Goal: Information Seeking & Learning: Learn about a topic

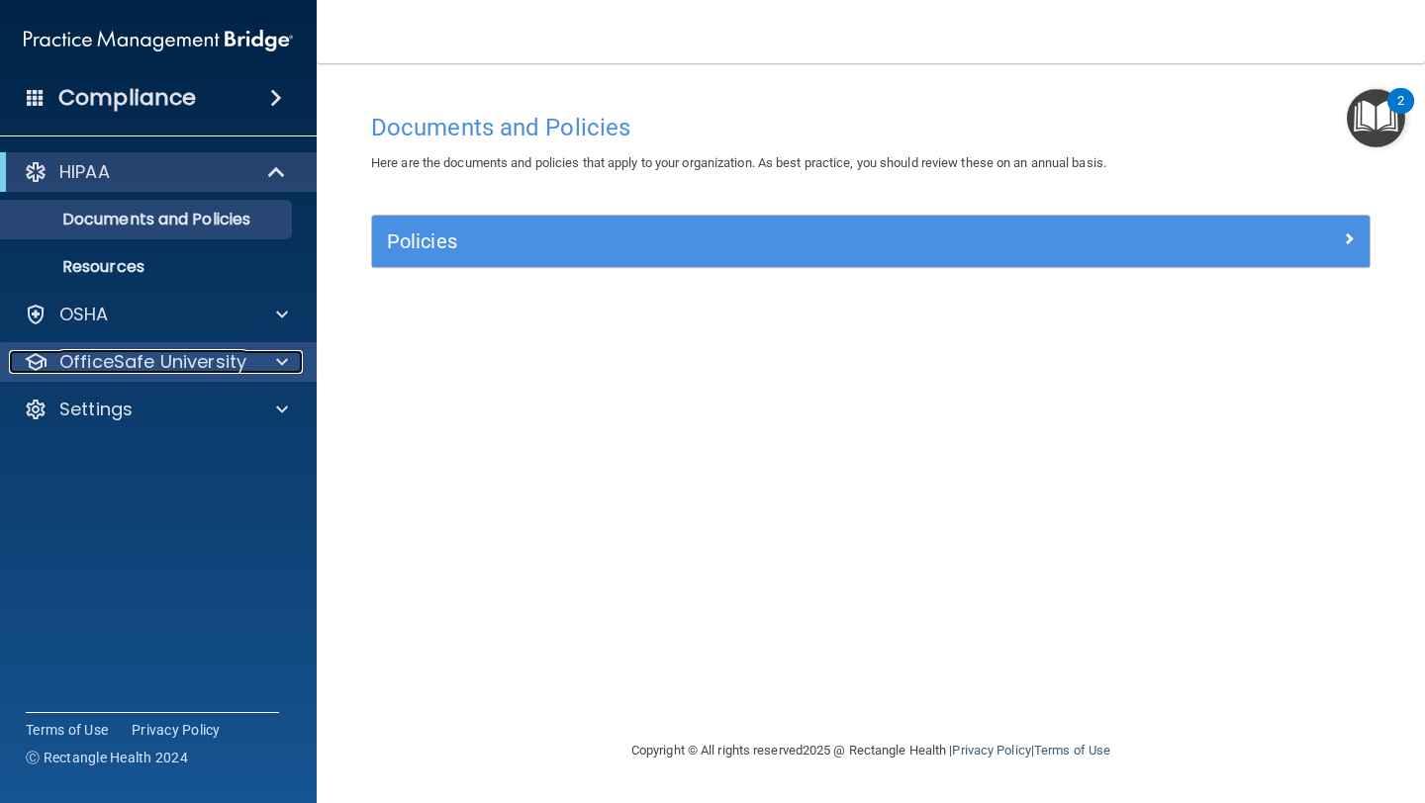
click at [148, 373] on p "OfficeSafe University" at bounding box center [152, 362] width 187 height 24
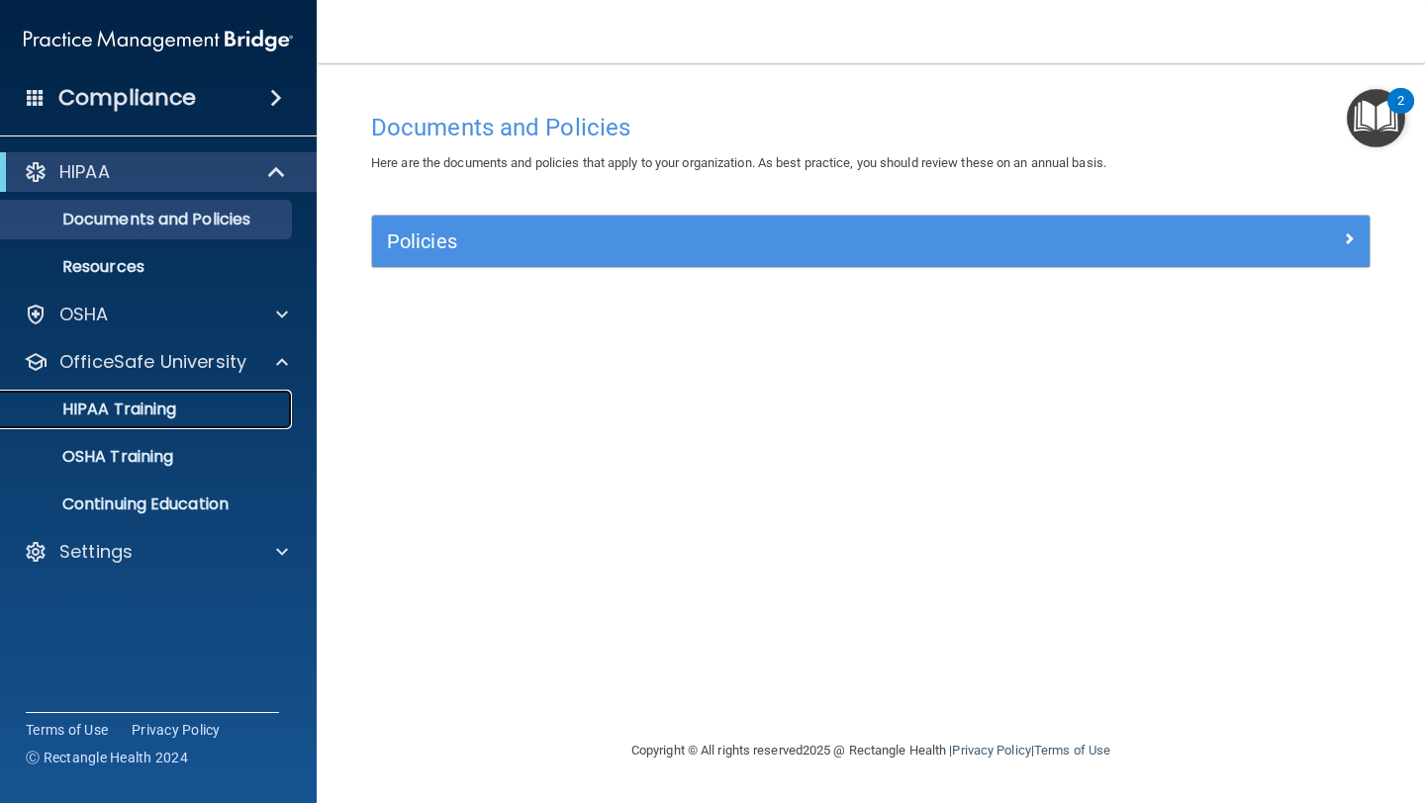
click at [180, 417] on div "HIPAA Training" at bounding box center [148, 410] width 270 height 20
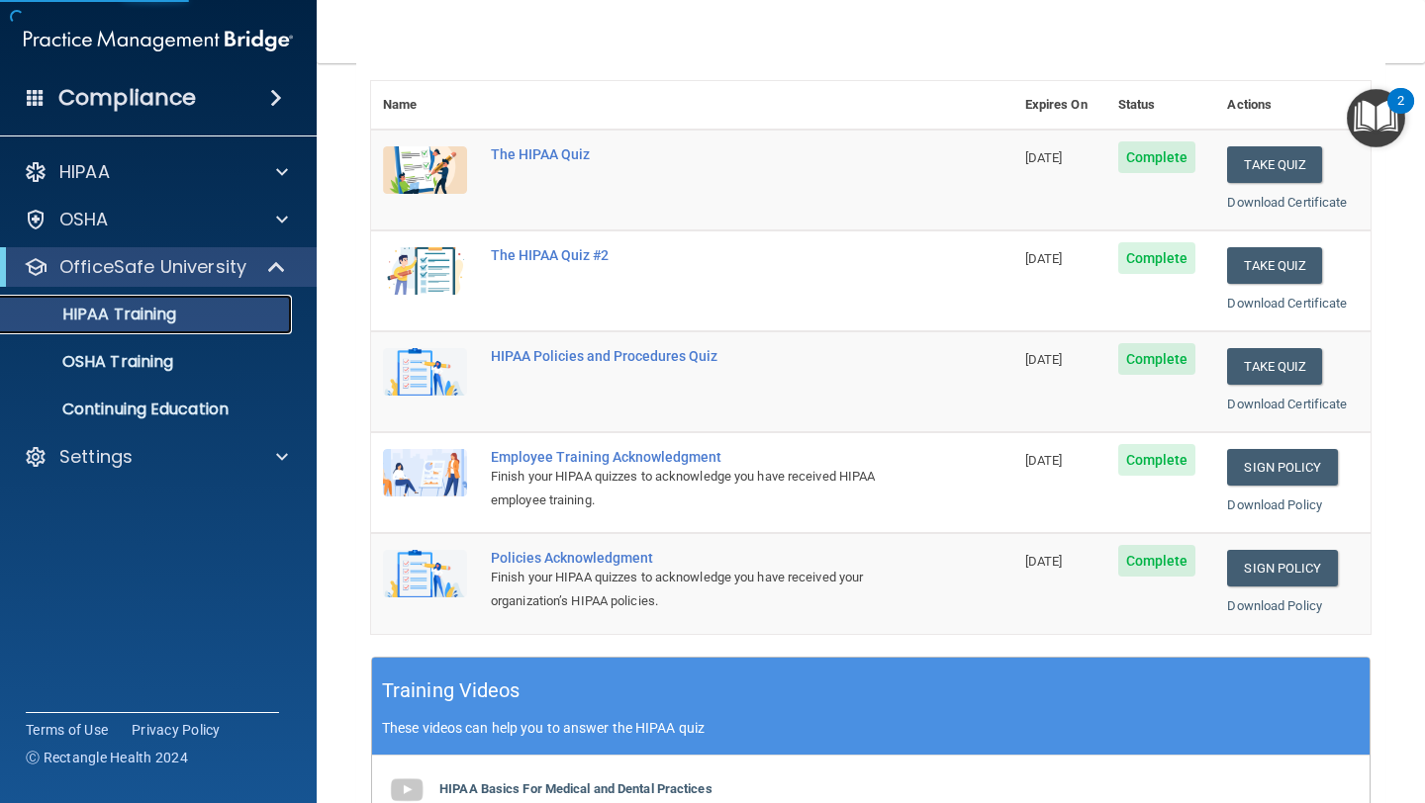
scroll to position [231, 0]
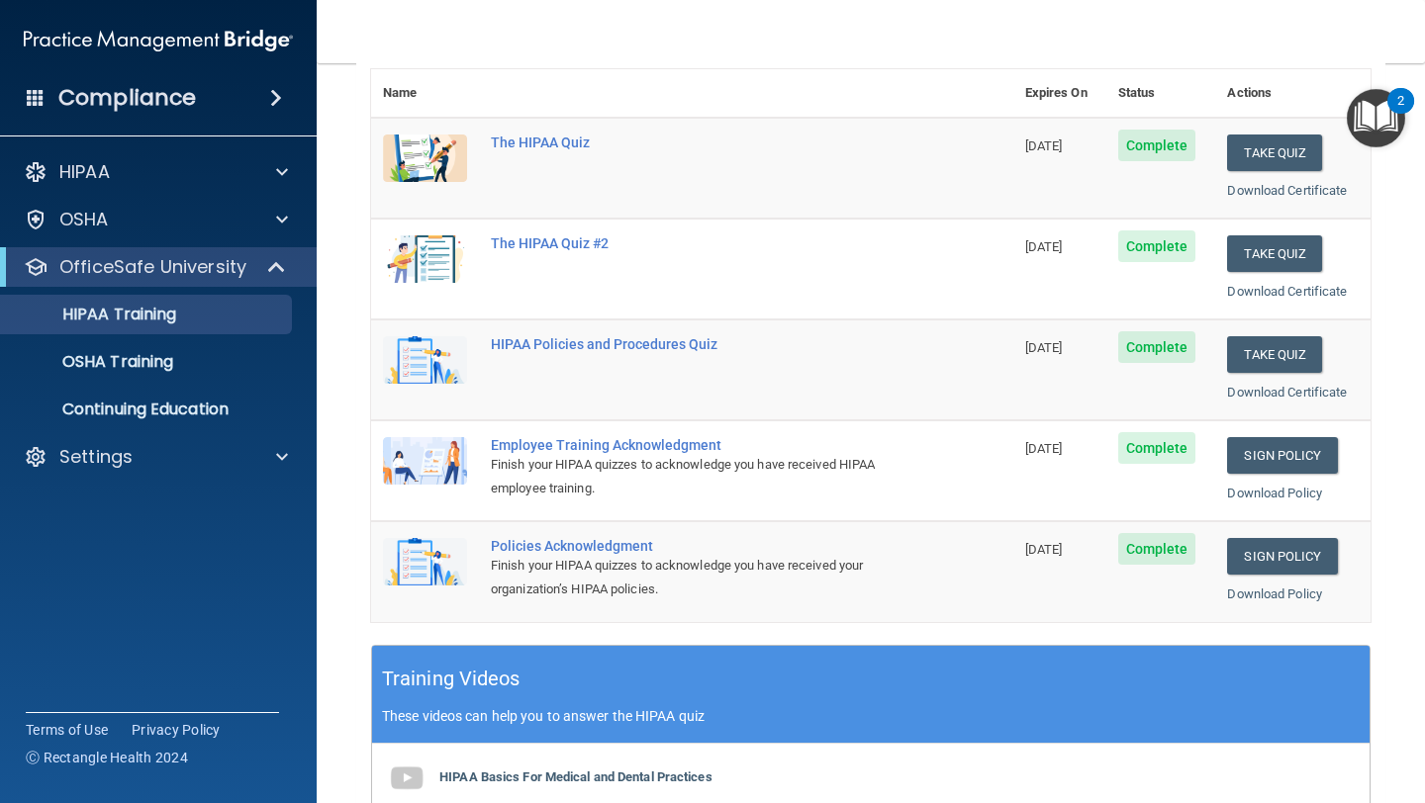
click at [1039, 146] on span "[DATE]" at bounding box center [1044, 146] width 38 height 15
click at [531, 139] on div "The HIPAA Quiz" at bounding box center [702, 143] width 423 height 16
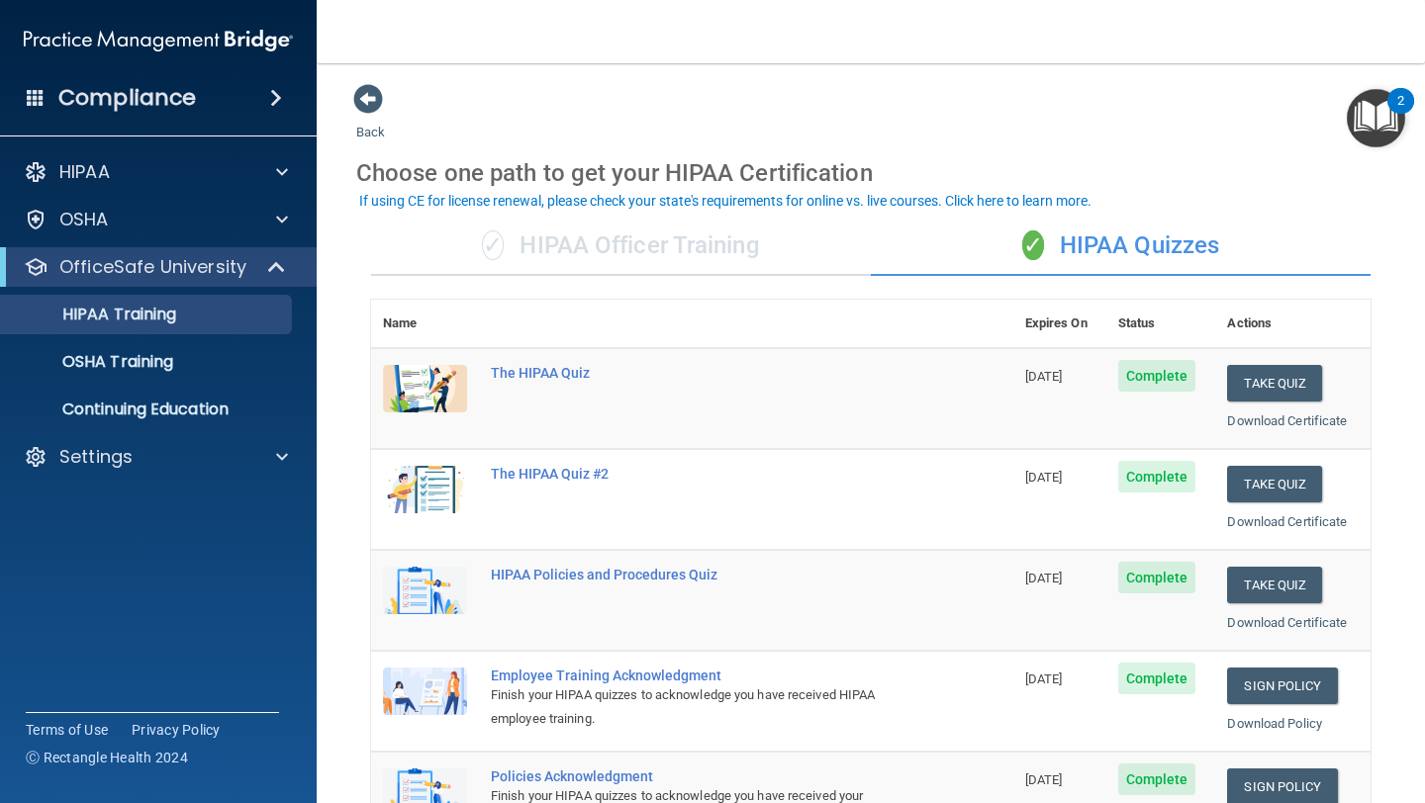
click at [146, 111] on h4 "Compliance" at bounding box center [127, 98] width 138 height 28
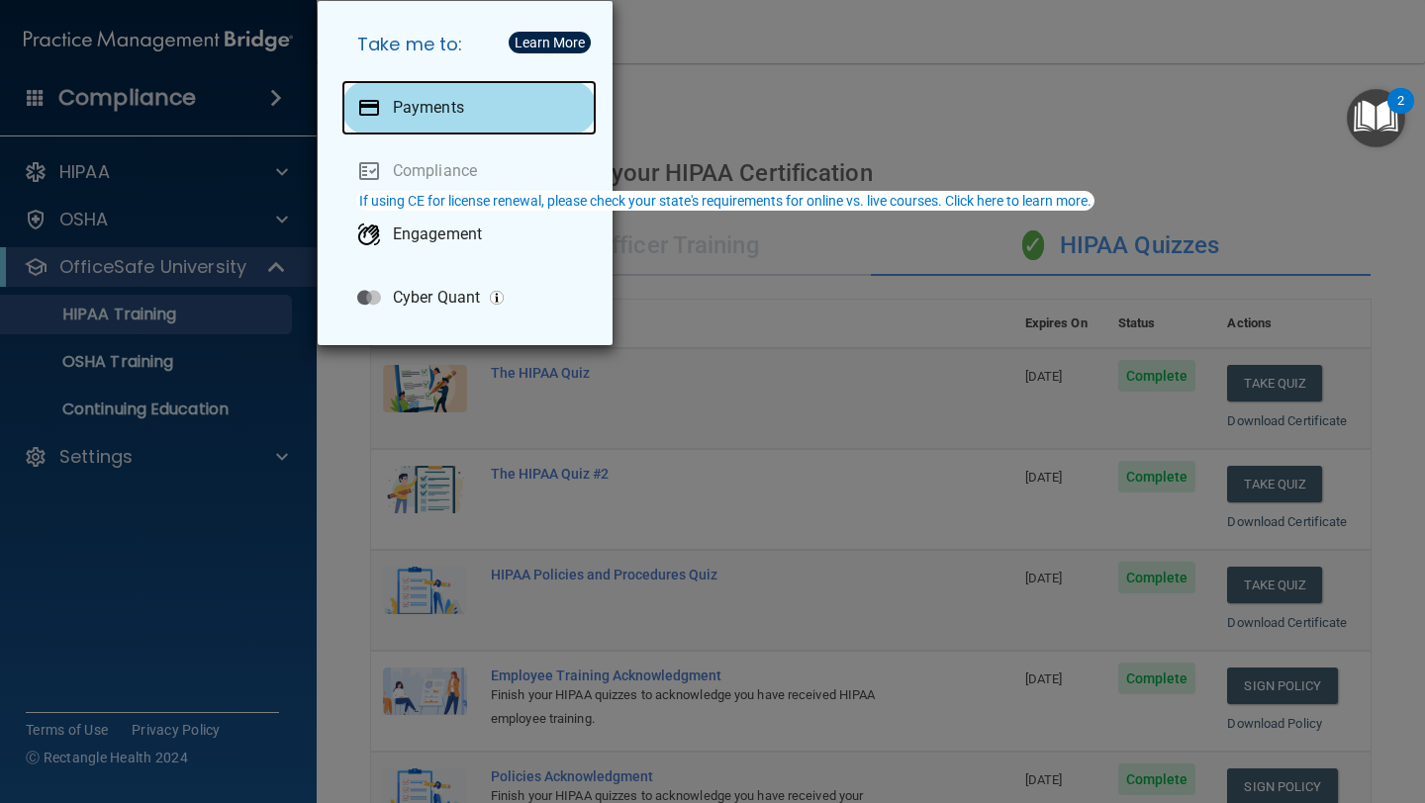
click at [392, 104] on div "Payments" at bounding box center [468, 107] width 255 height 55
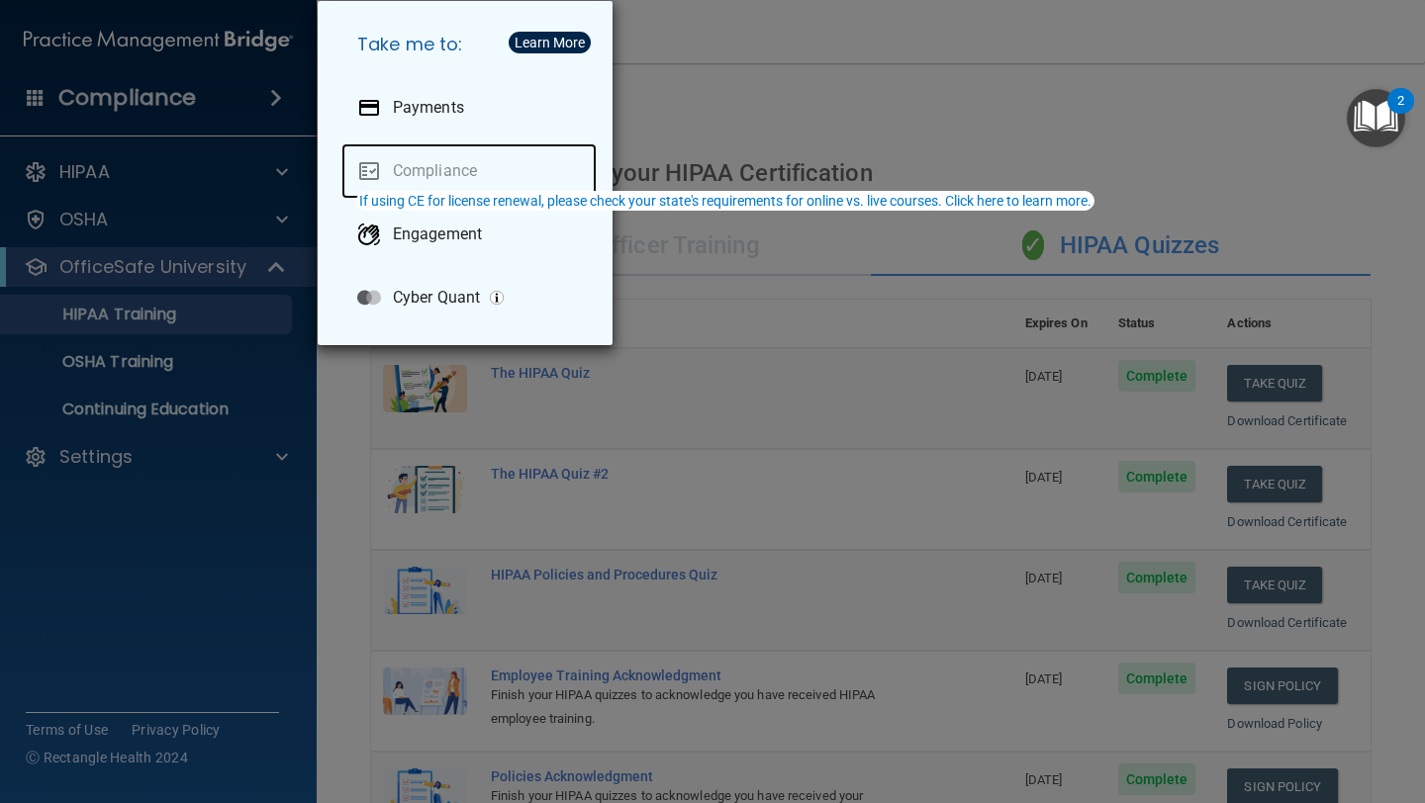
click at [444, 166] on link "Compliance" at bounding box center [468, 170] width 255 height 55
click at [984, 170] on div "Take me to: Payments Compliance Engagement Cyber Quant" at bounding box center [712, 401] width 1425 height 803
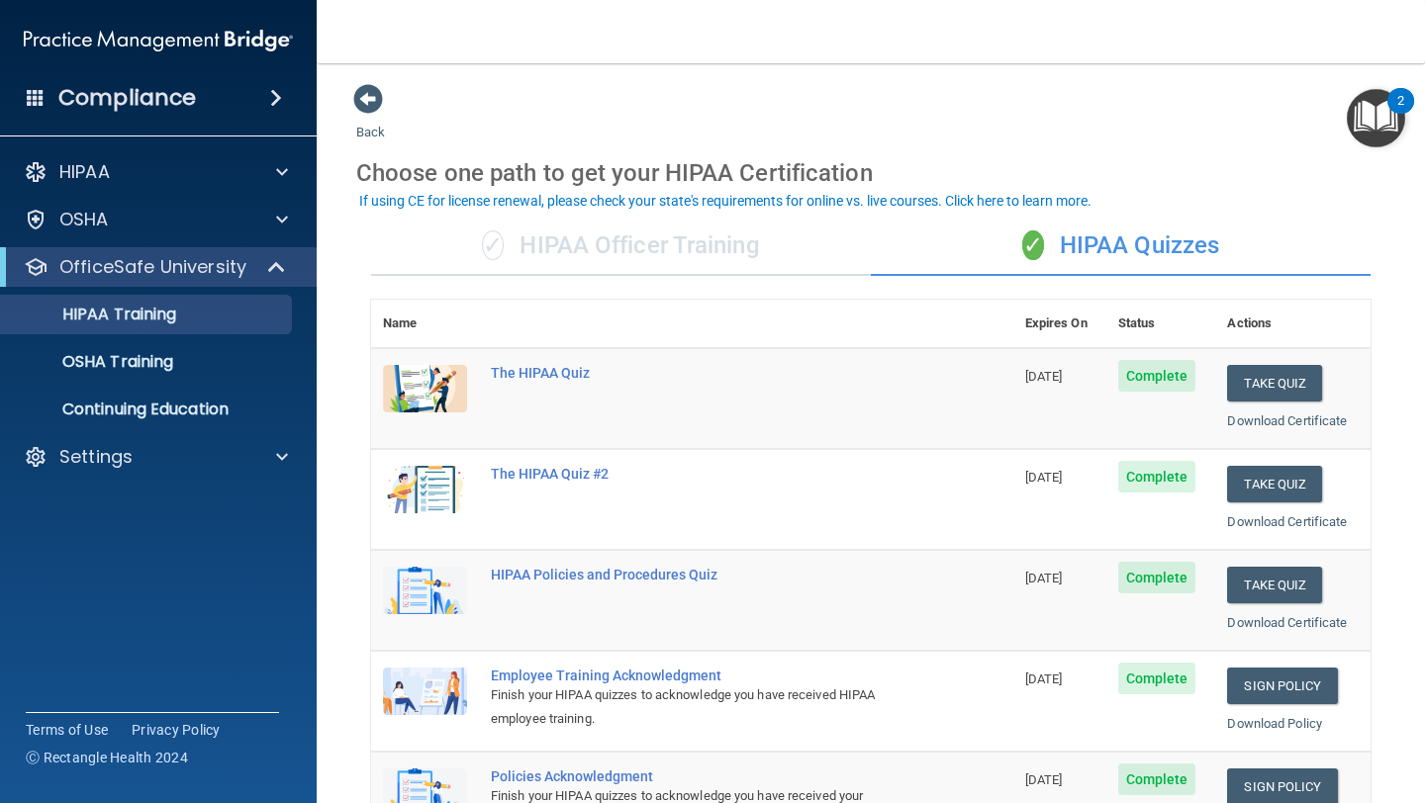
click at [176, 100] on h4 "Compliance" at bounding box center [127, 98] width 138 height 28
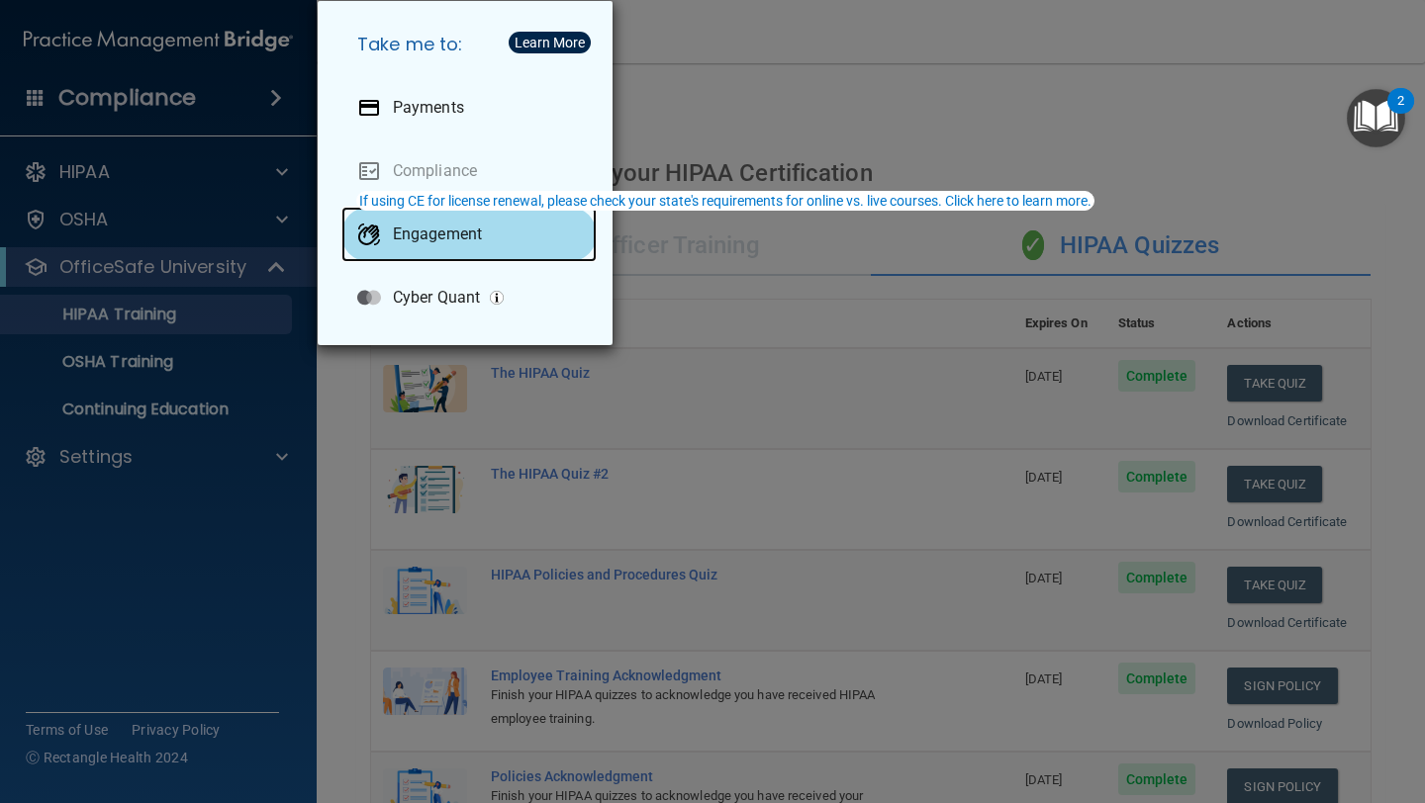
click at [420, 228] on p "Engagement" at bounding box center [437, 235] width 89 height 20
click at [777, 101] on div "Take me to: Payments Compliance Engagement Cyber Quant" at bounding box center [712, 401] width 1425 height 803
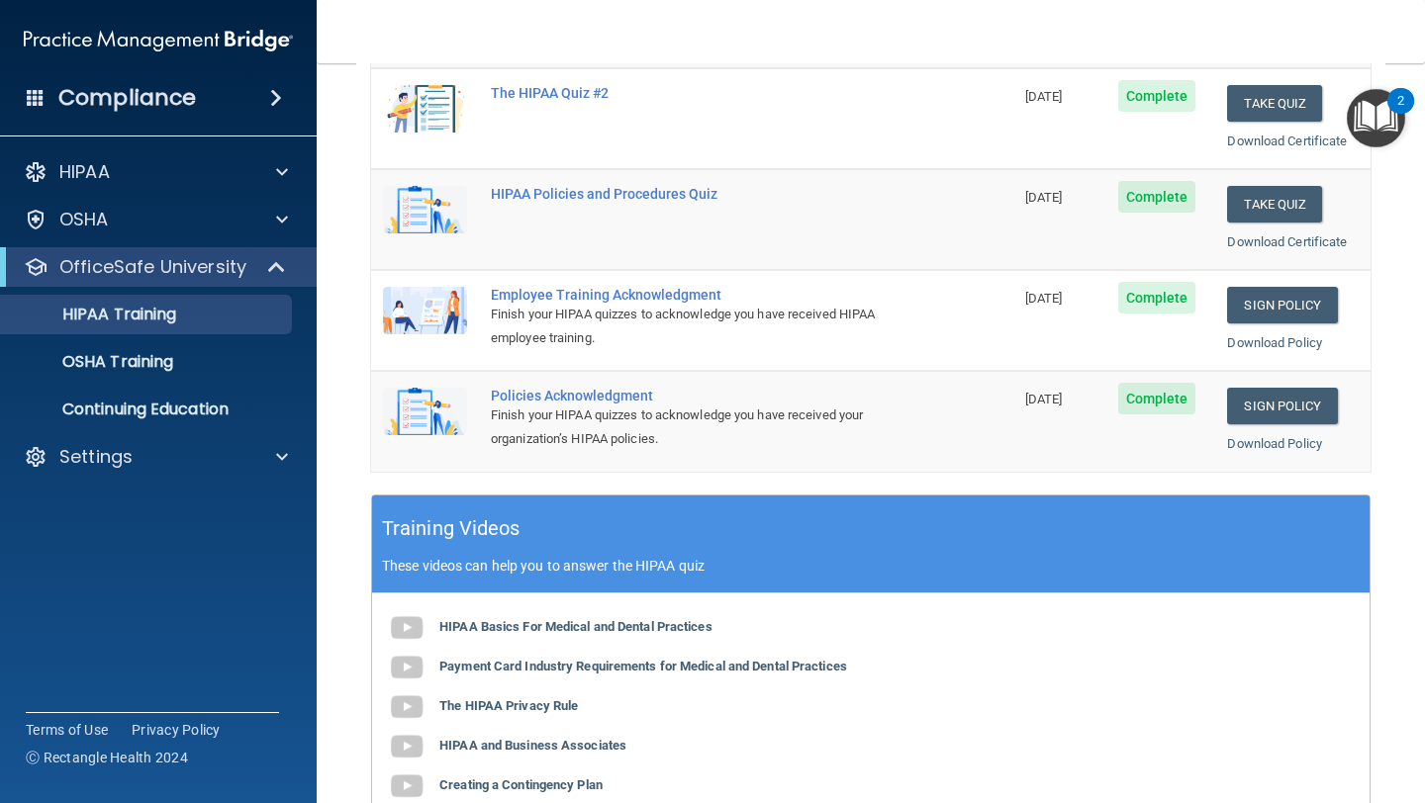
scroll to position [383, 0]
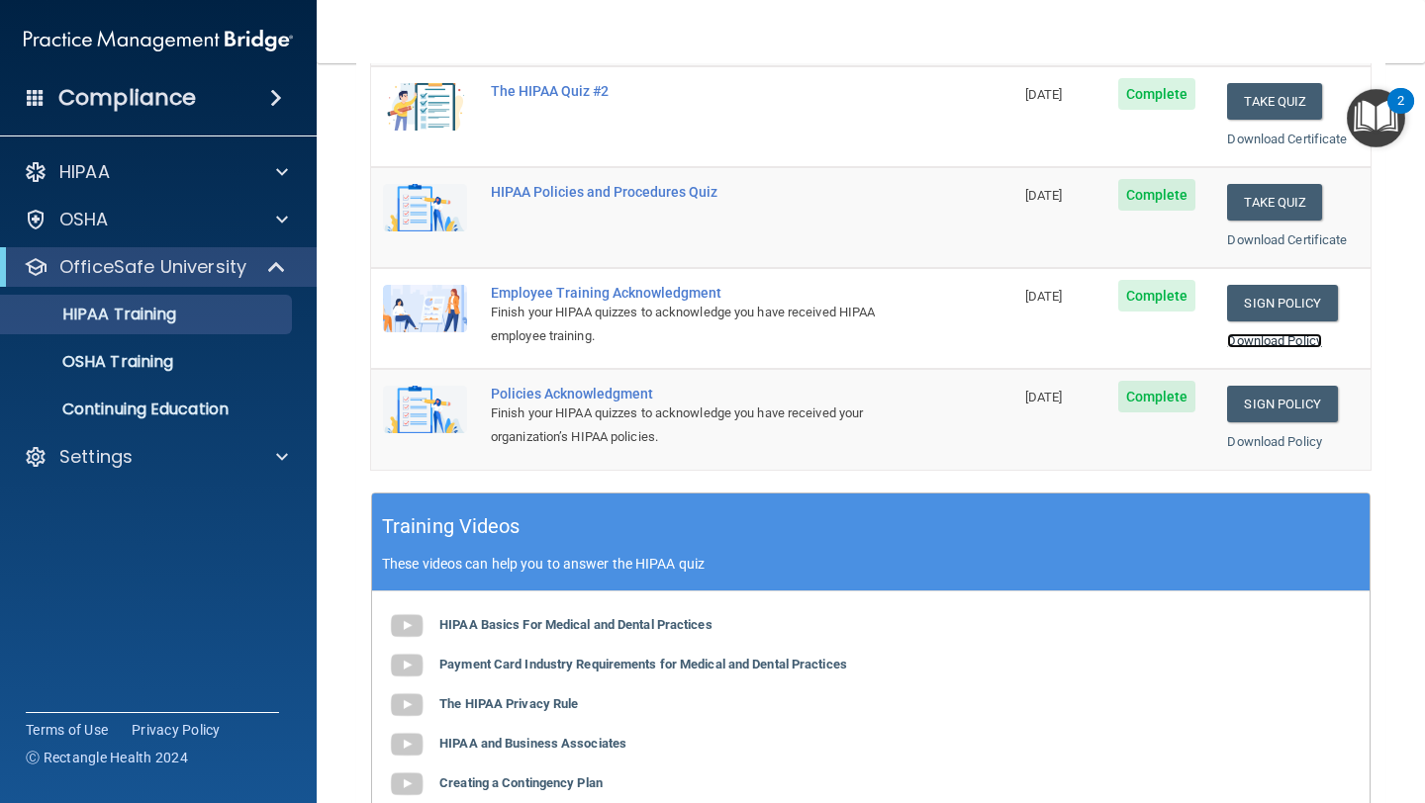
click at [1257, 344] on link "Download Policy" at bounding box center [1274, 340] width 95 height 15
click at [1291, 444] on link "Download Policy" at bounding box center [1274, 441] width 95 height 15
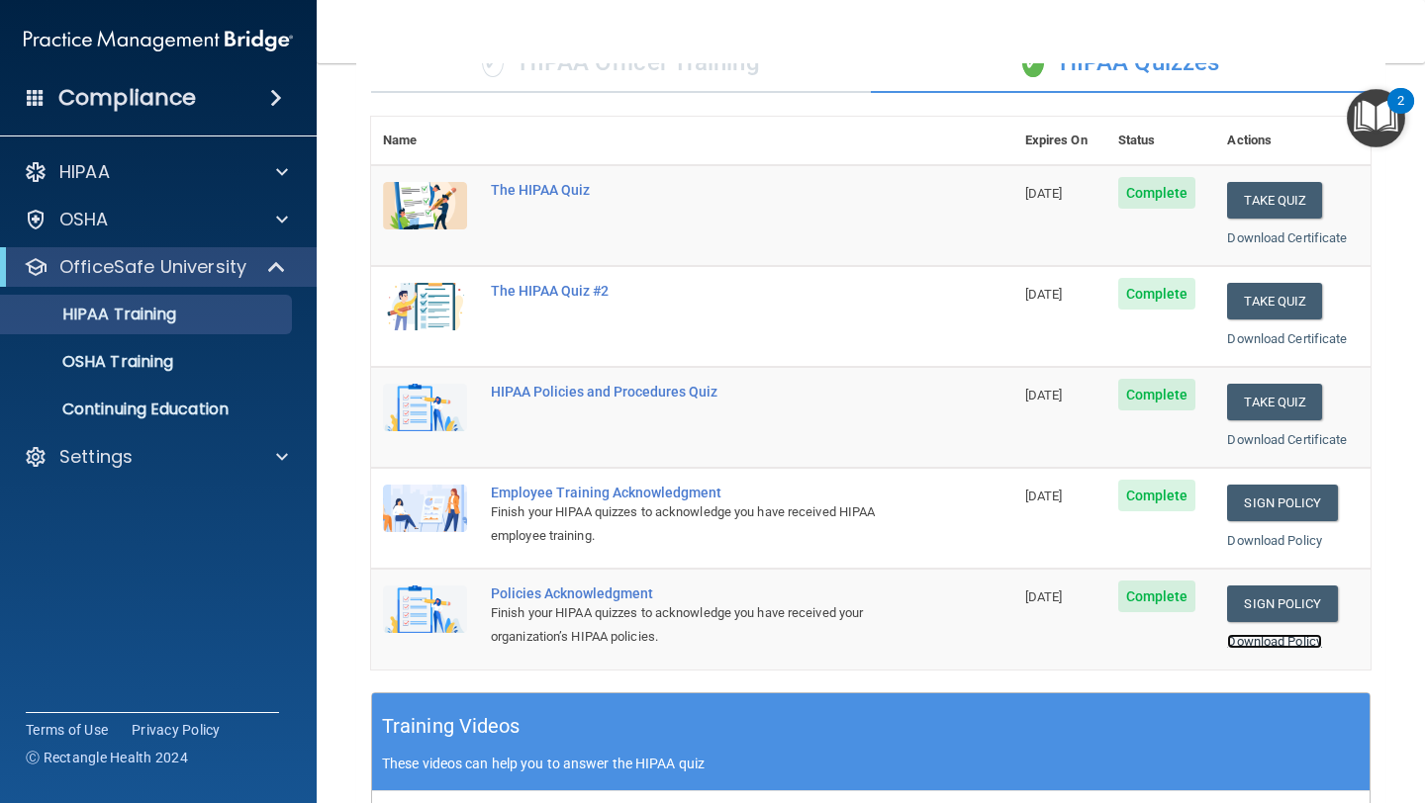
scroll to position [0, 0]
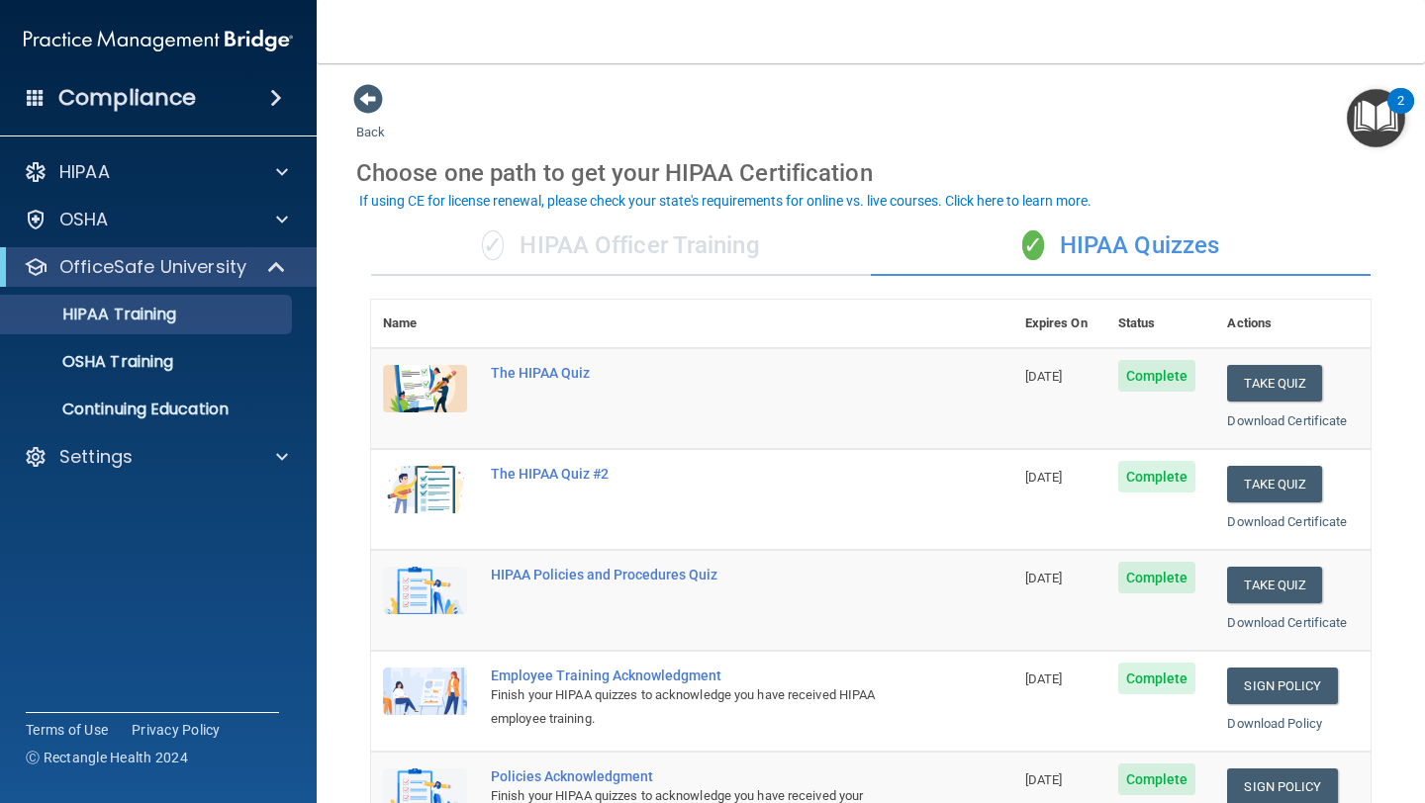
click at [152, 91] on h4 "Compliance" at bounding box center [127, 98] width 138 height 28
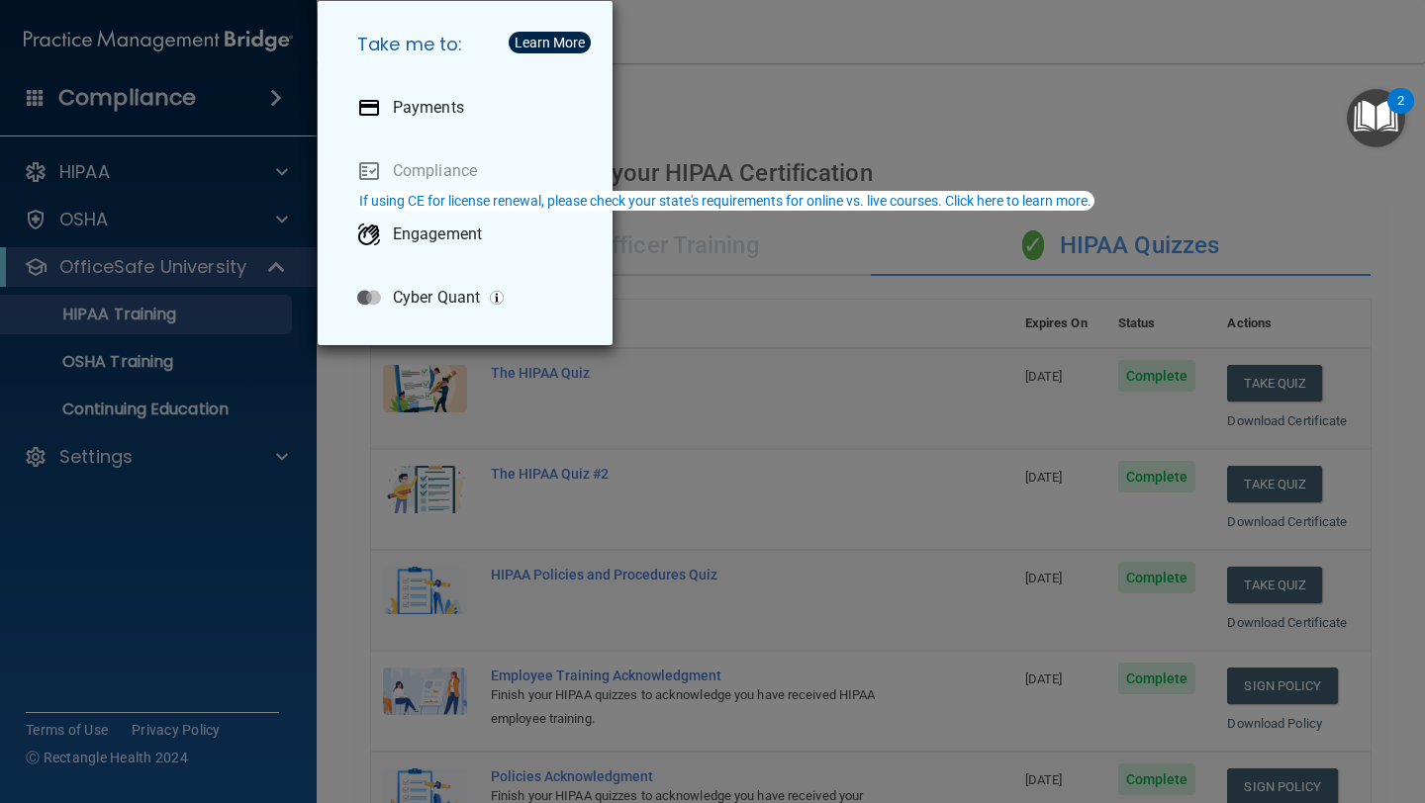
click at [545, 40] on div "Learn More" at bounding box center [549, 43] width 70 height 14
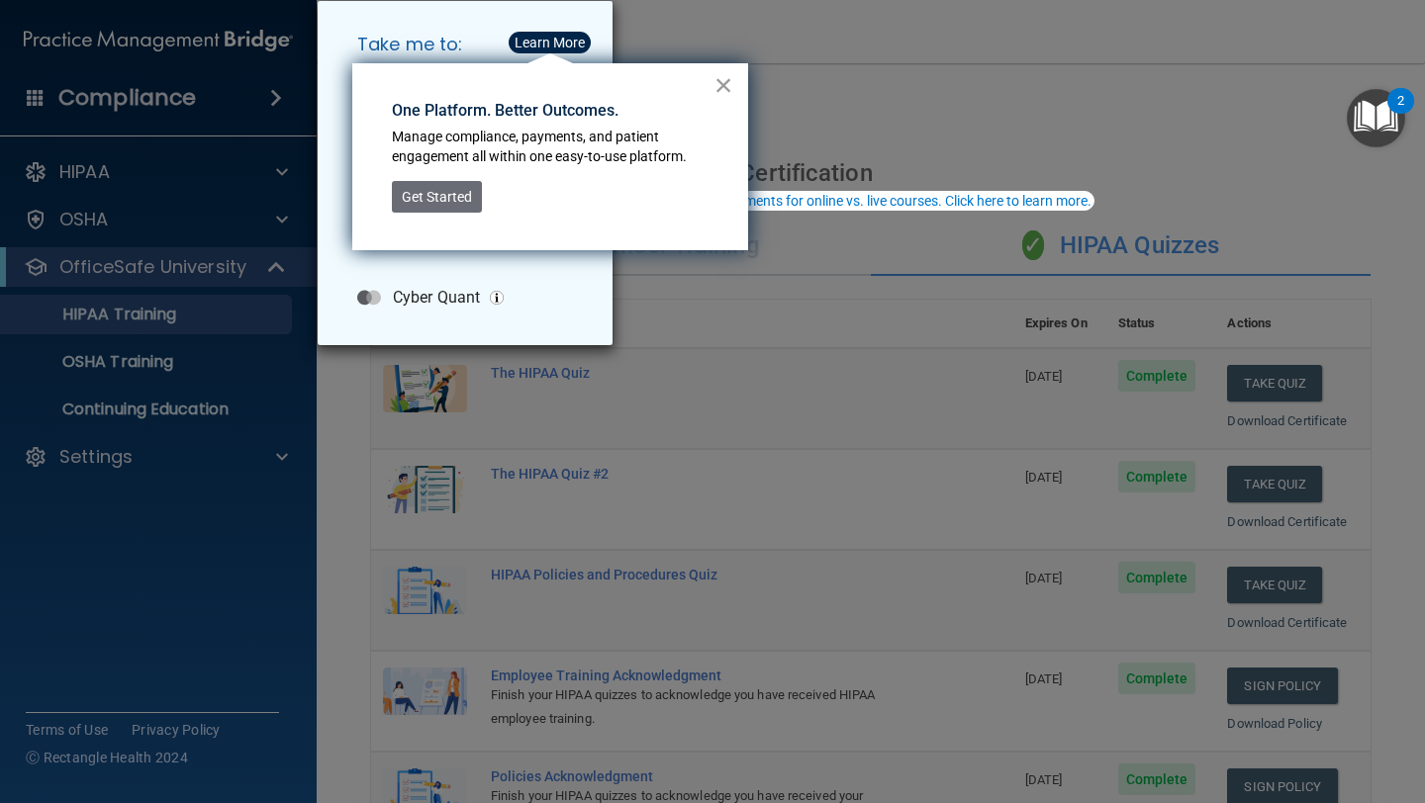
click at [724, 92] on button "×" at bounding box center [723, 85] width 19 height 32
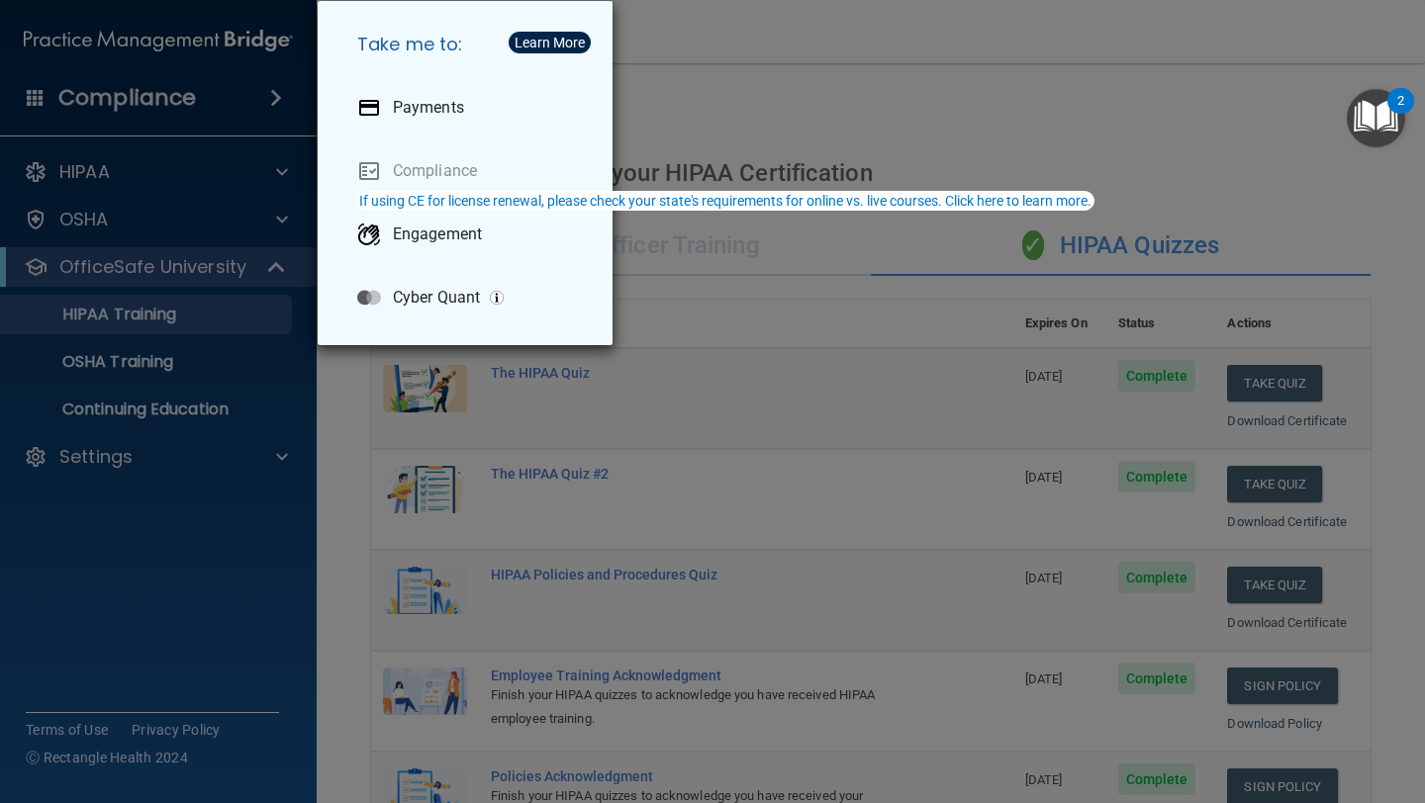
click at [777, 69] on div "Take me to: Payments Compliance Engagement Cyber Quant" at bounding box center [712, 401] width 1425 height 803
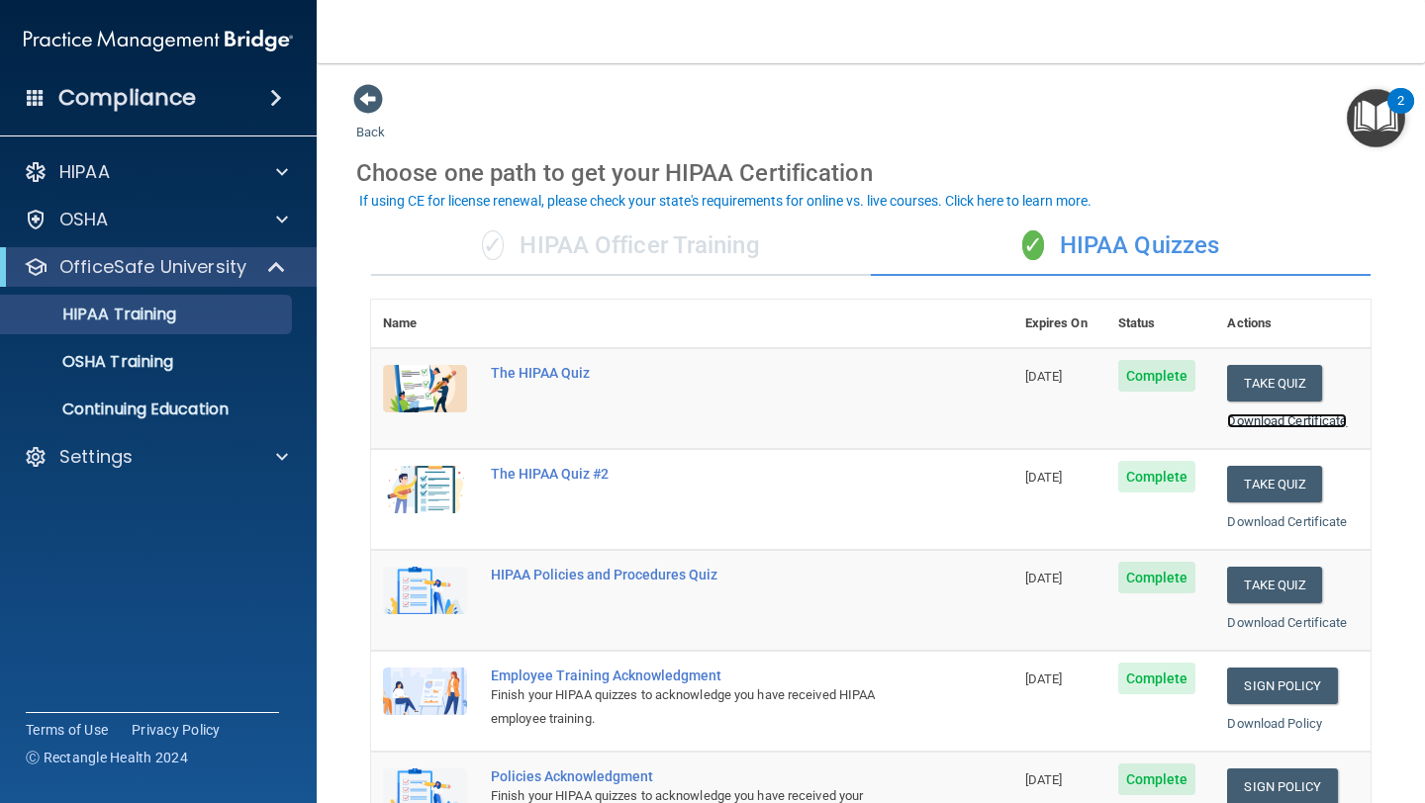
click at [1289, 418] on link "Download Certificate" at bounding box center [1287, 421] width 120 height 15
click at [1266, 523] on link "Download Certificate" at bounding box center [1287, 521] width 120 height 15
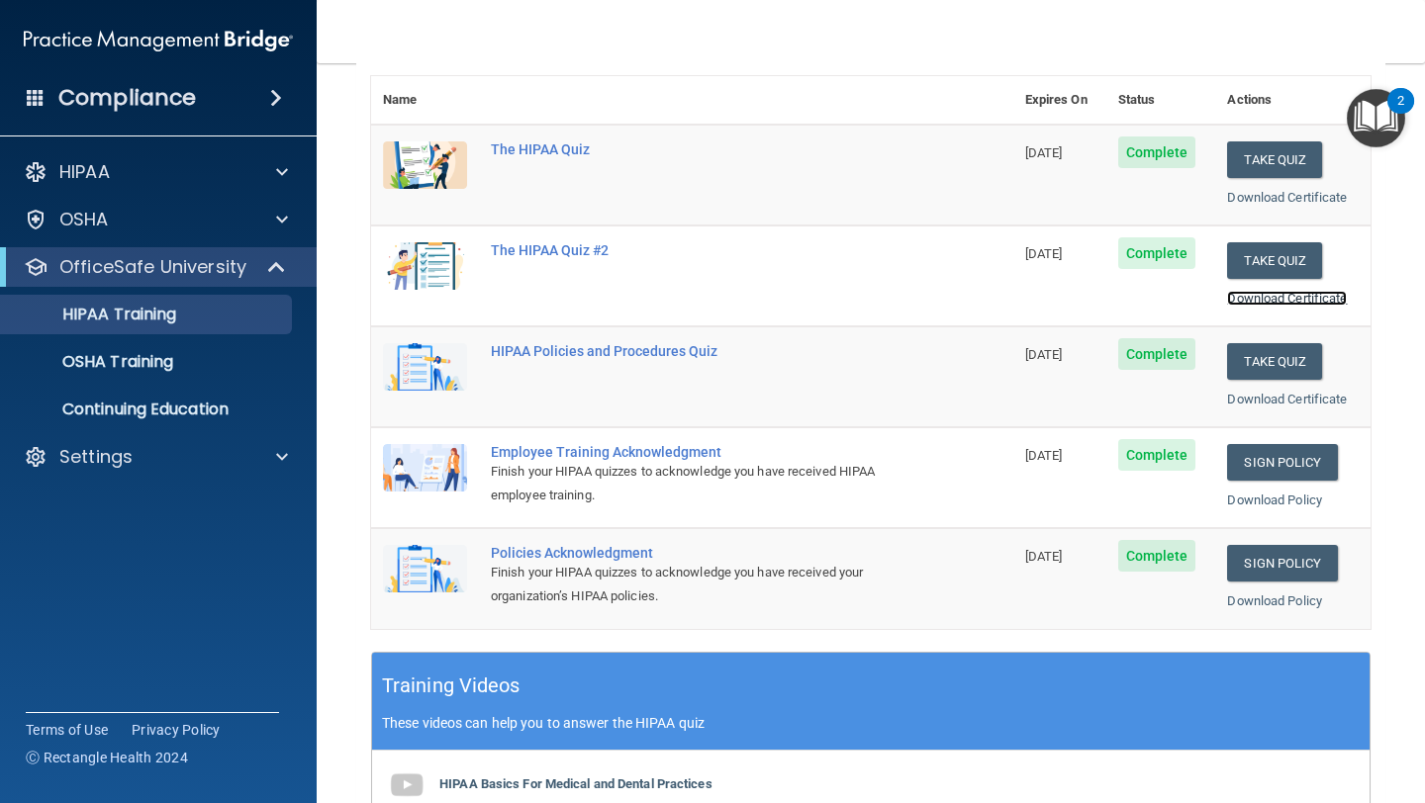
scroll to position [230, 0]
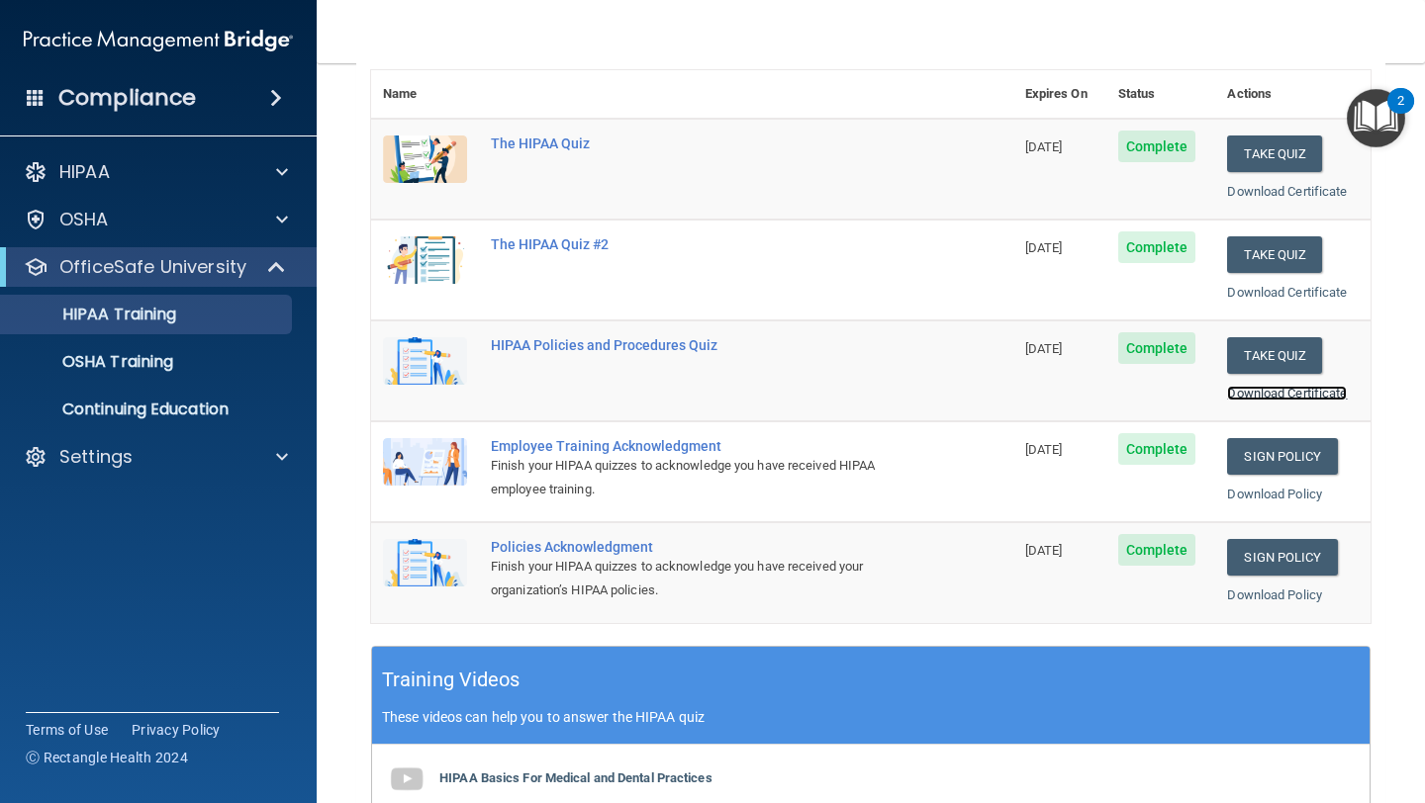
click at [1287, 391] on link "Download Certificate" at bounding box center [1287, 393] width 120 height 15
click at [170, 363] on p "OSHA Training" at bounding box center [93, 362] width 160 height 20
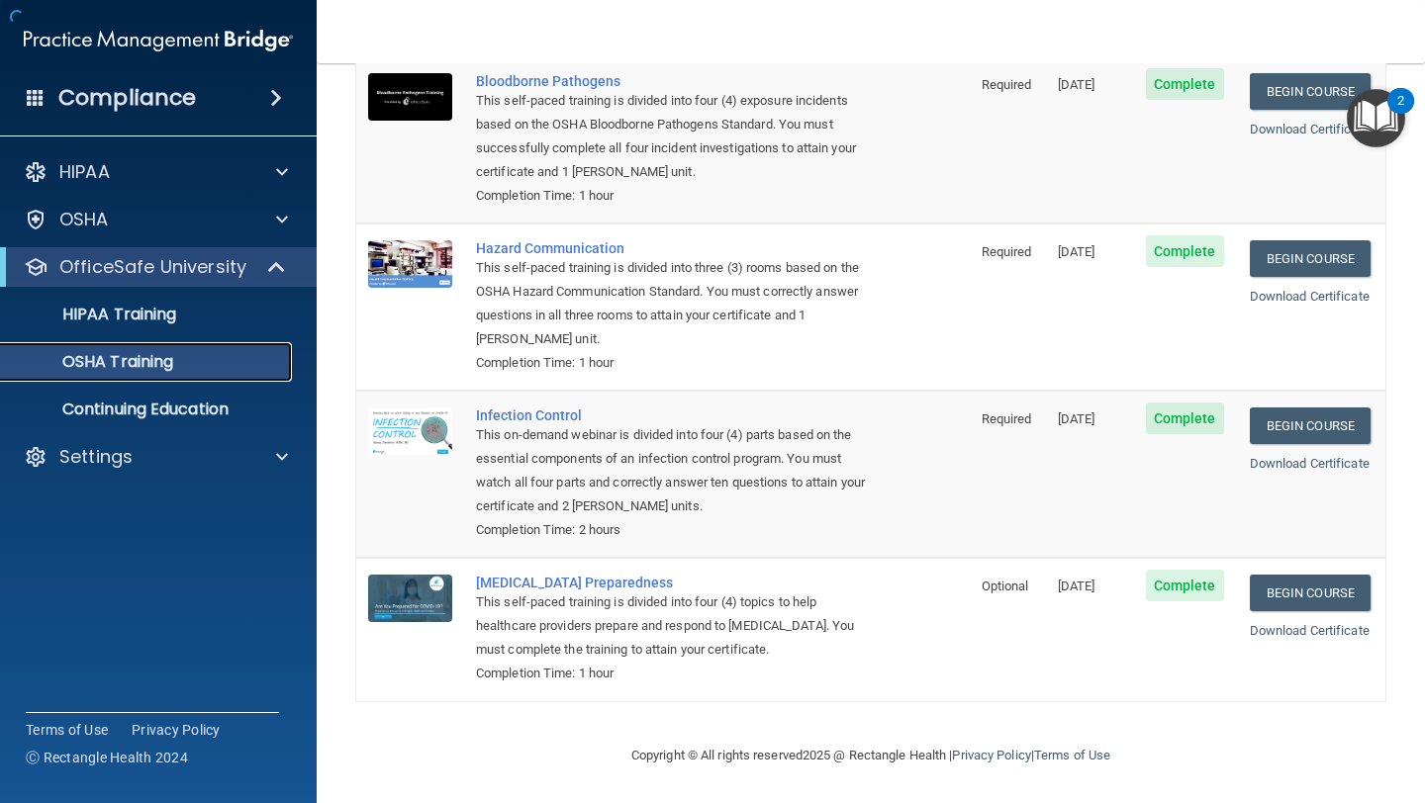
scroll to position [167, 0]
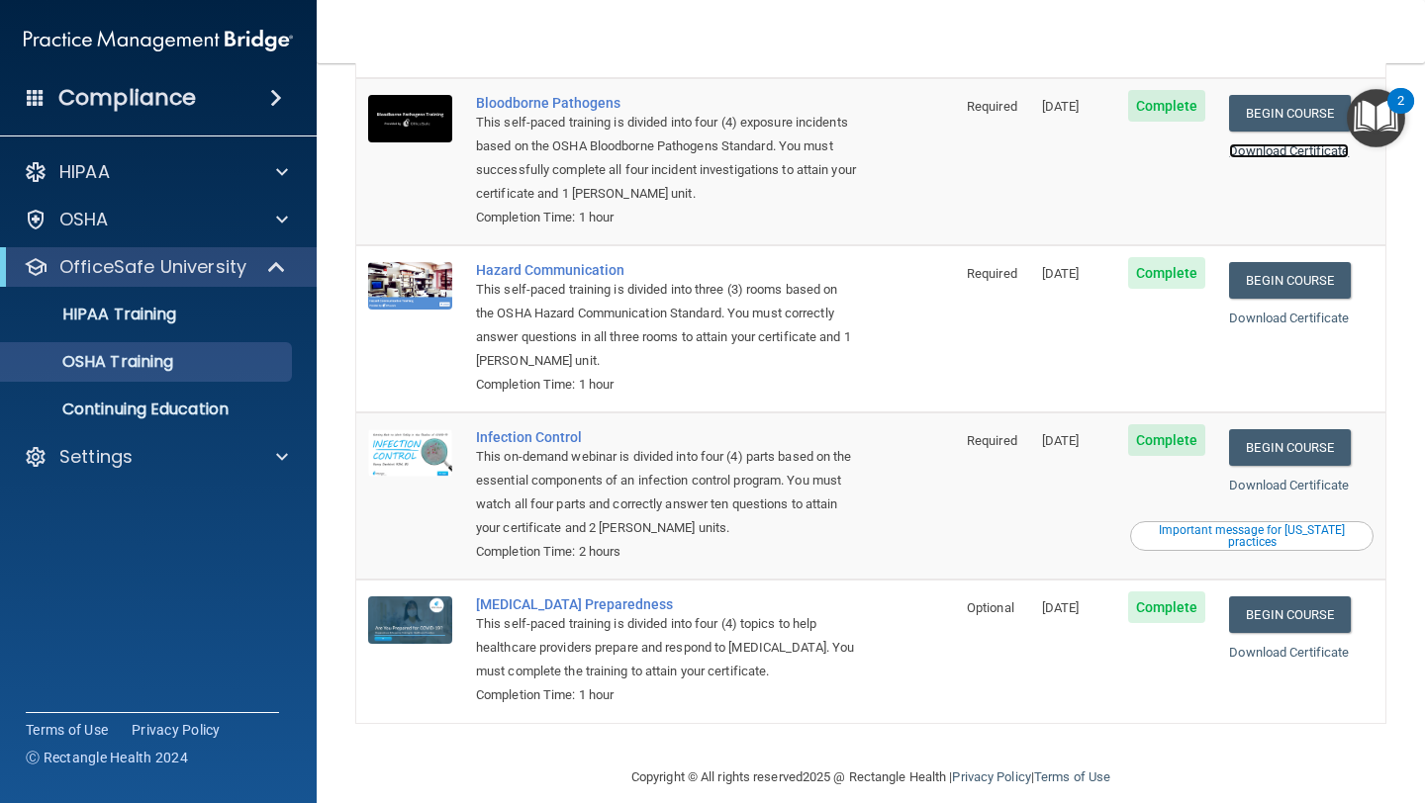
click at [1252, 143] on link "Download Certificate" at bounding box center [1289, 150] width 120 height 15
click at [1279, 478] on link "Download Certificate" at bounding box center [1289, 485] width 120 height 15
click at [147, 317] on p "HIPAA Training" at bounding box center [94, 315] width 163 height 20
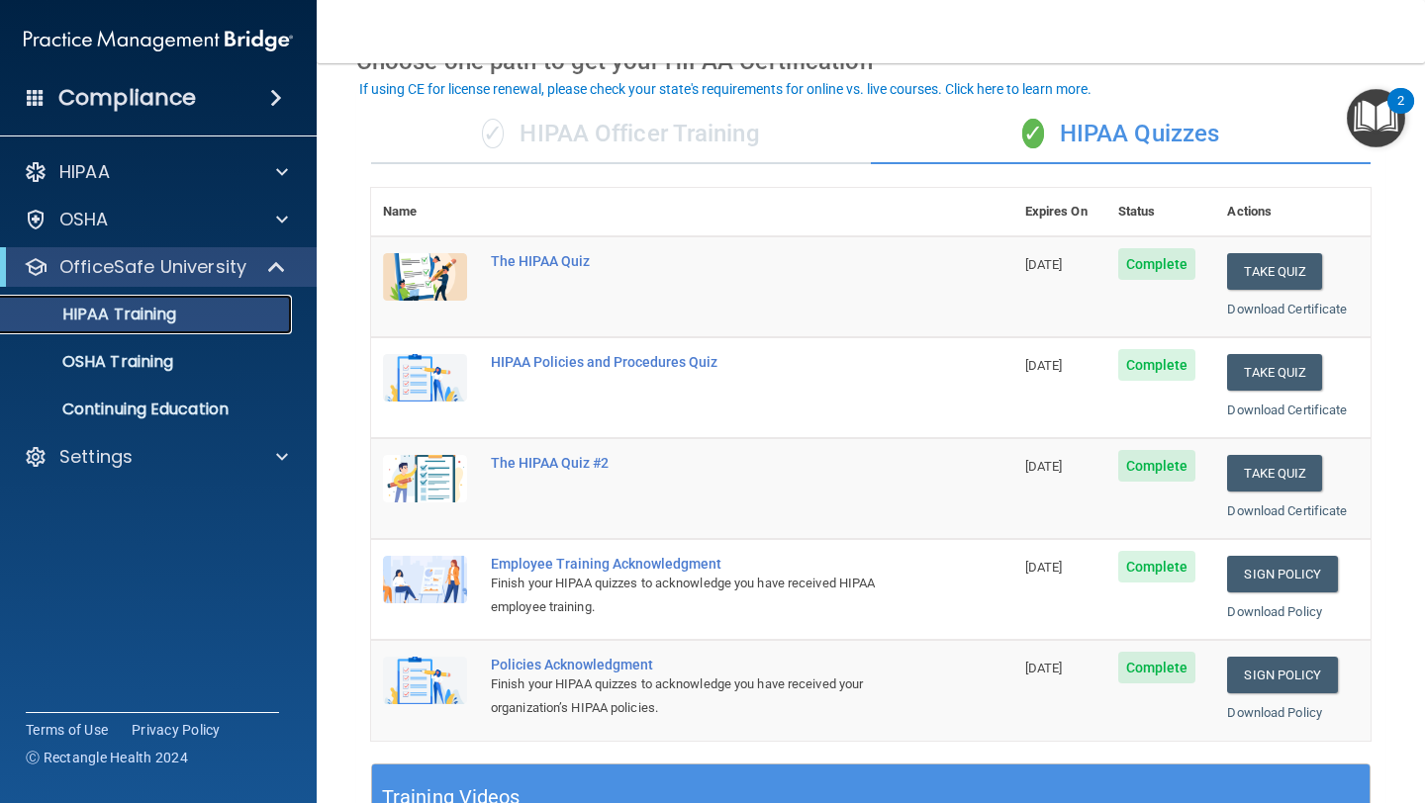
scroll to position [105, 0]
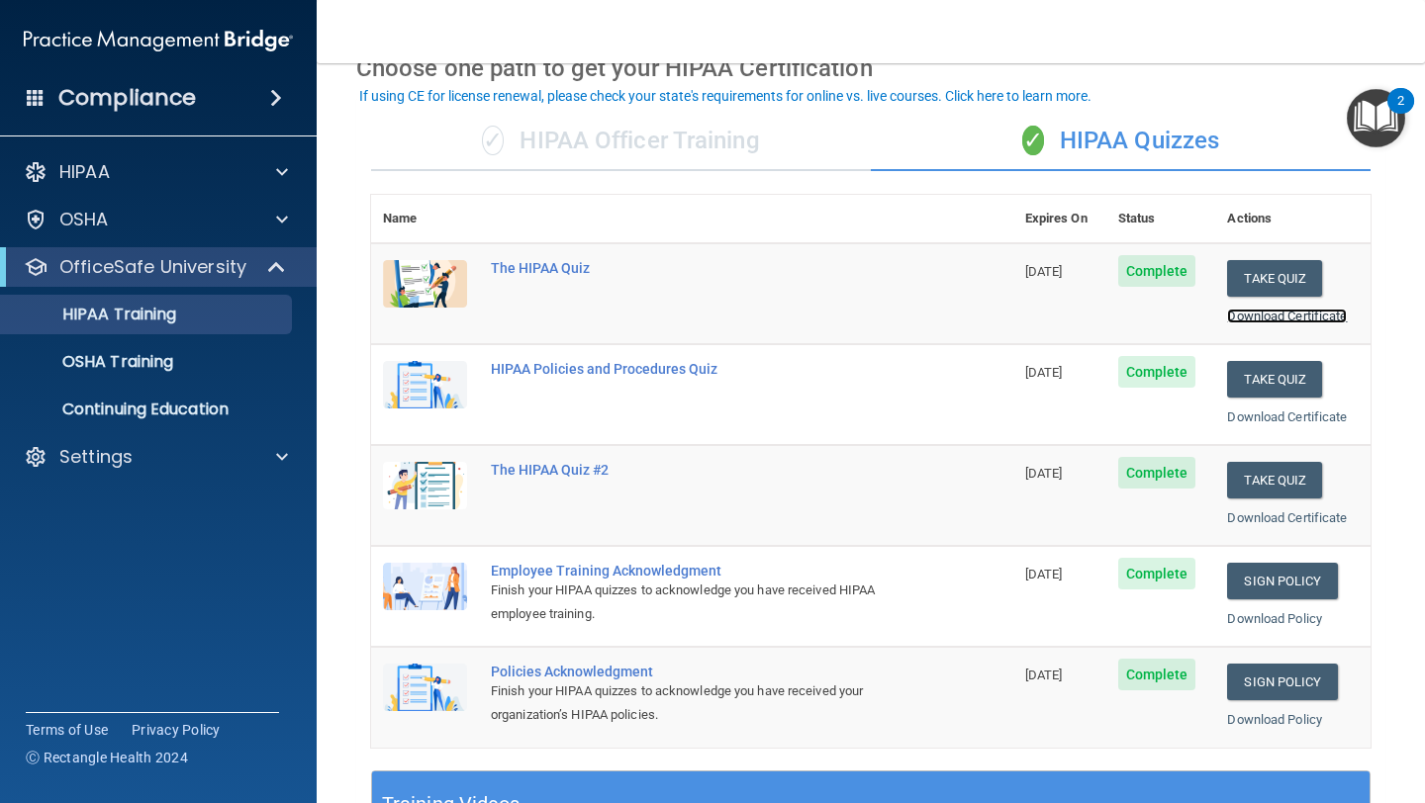
click at [1267, 313] on link "Download Certificate" at bounding box center [1287, 316] width 120 height 15
click at [1138, 225] on th "Status" at bounding box center [1161, 219] width 110 height 48
click at [1219, 217] on th "Actions" at bounding box center [1292, 219] width 155 height 48
click at [1048, 229] on th "Expires On" at bounding box center [1059, 219] width 93 height 48
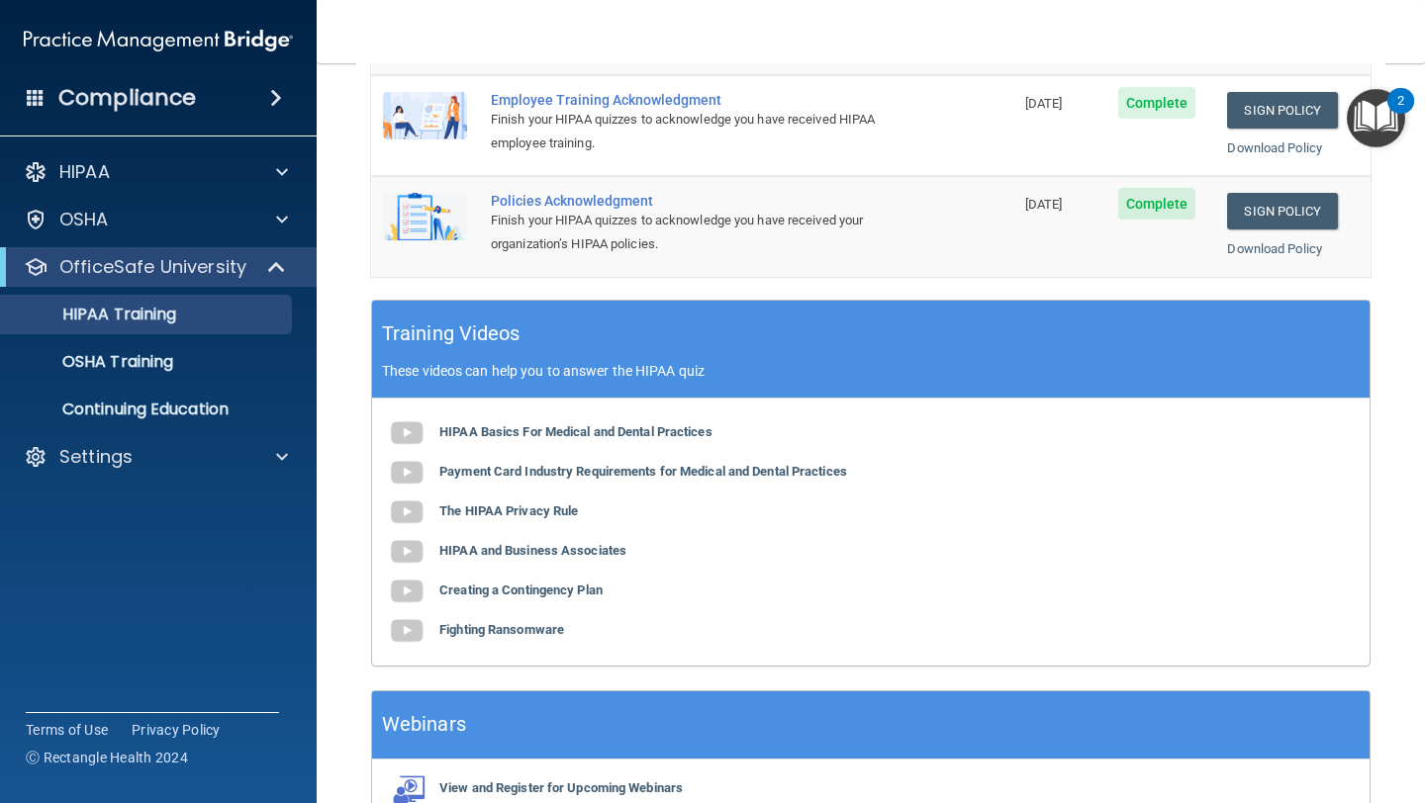
scroll to position [574, 0]
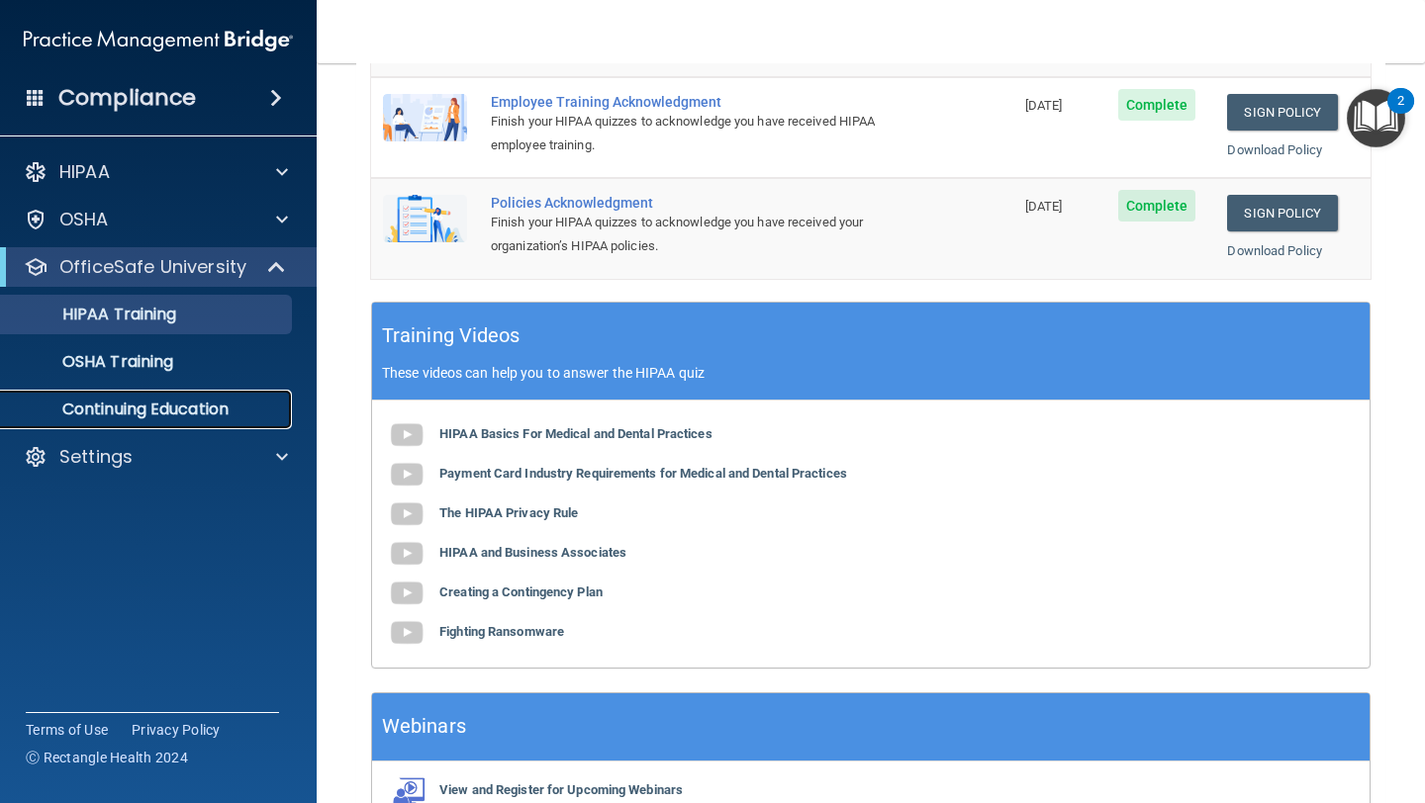
click at [174, 407] on p "Continuing Education" at bounding box center [148, 410] width 270 height 20
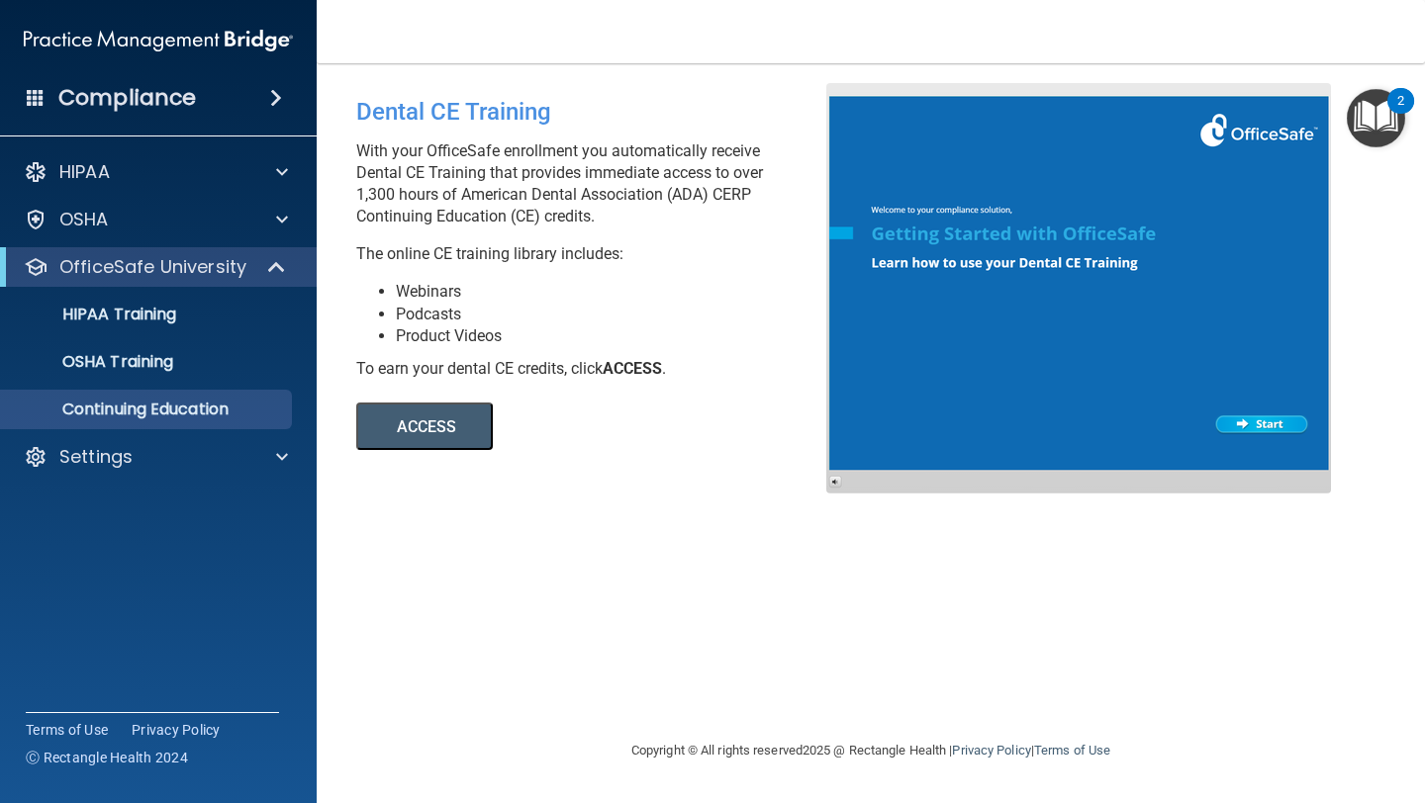
click at [406, 418] on button "ACCESS" at bounding box center [424, 426] width 137 height 47
click at [226, 100] on div "Compliance" at bounding box center [158, 98] width 317 height 44
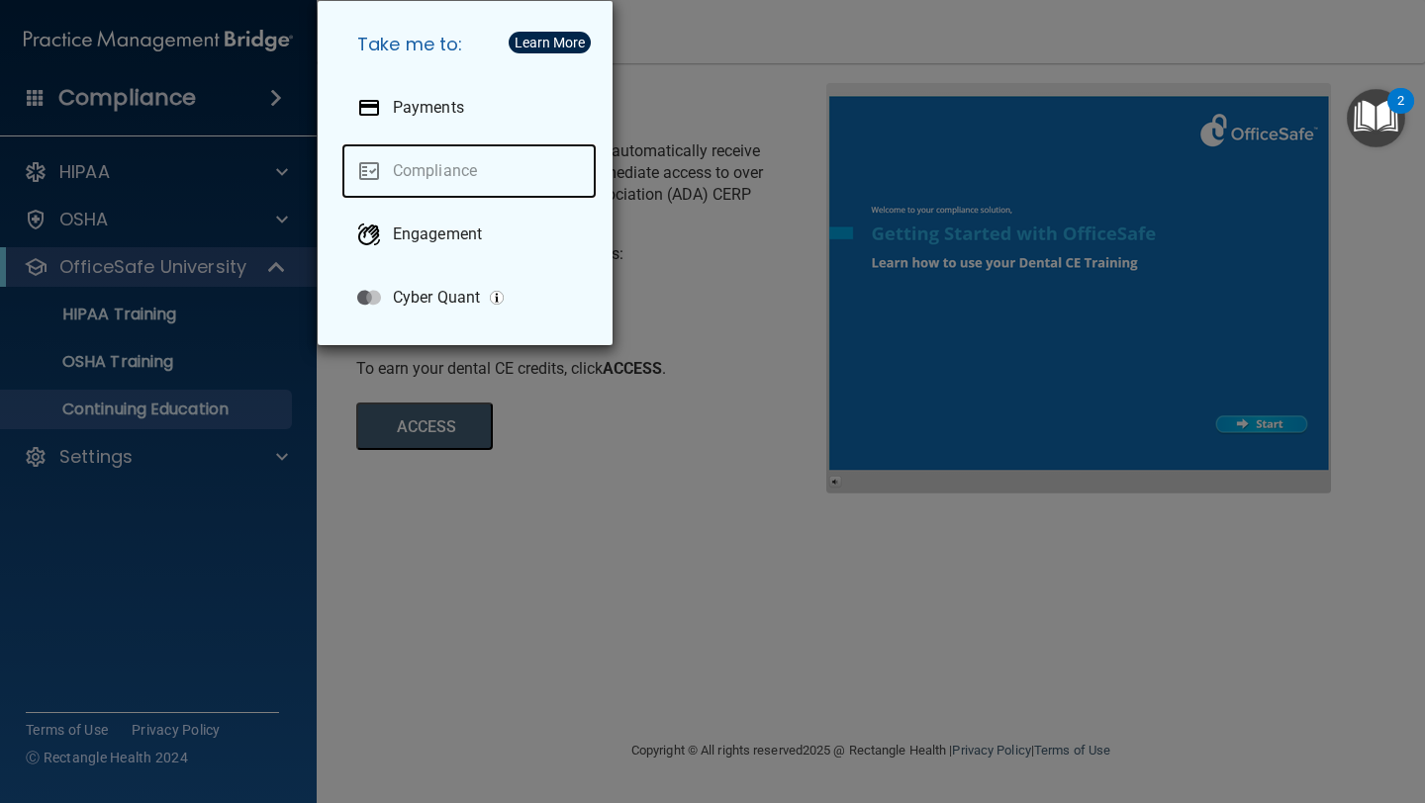
click at [369, 167] on link "Compliance" at bounding box center [468, 170] width 255 height 55
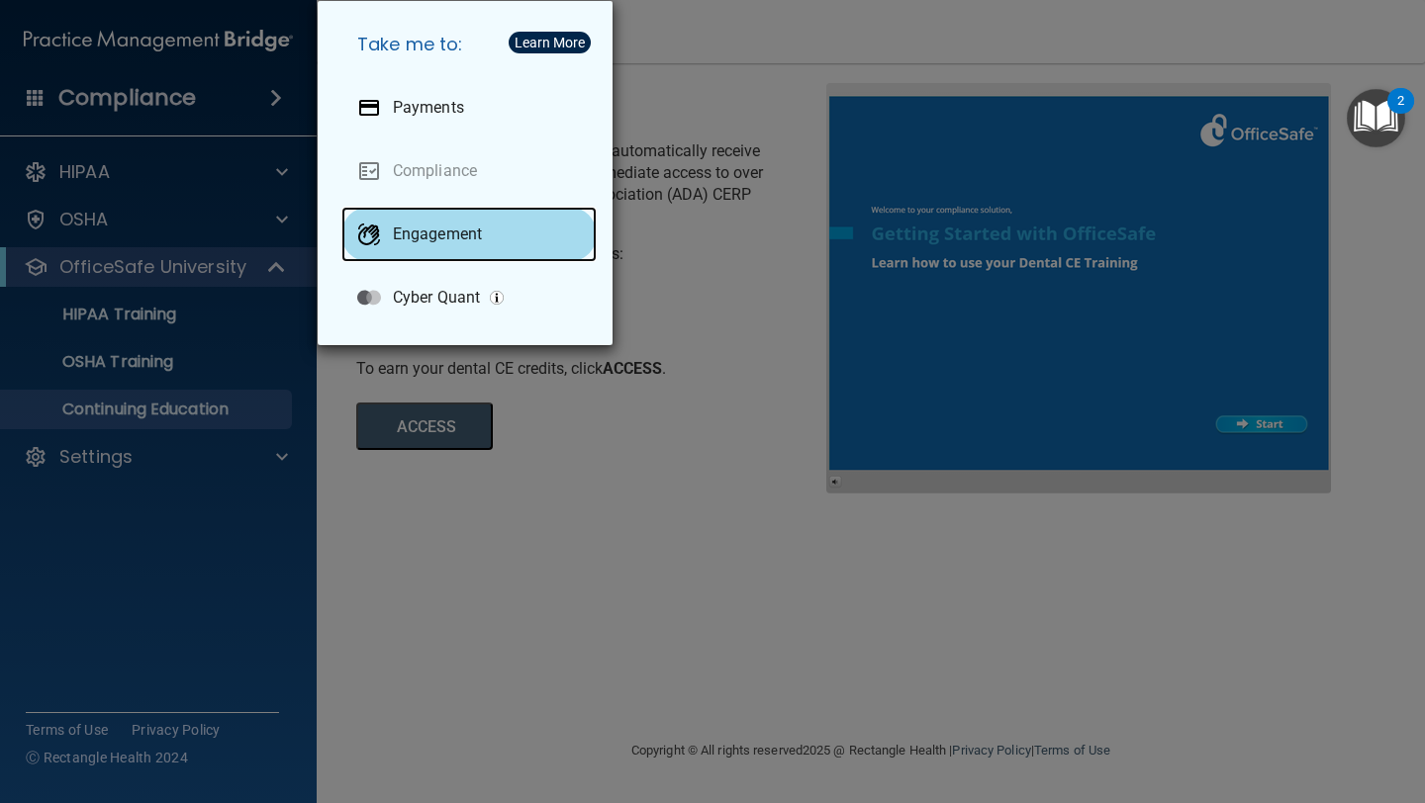
click at [378, 240] on div at bounding box center [369, 235] width 24 height 24
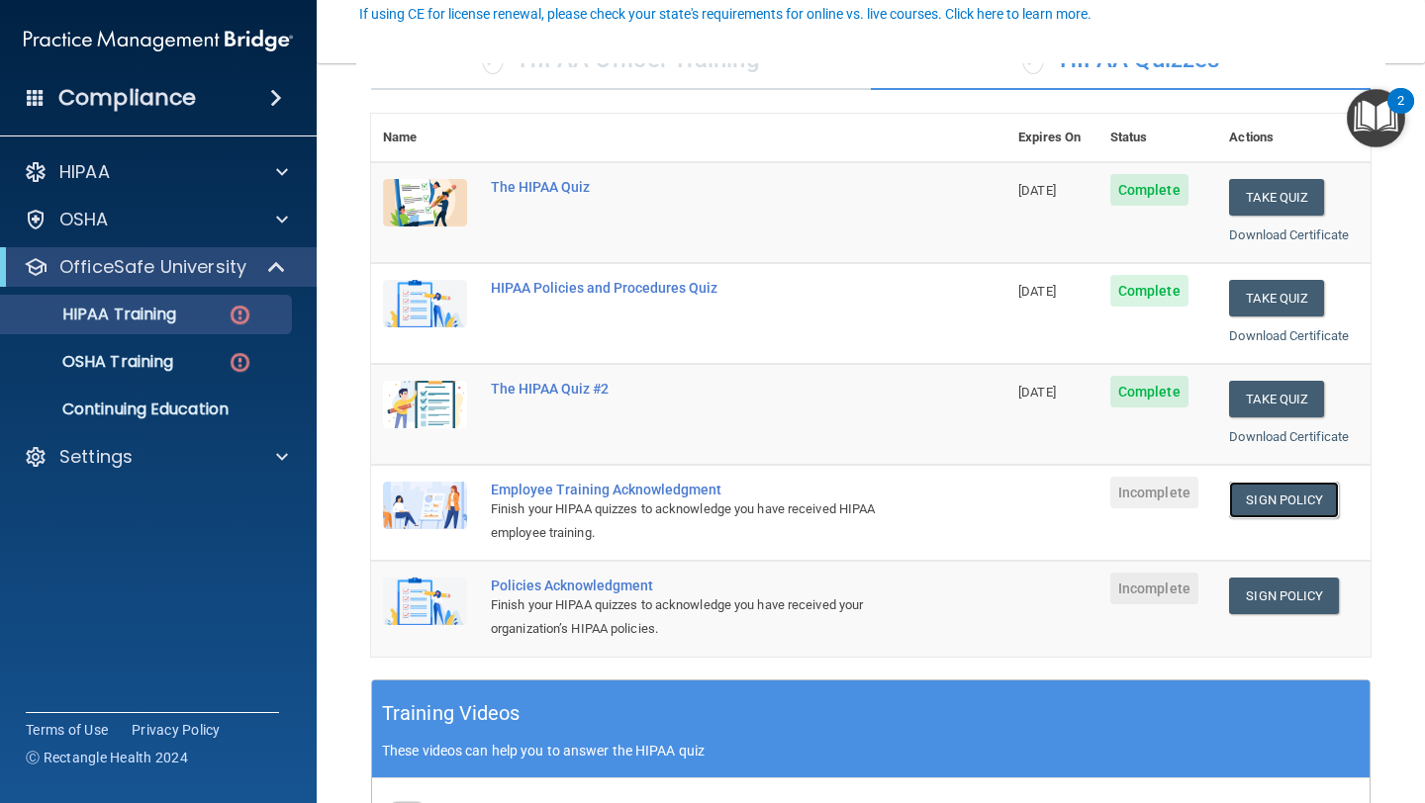
scroll to position [187, 0]
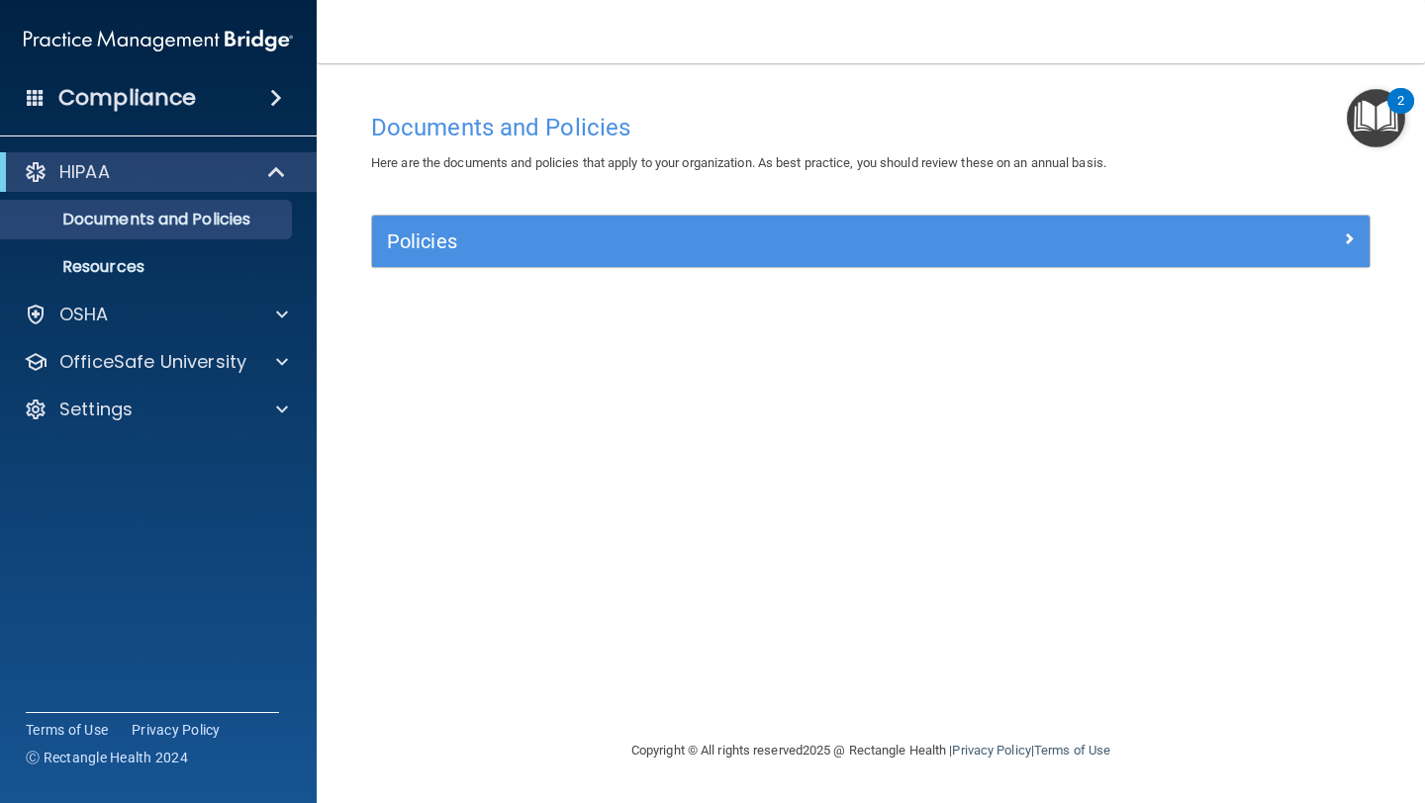
click at [219, 22] on img at bounding box center [158, 41] width 269 height 40
click at [242, 93] on div "Compliance" at bounding box center [158, 98] width 317 height 44
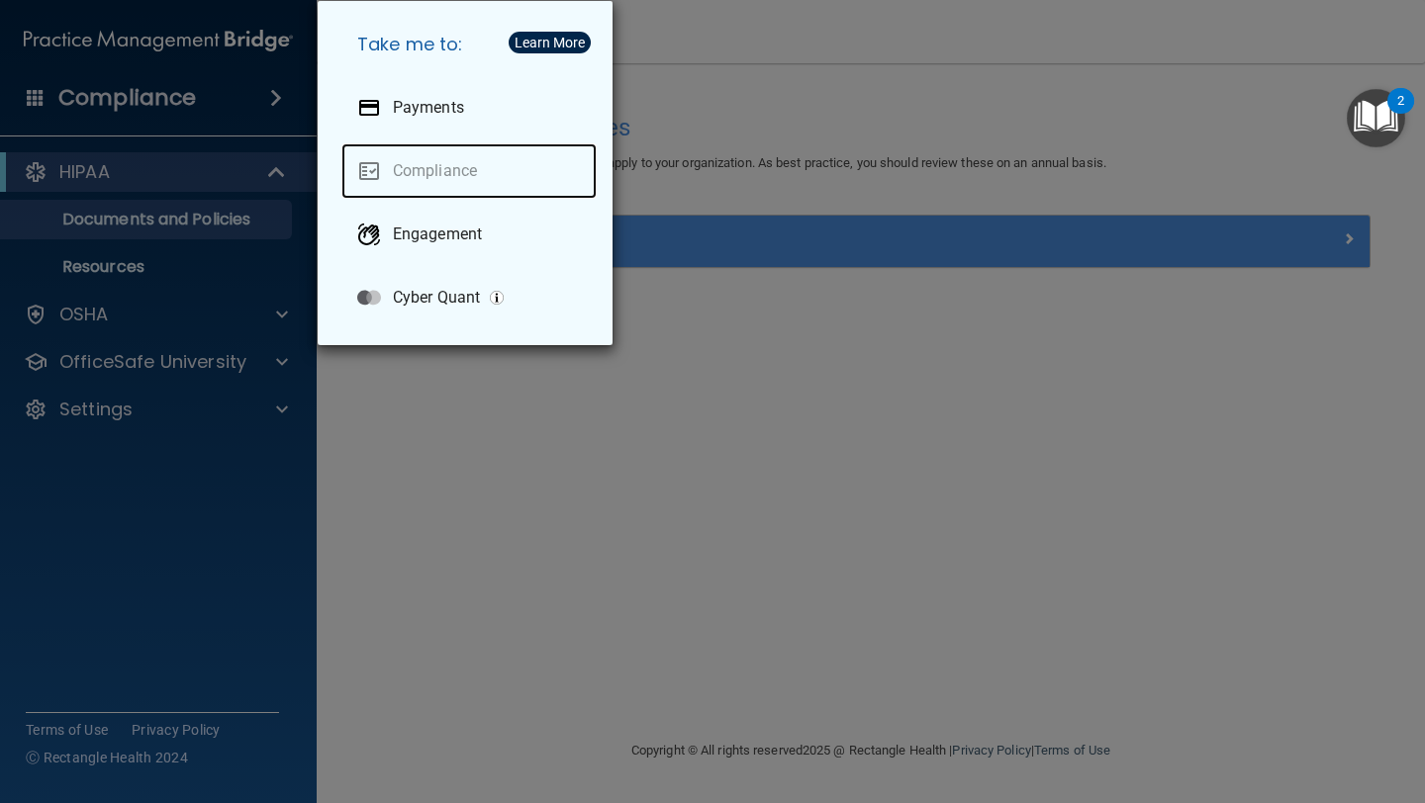
click at [439, 163] on link "Compliance" at bounding box center [468, 170] width 255 height 55
click at [373, 163] on link "Compliance" at bounding box center [468, 170] width 255 height 55
click at [693, 166] on div "Take me to: Payments Compliance Engagement Cyber Quant" at bounding box center [712, 401] width 1425 height 803
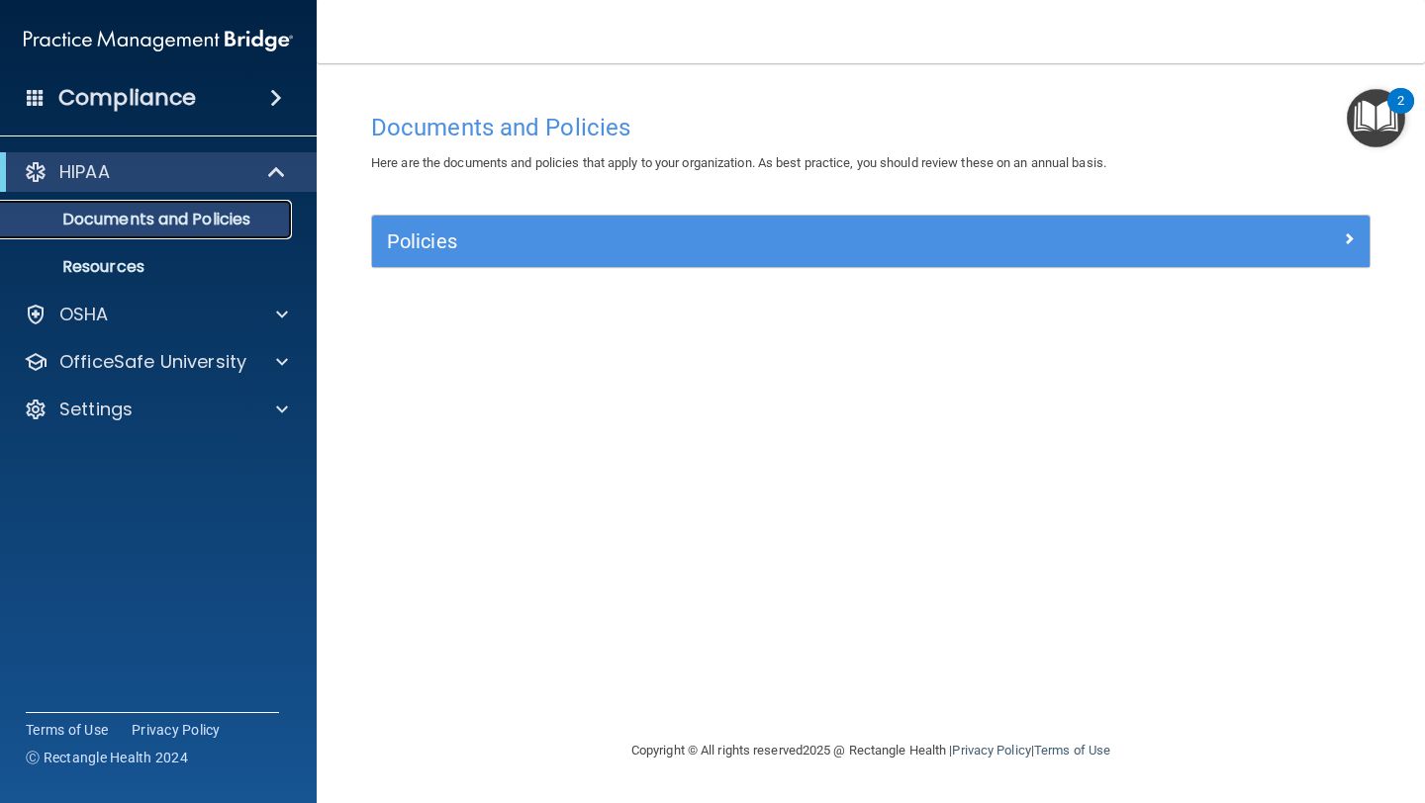
click at [79, 207] on link "Documents and Policies" at bounding box center [136, 220] width 312 height 40
click at [139, 229] on p "Documents and Policies" at bounding box center [148, 220] width 270 height 20
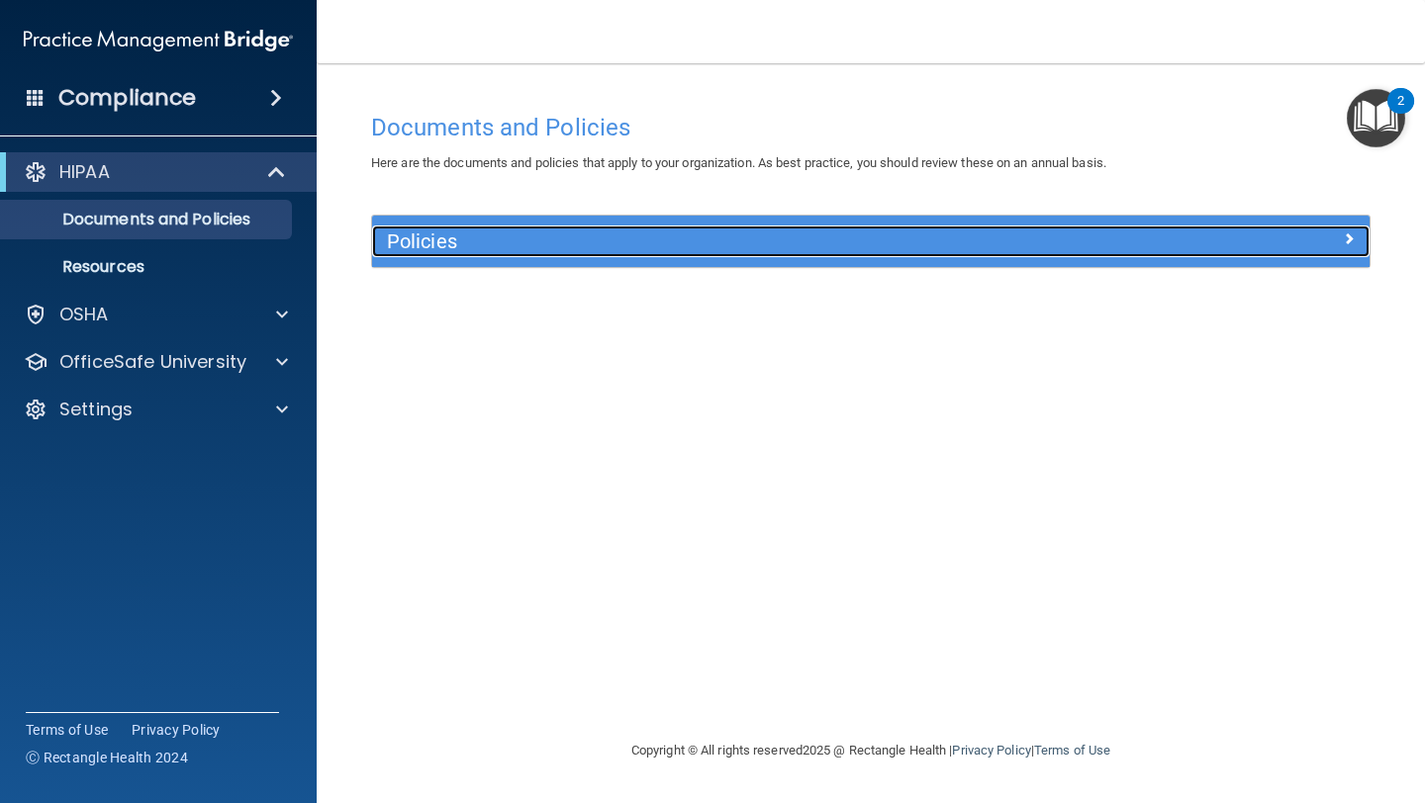
click at [598, 239] on h5 "Policies" at bounding box center [746, 242] width 718 height 22
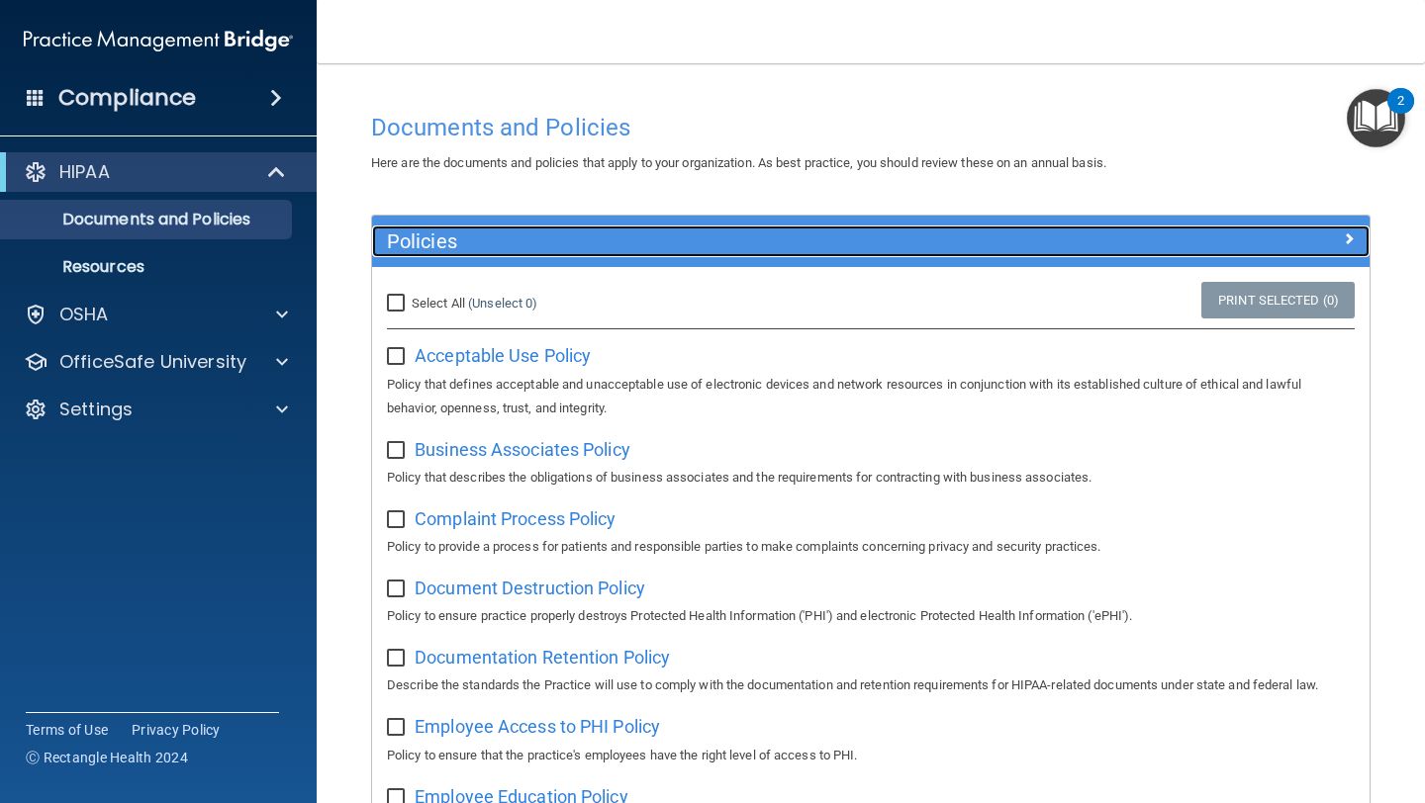
click at [1352, 229] on span at bounding box center [1349, 239] width 12 height 24
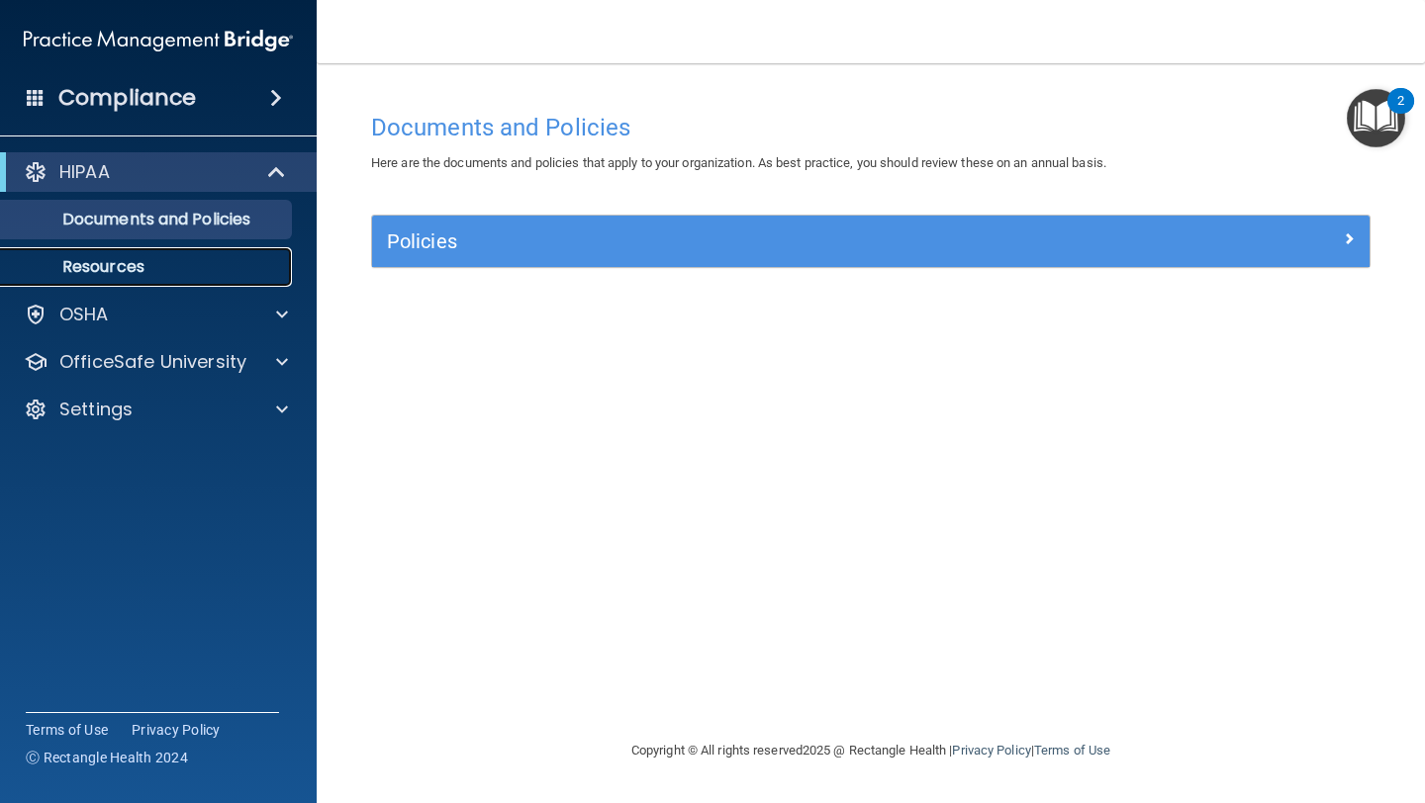
click at [111, 258] on p "Resources" at bounding box center [148, 267] width 270 height 20
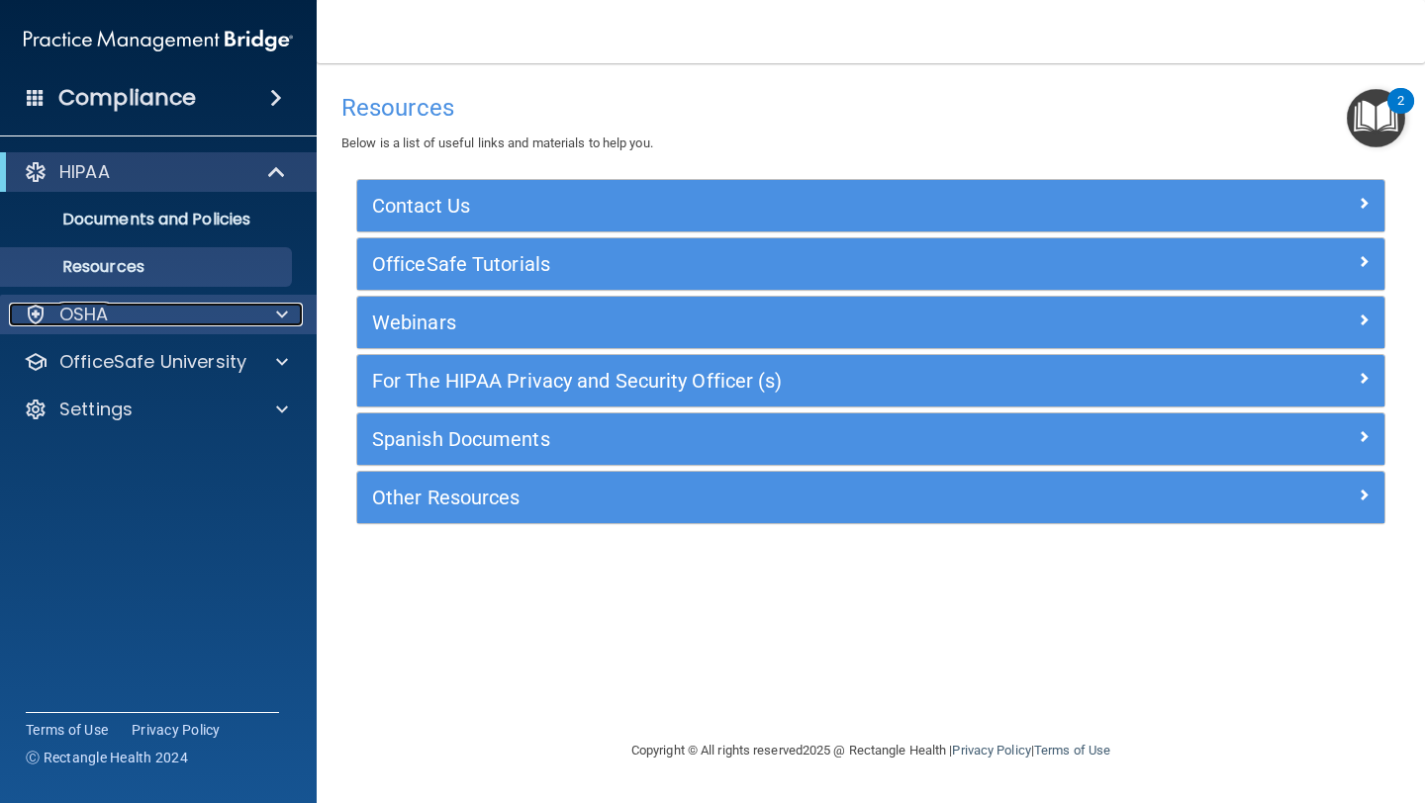
click at [177, 320] on div "OSHA" at bounding box center [131, 315] width 245 height 24
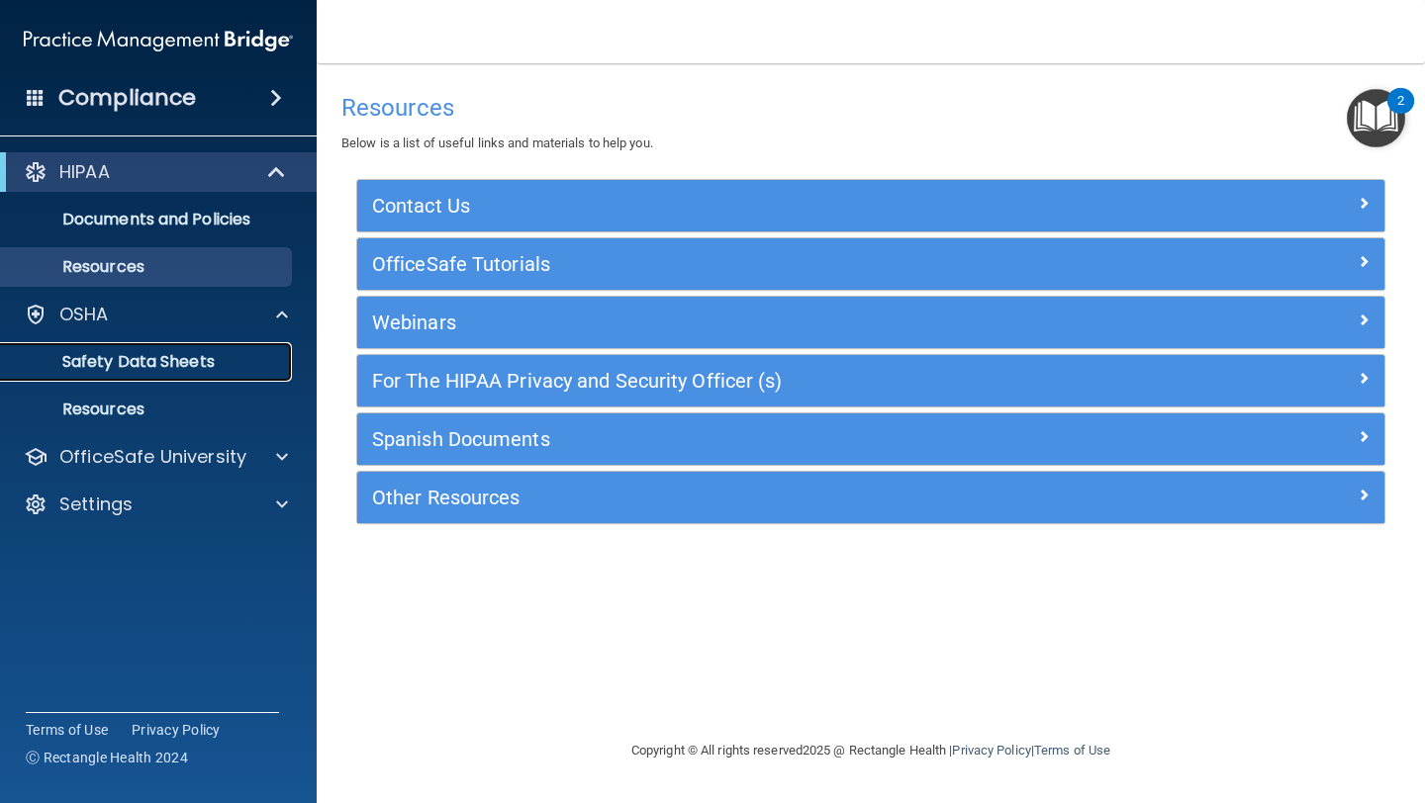
click at [165, 365] on p "Safety Data Sheets" at bounding box center [148, 362] width 270 height 20
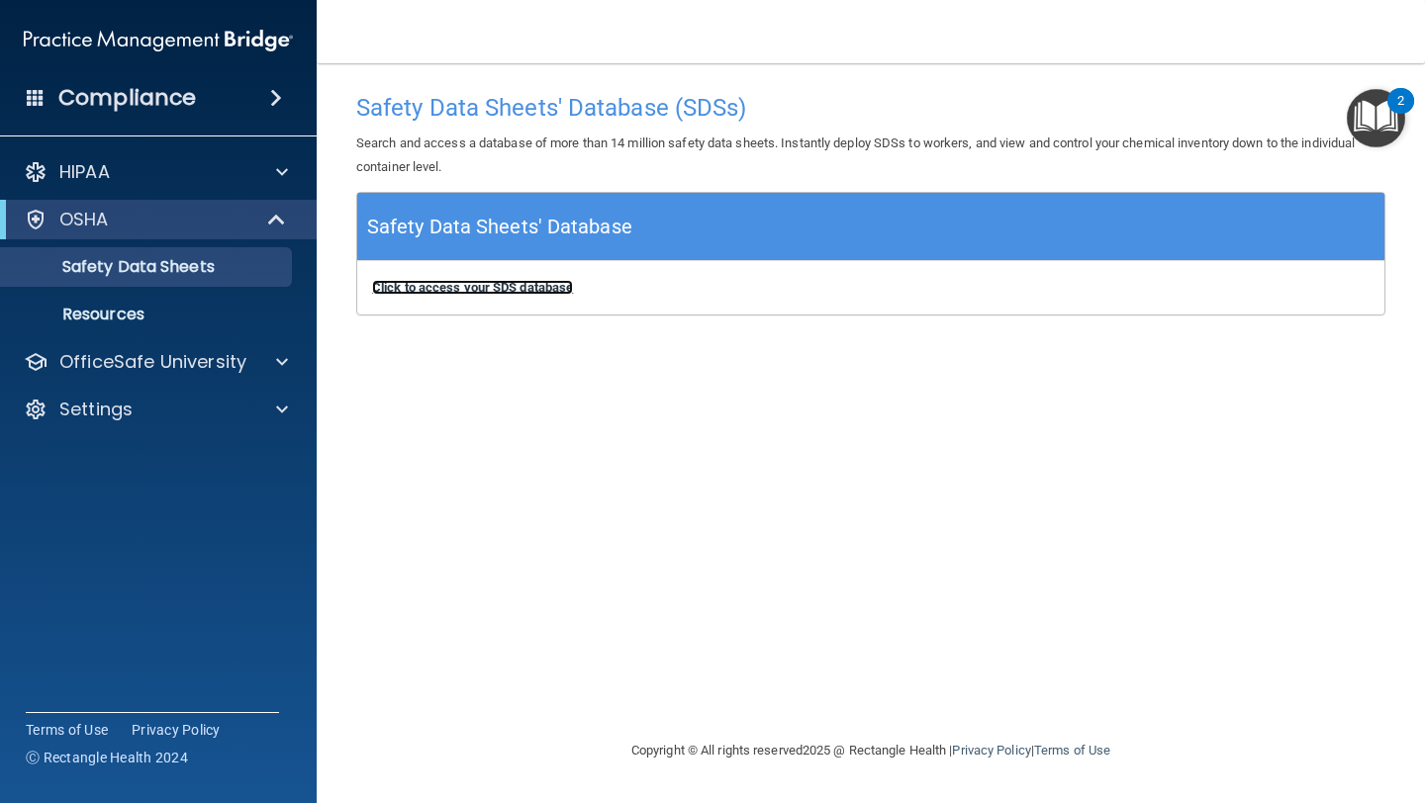
click at [438, 284] on b "Click to access your SDS database" at bounding box center [472, 287] width 201 height 15
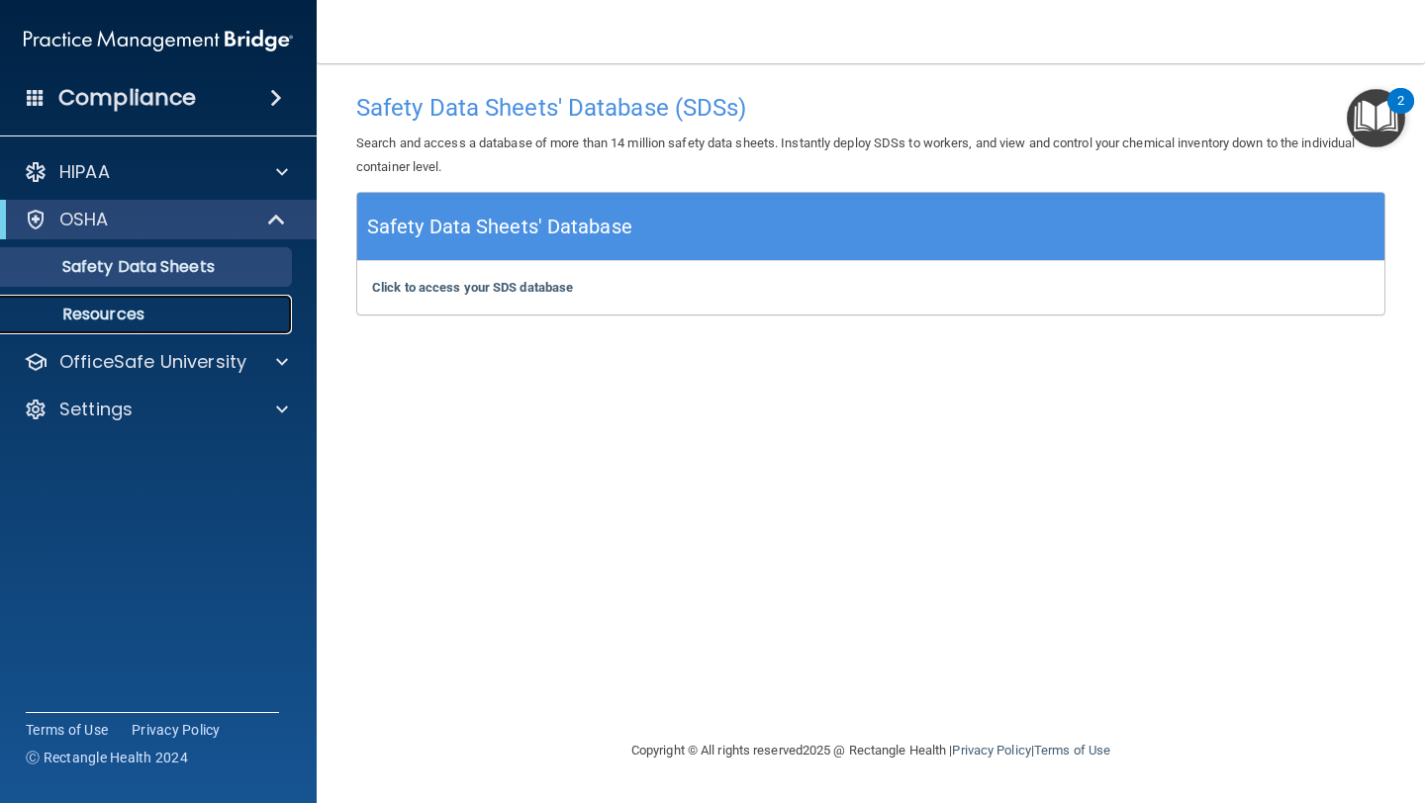
click at [164, 311] on p "Resources" at bounding box center [148, 315] width 270 height 20
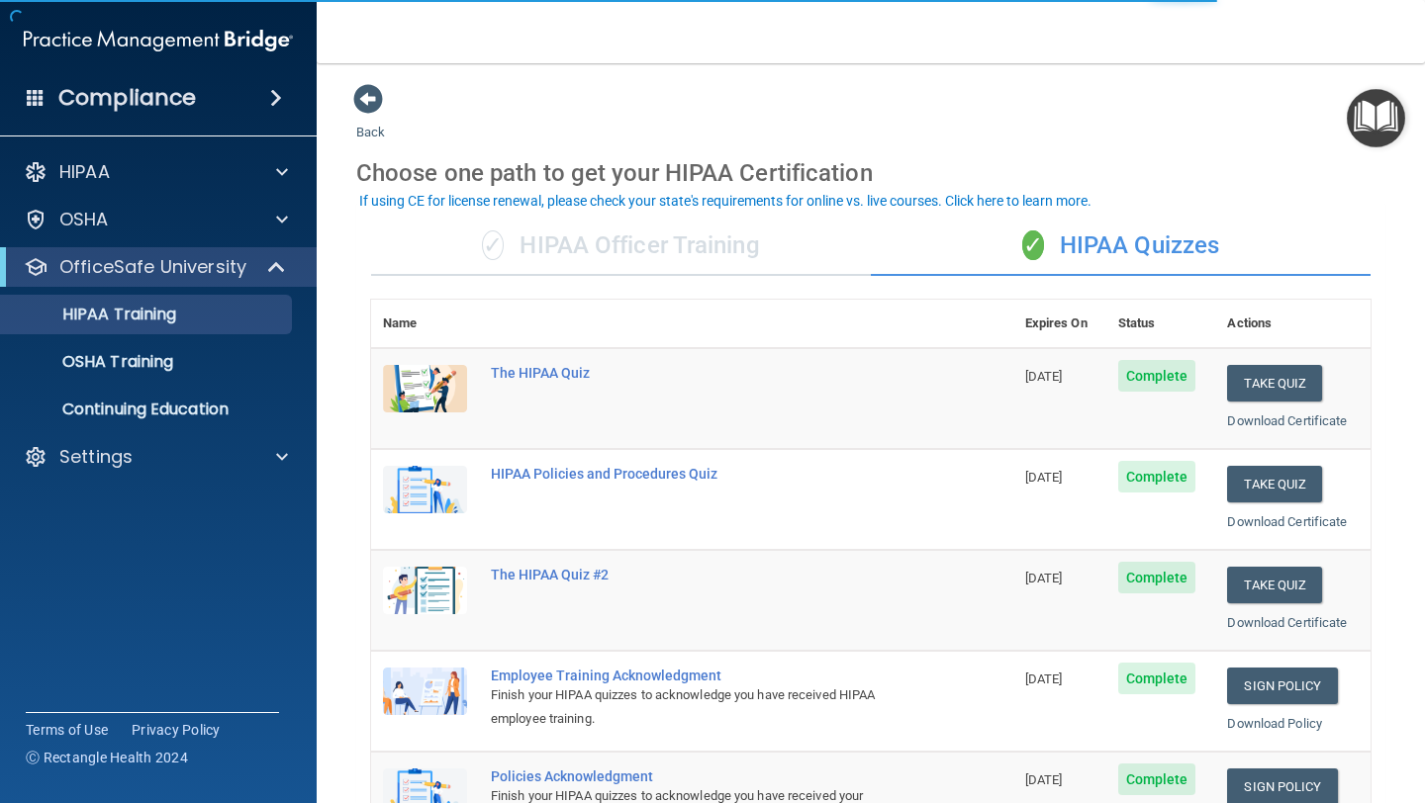
click at [1169, 378] on span "Complete" at bounding box center [1157, 376] width 78 height 32
click at [1026, 369] on span "[DATE]" at bounding box center [1044, 376] width 38 height 15
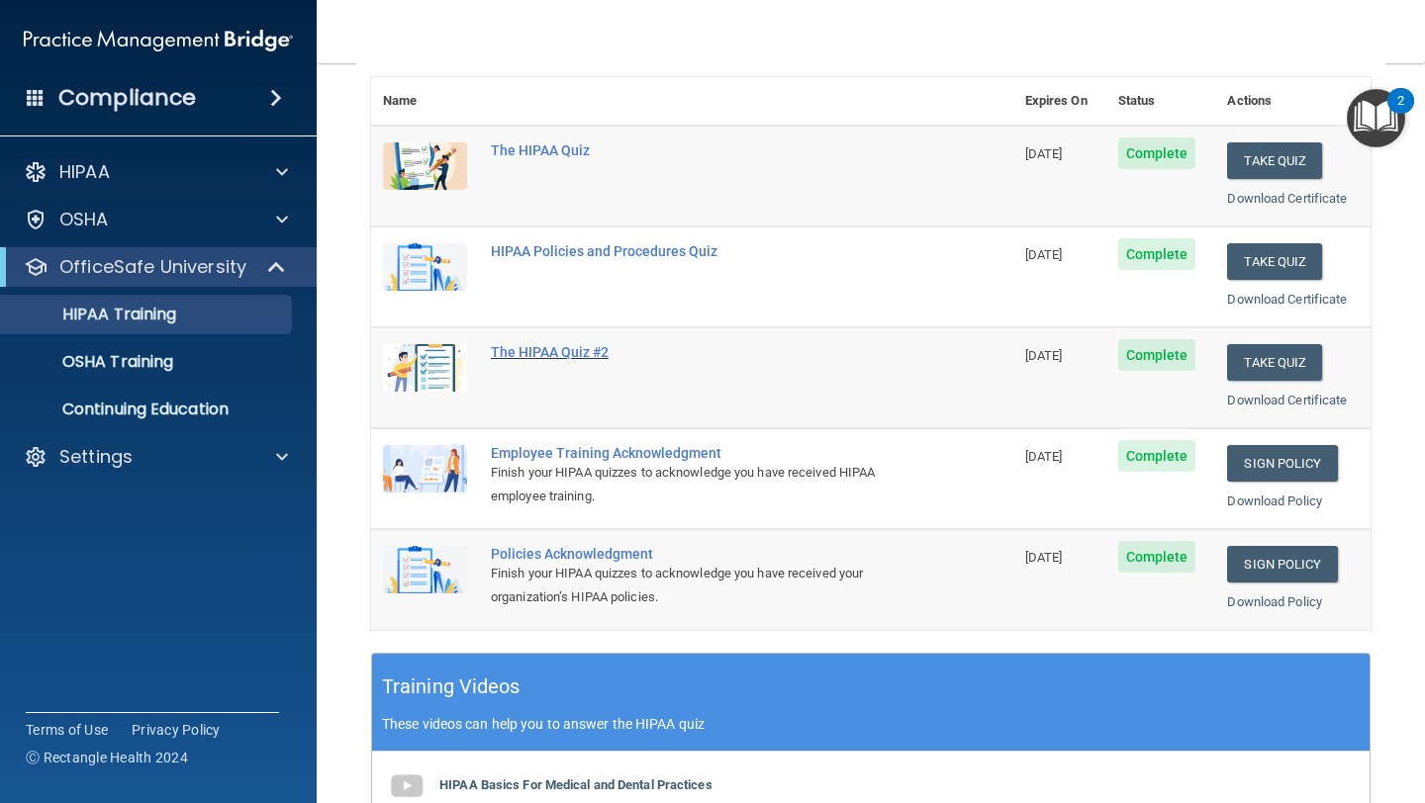
scroll to position [241, 0]
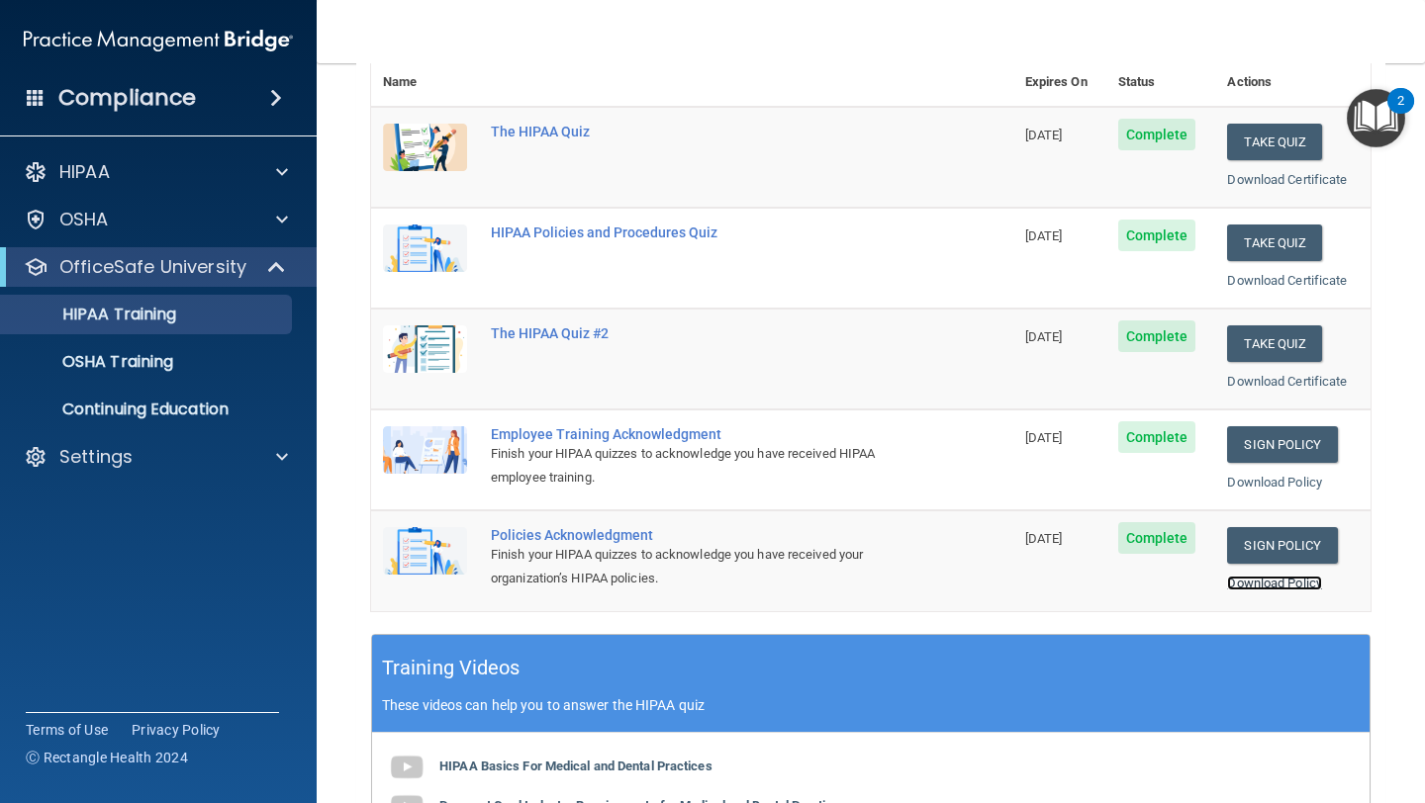
click at [1271, 587] on link "Download Policy" at bounding box center [1274, 583] width 95 height 15
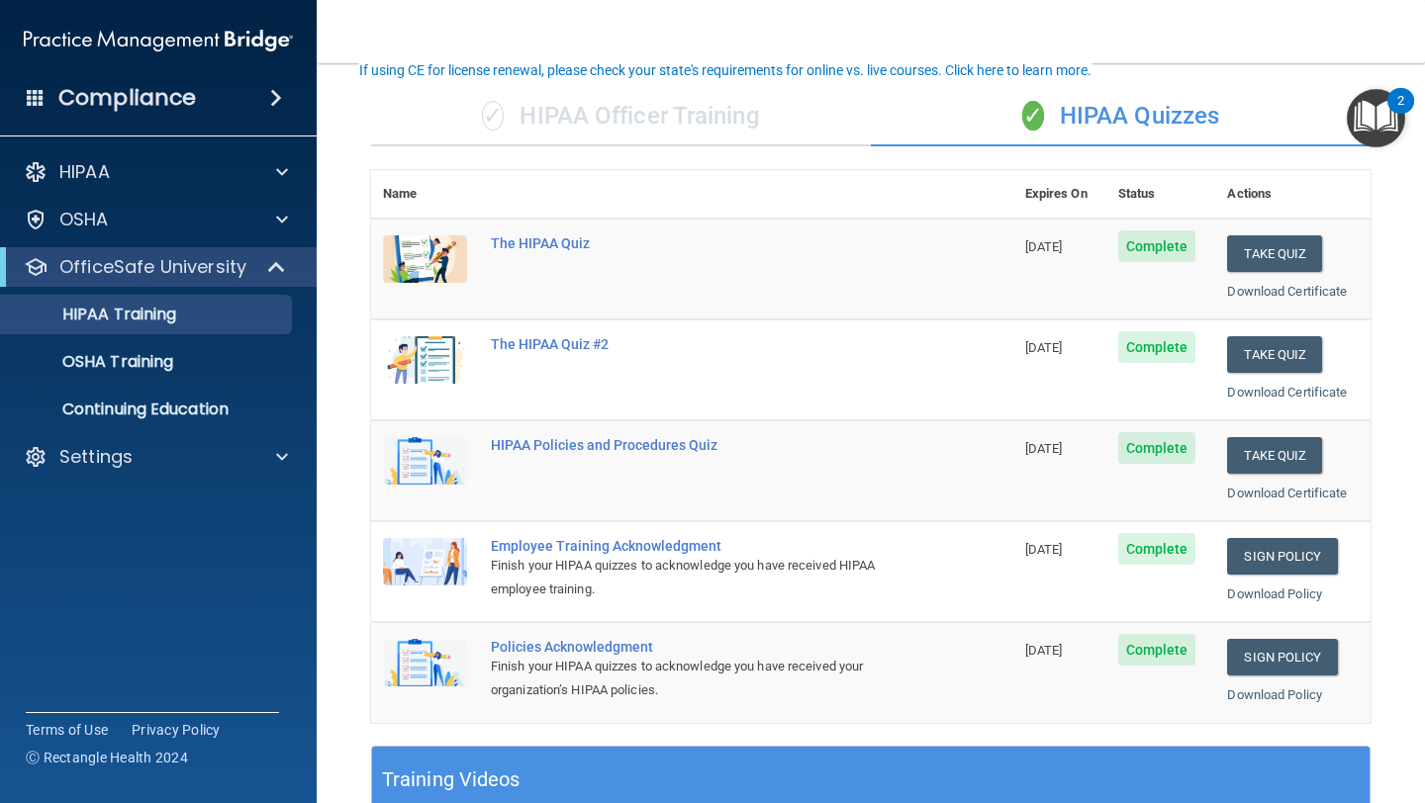
scroll to position [131, 0]
click at [1366, 130] on img "Open Resource Center, 2 new notifications" at bounding box center [1375, 118] width 58 height 58
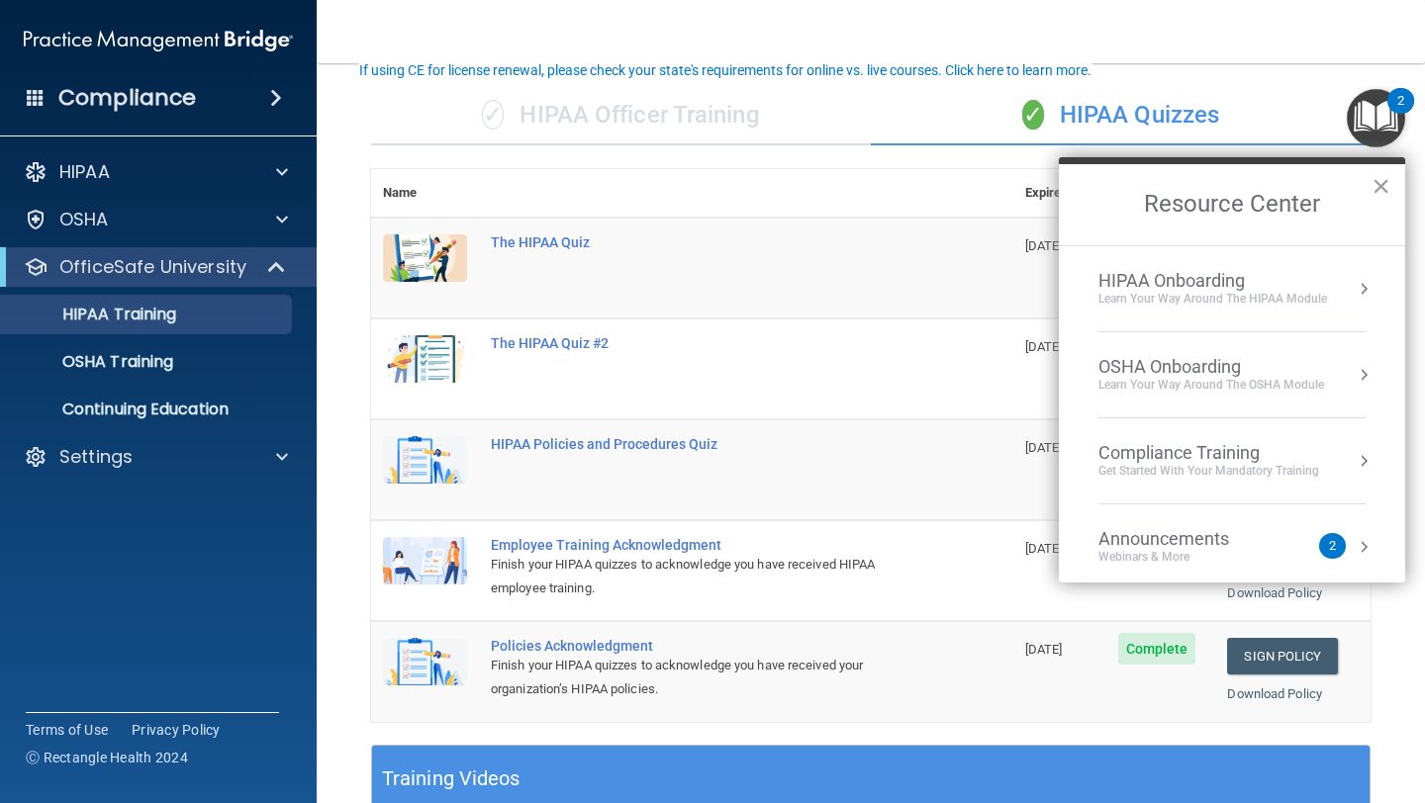
click at [1304, 529] on div "Announcements Webinars & More" at bounding box center [1203, 547] width 210 height 38
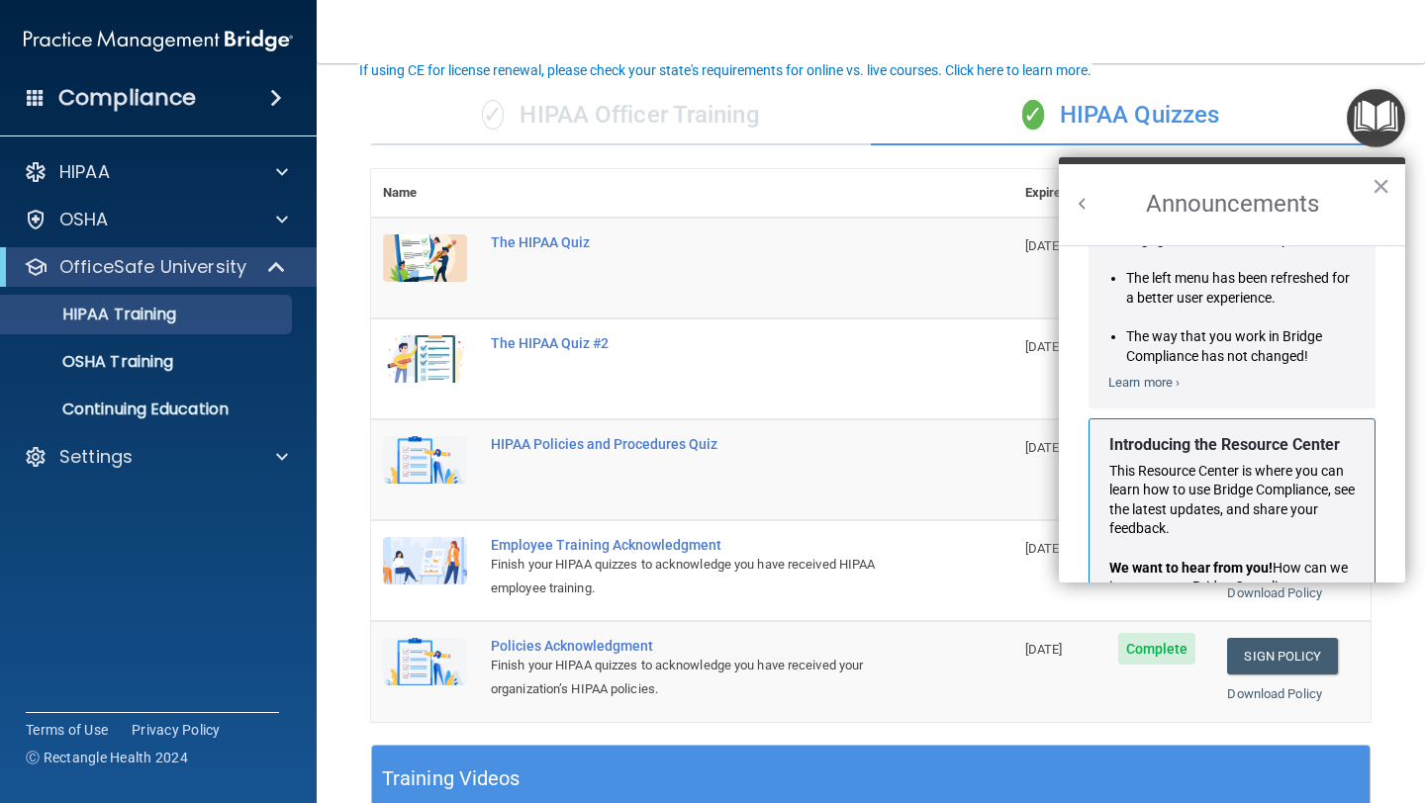
scroll to position [306, 0]
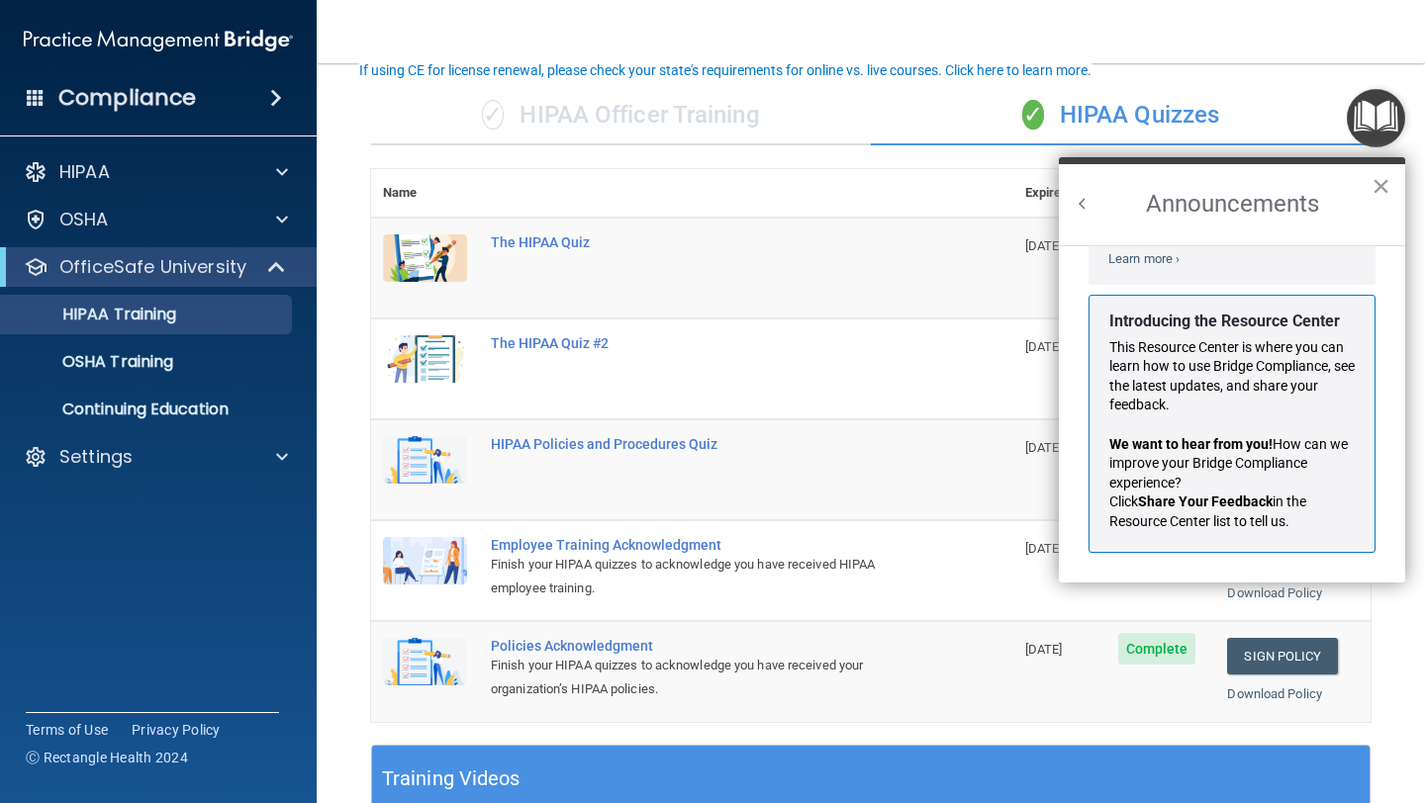
click at [1387, 192] on button "×" at bounding box center [1380, 186] width 19 height 32
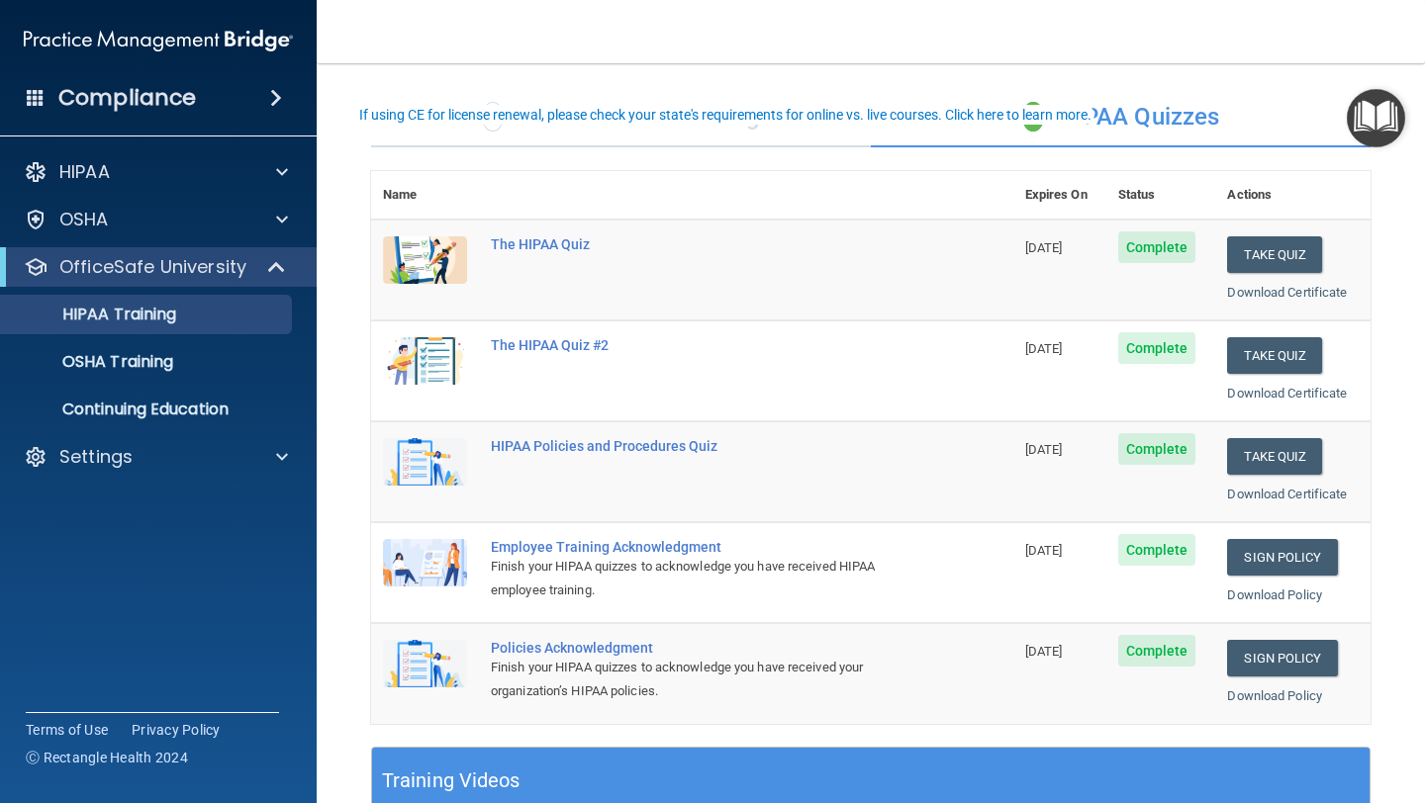
scroll to position [84, 0]
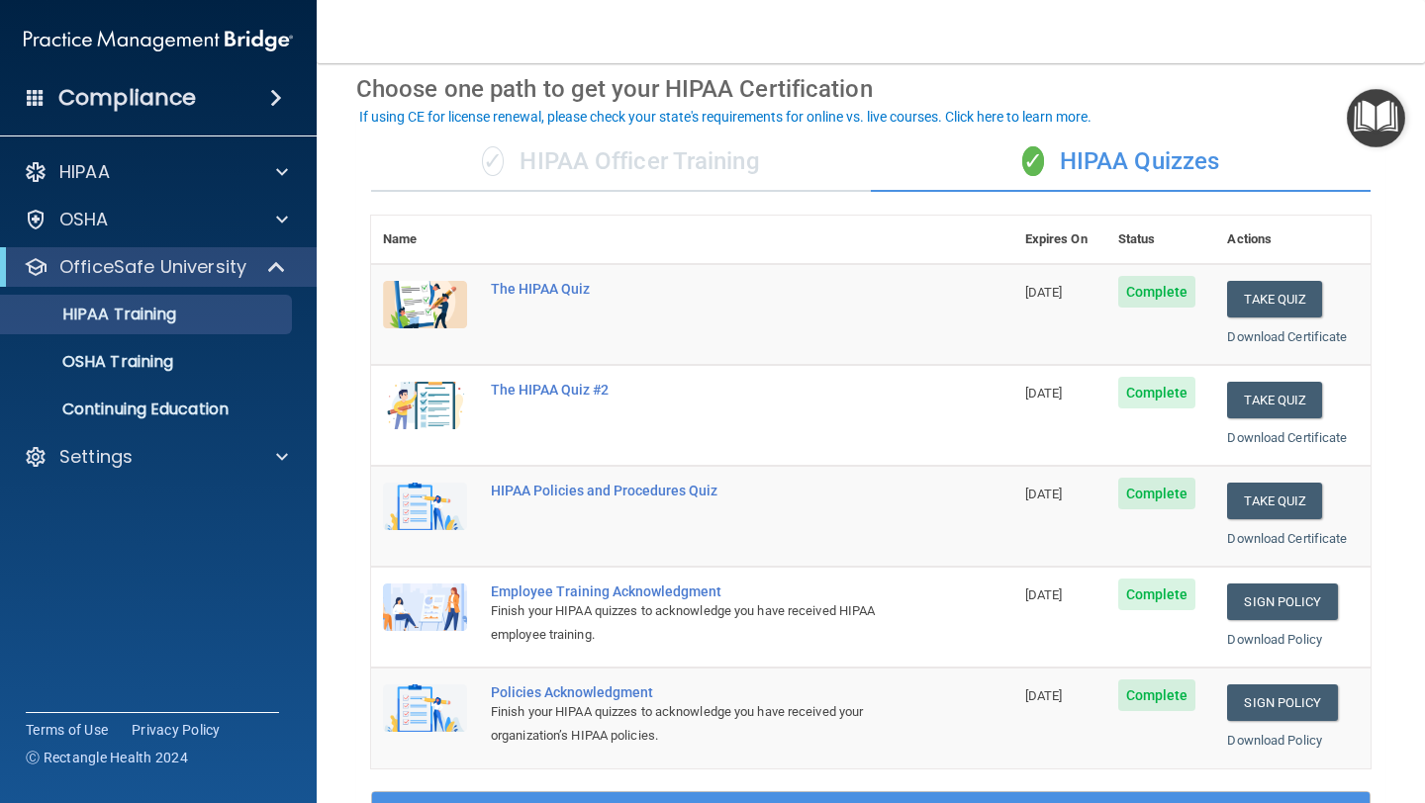
click at [689, 158] on div "✓ HIPAA Officer Training" at bounding box center [621, 162] width 500 height 59
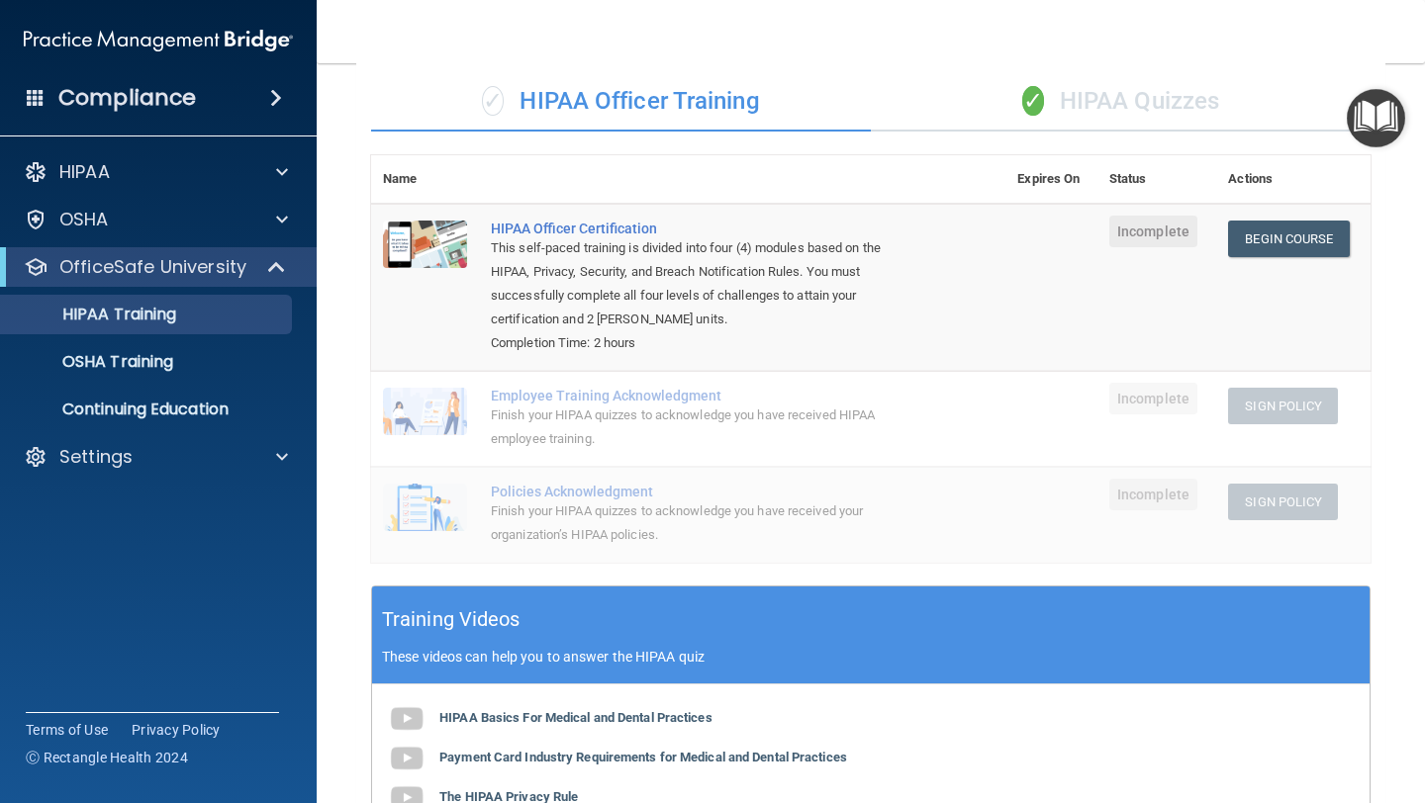
scroll to position [0, 0]
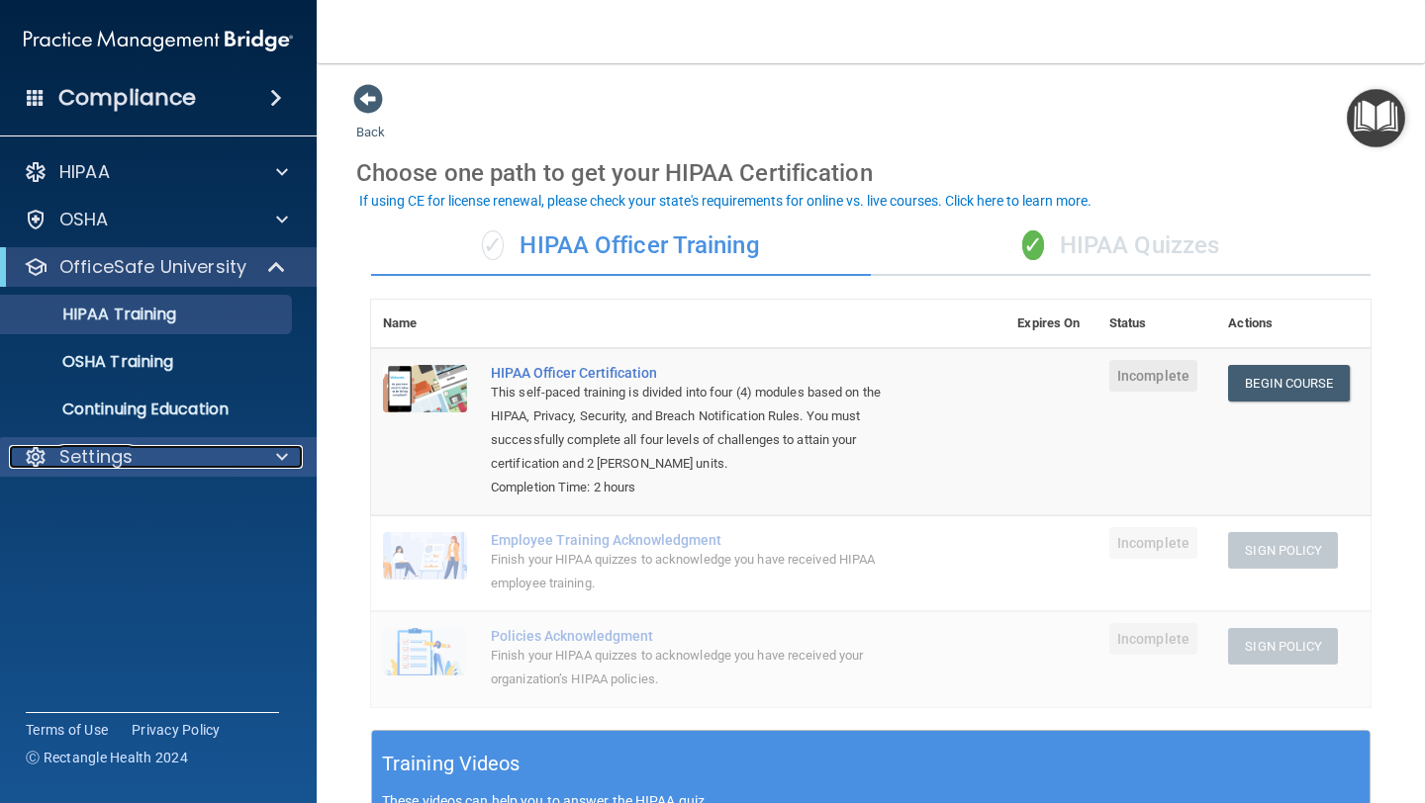
click at [150, 467] on div "Settings" at bounding box center [131, 457] width 245 height 24
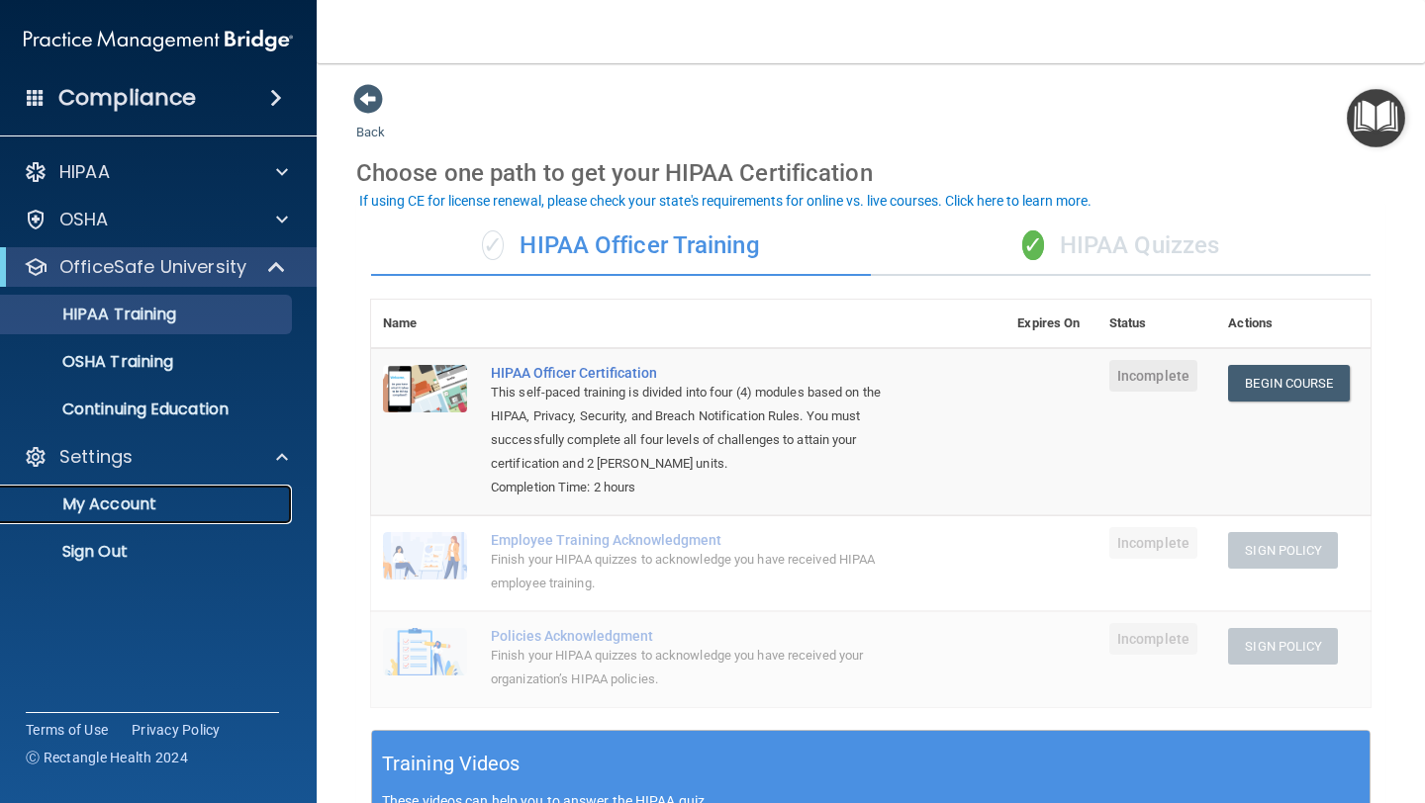
click at [144, 506] on p "My Account" at bounding box center [148, 505] width 270 height 20
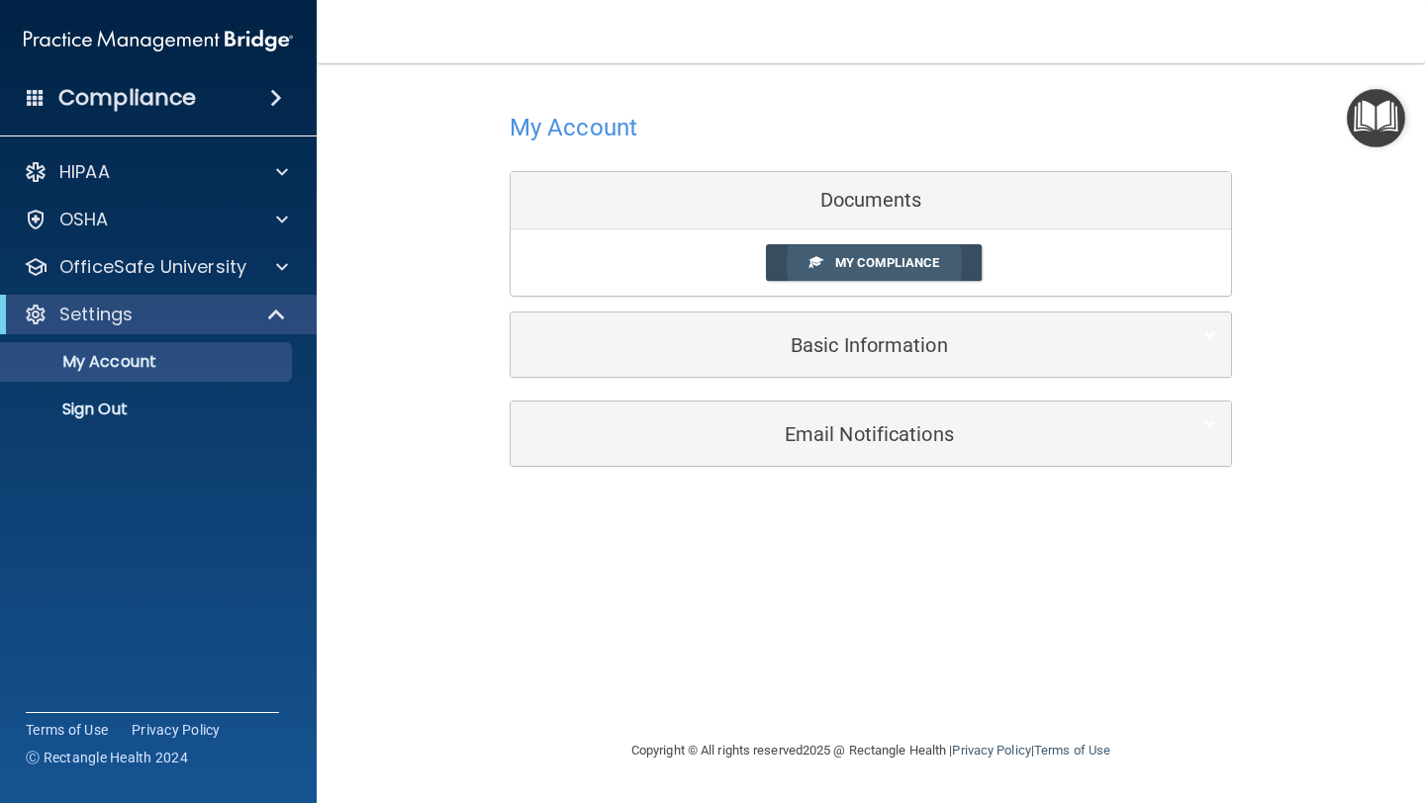
click at [884, 260] on span "My Compliance" at bounding box center [887, 262] width 104 height 15
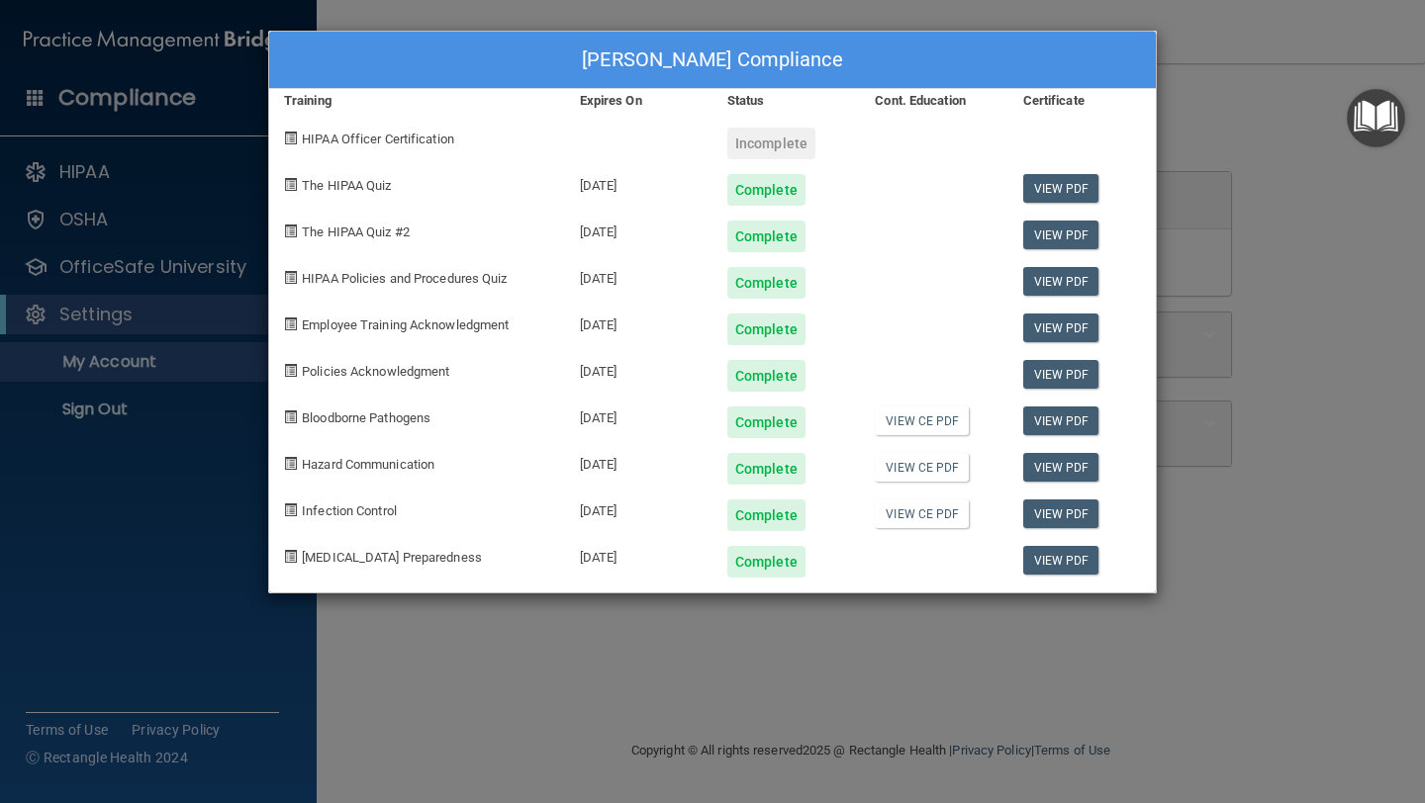
click at [1339, 468] on div "Payton Peele's Compliance Training Expires On Status Cont. Education Certificat…" at bounding box center [712, 401] width 1425 height 803
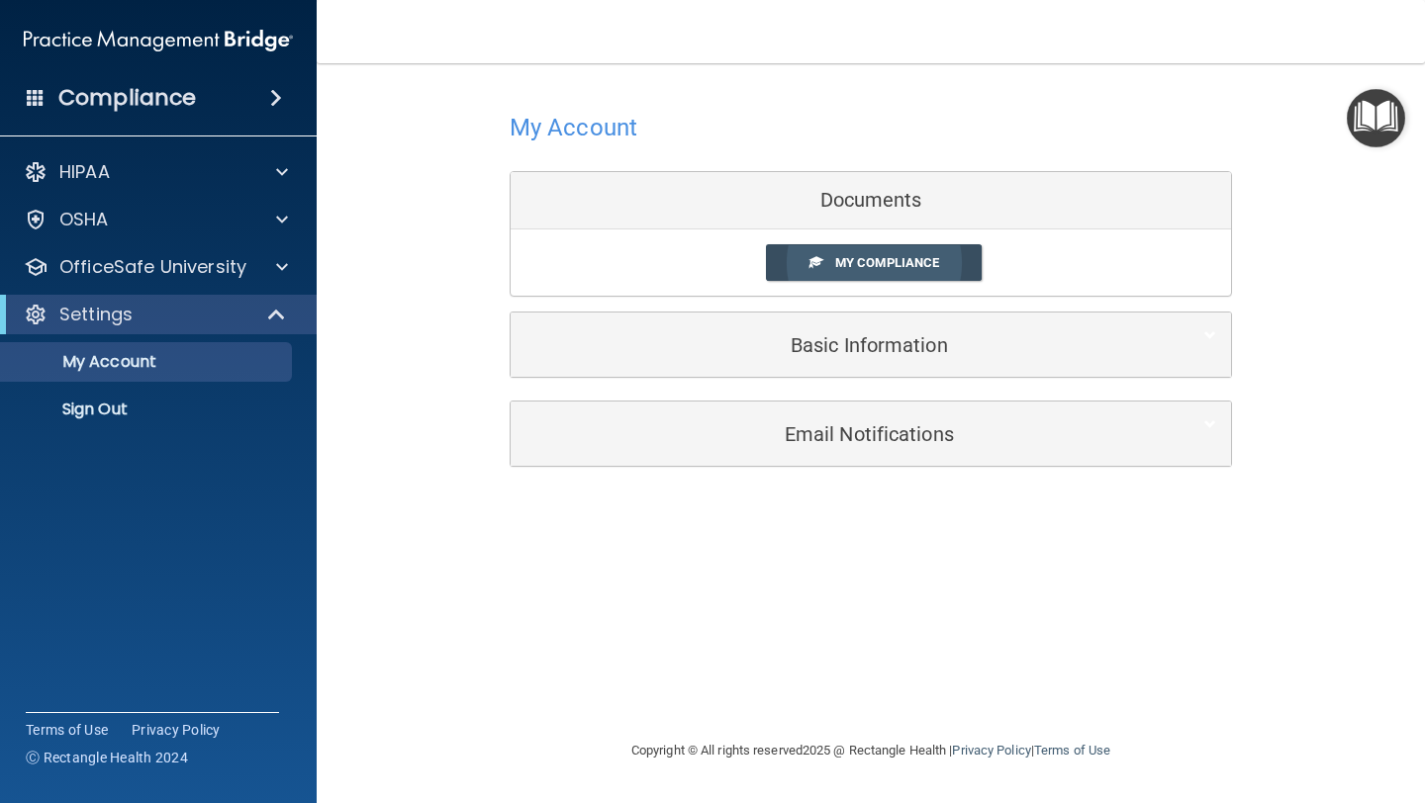
click at [888, 262] on span "My Compliance" at bounding box center [887, 262] width 104 height 15
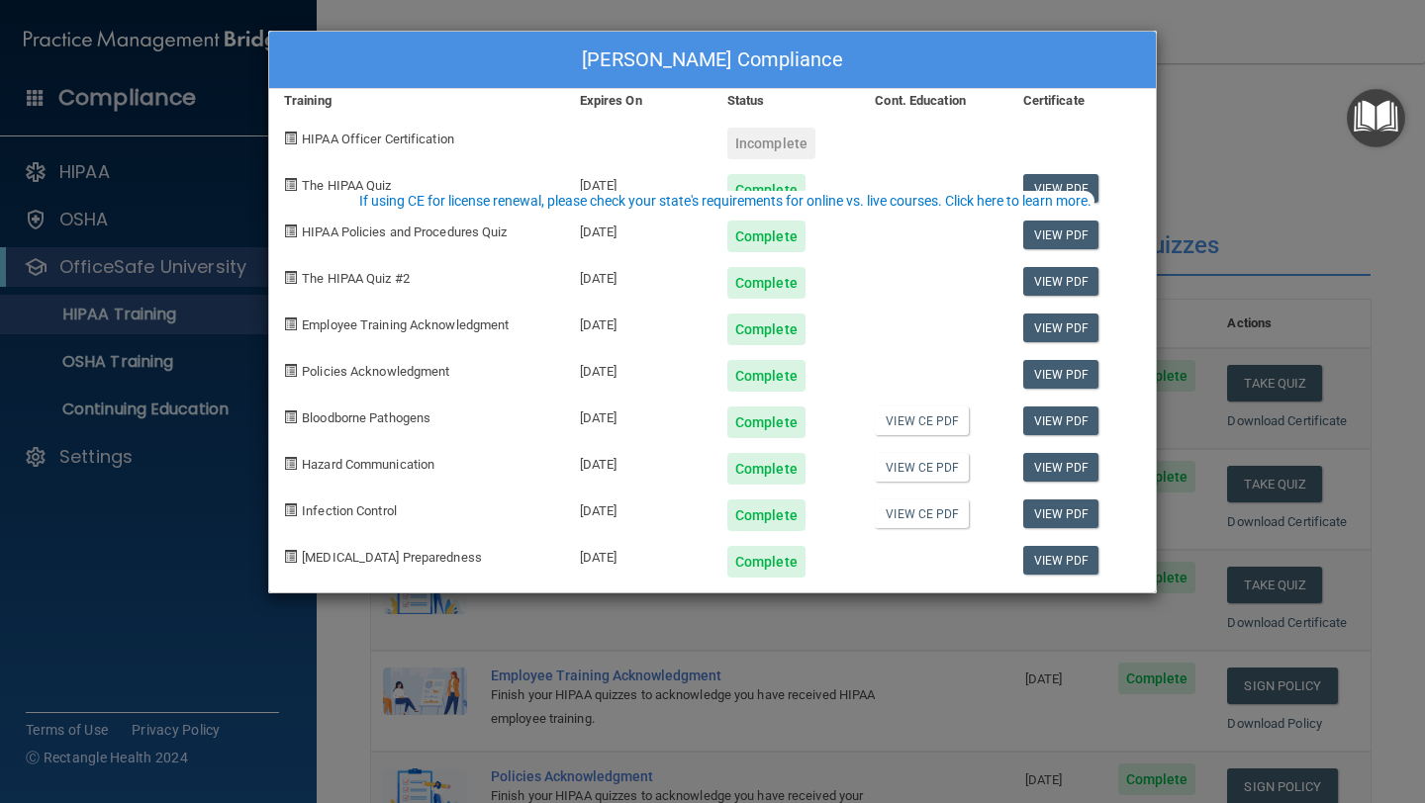
click at [773, 137] on div "Incomplete" at bounding box center [771, 144] width 88 height 32
click at [585, 603] on div "Payton Peele's Compliance Training Expires On Status Cont. Education Certificat…" at bounding box center [712, 401] width 1425 height 803
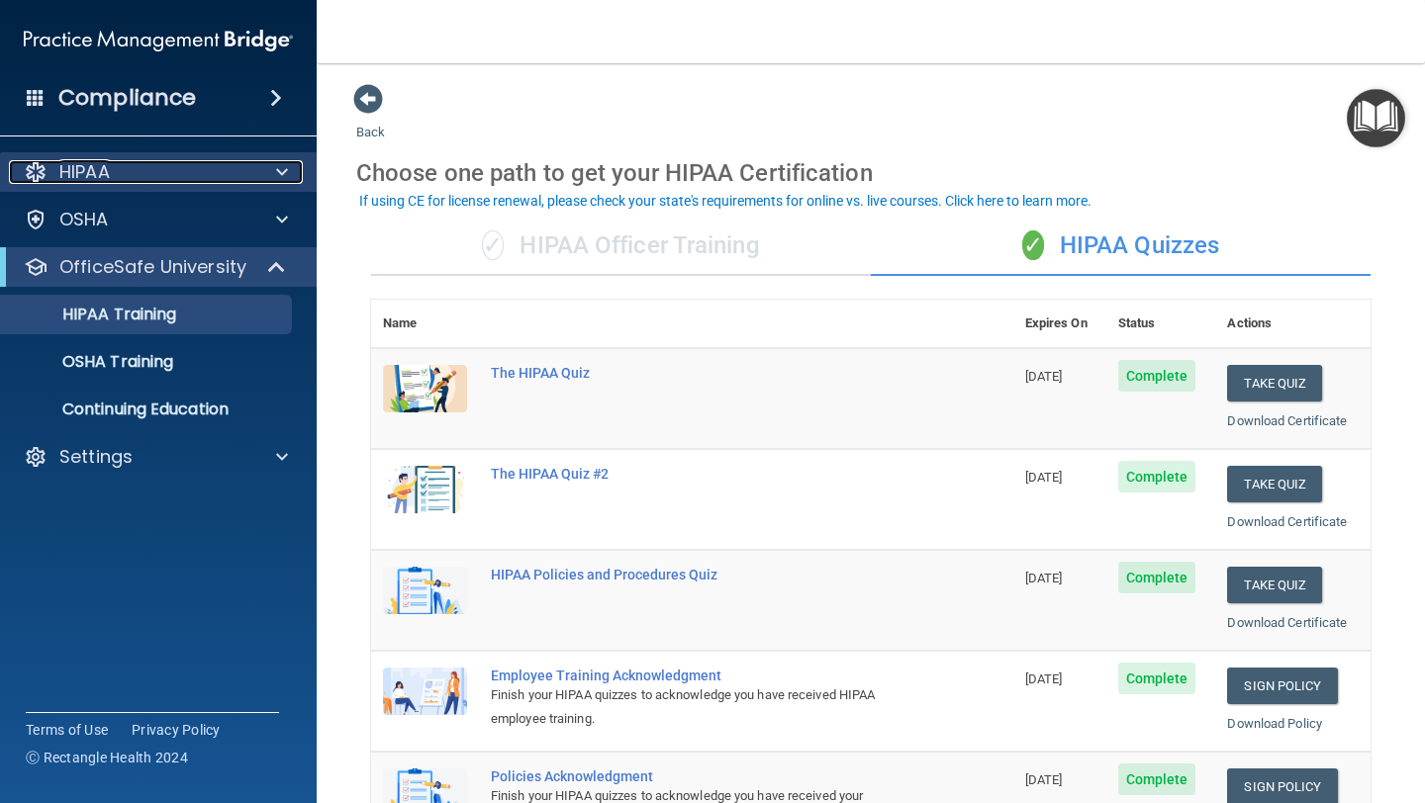
click at [110, 172] on p "HIPAA" at bounding box center [84, 172] width 50 height 24
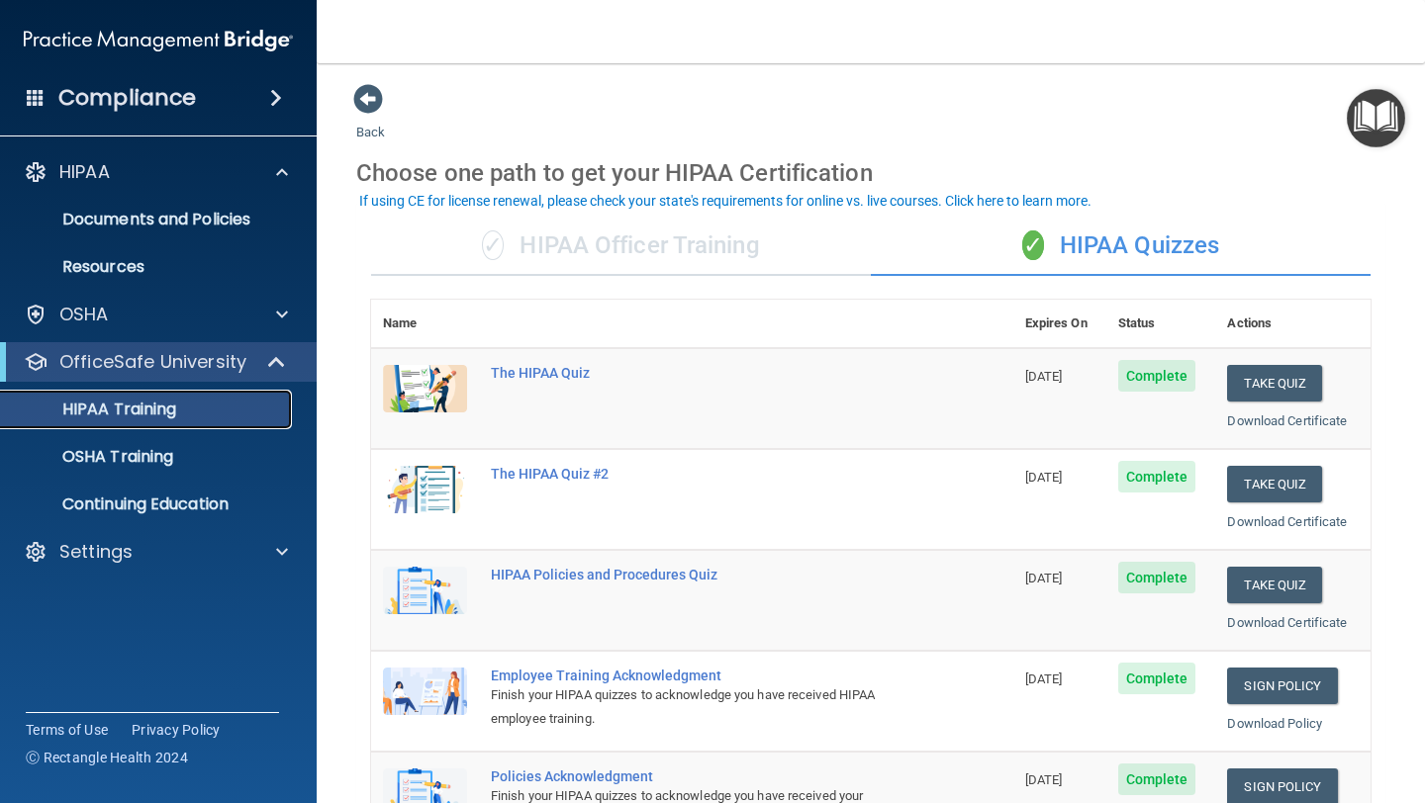
click at [149, 407] on p "HIPAA Training" at bounding box center [94, 410] width 163 height 20
click at [533, 241] on div "✓ HIPAA Officer Training" at bounding box center [621, 246] width 500 height 59
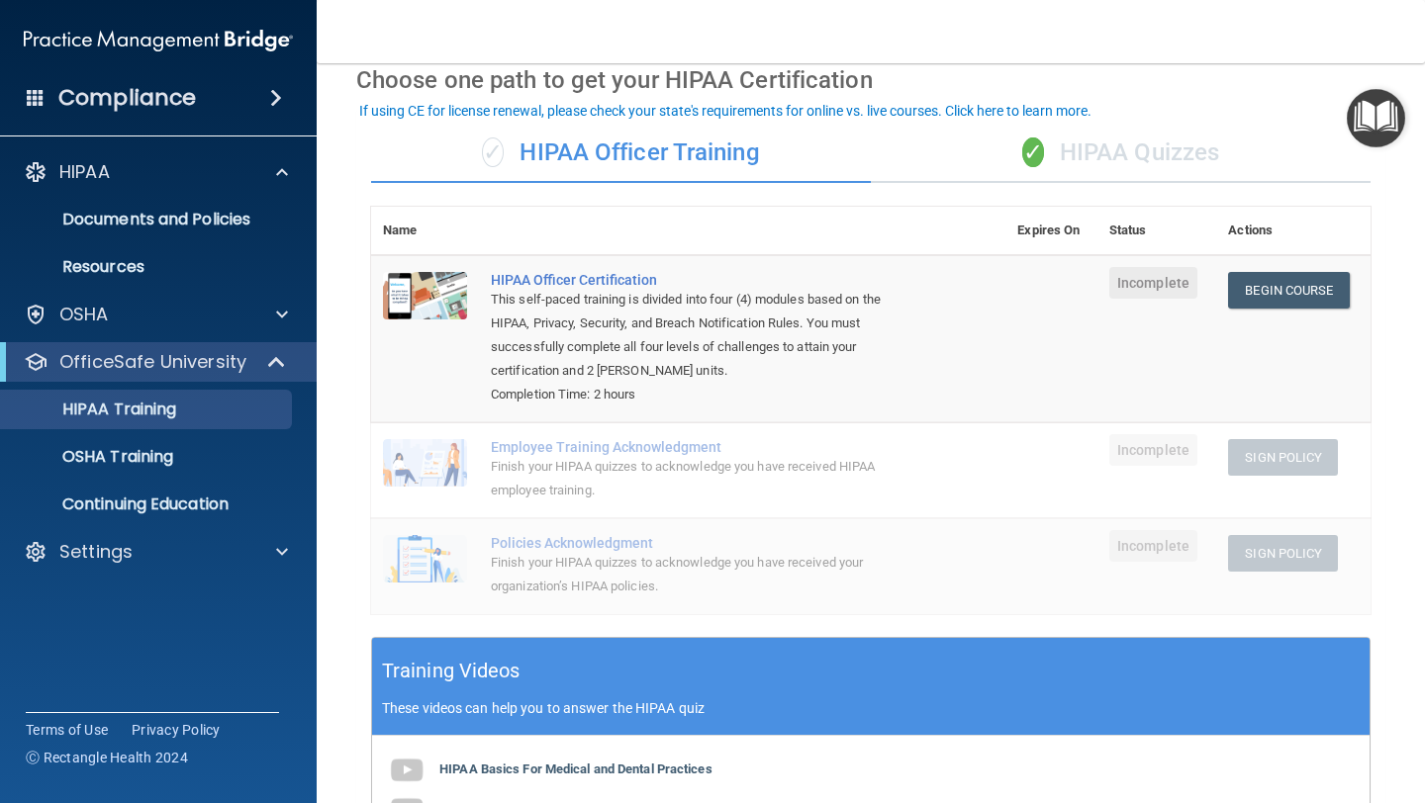
scroll to position [94, 0]
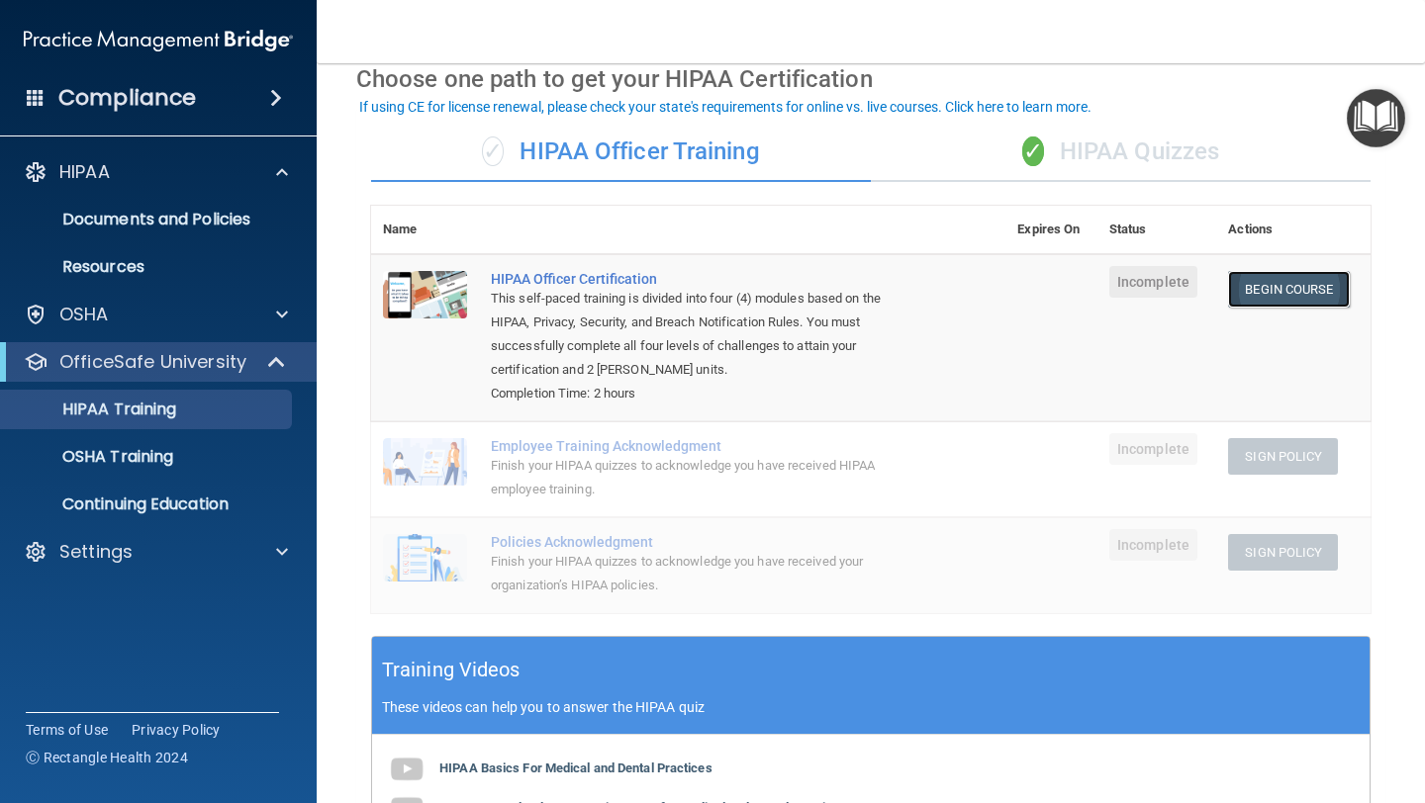
click at [1277, 286] on link "Begin Course" at bounding box center [1288, 289] width 121 height 37
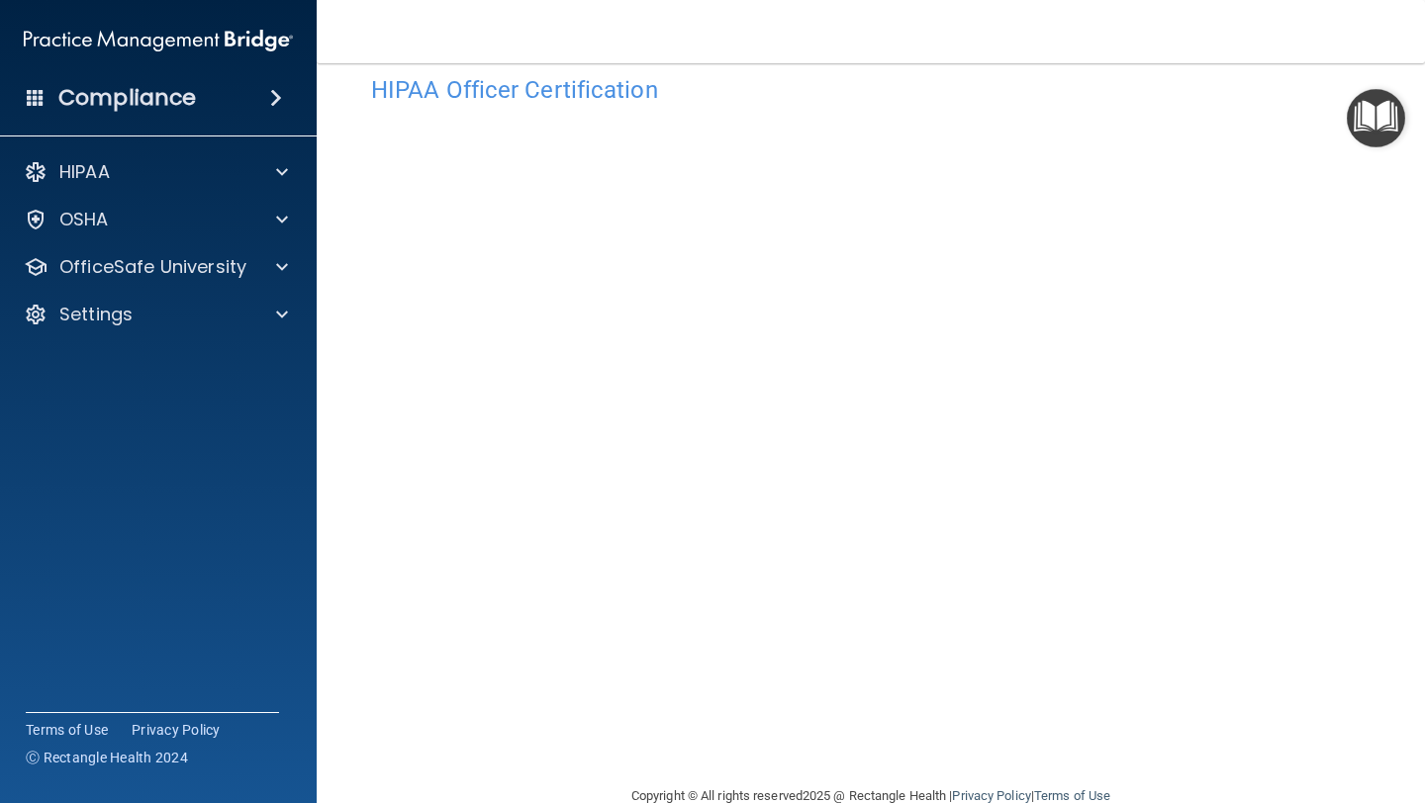
scroll to position [35, 0]
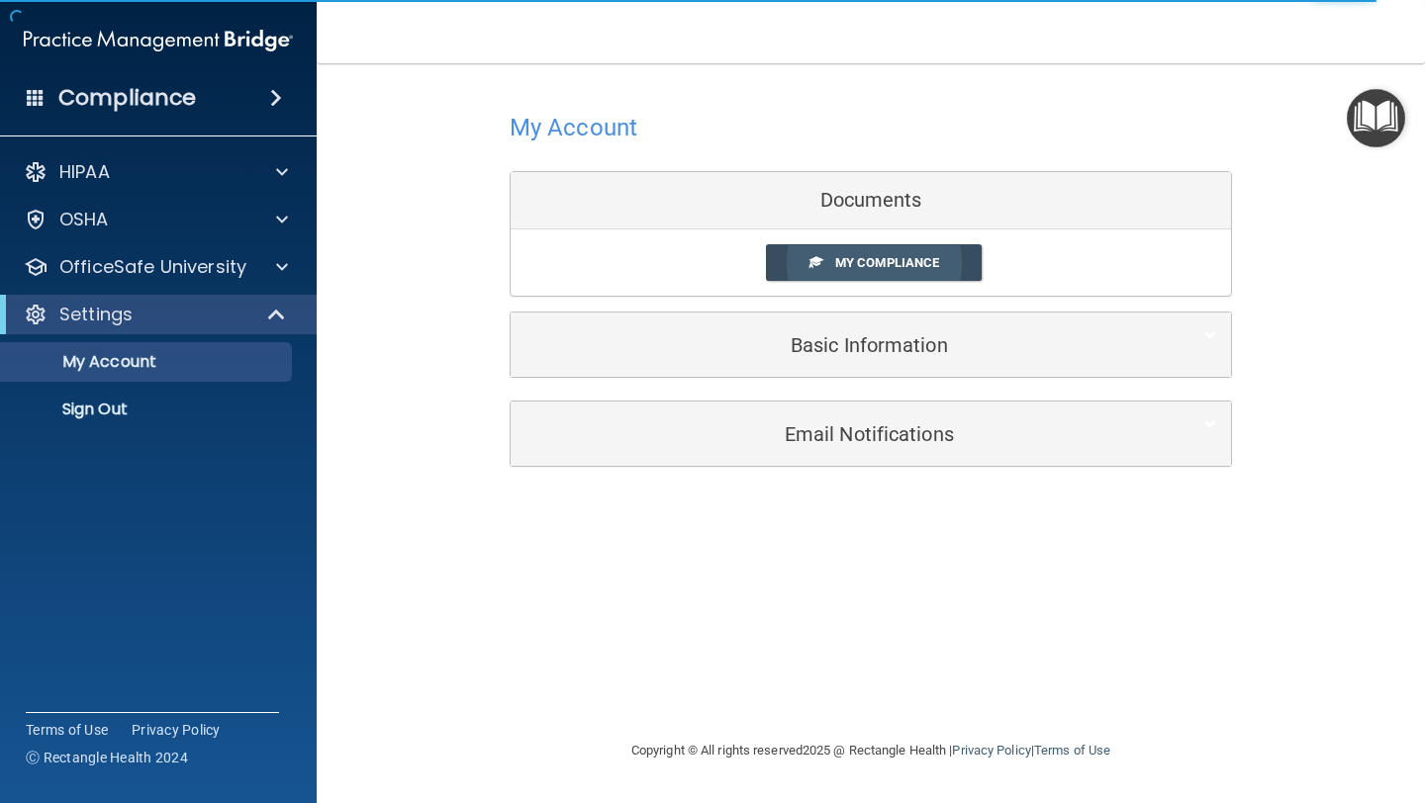
click at [897, 256] on span "My Compliance" at bounding box center [887, 262] width 104 height 15
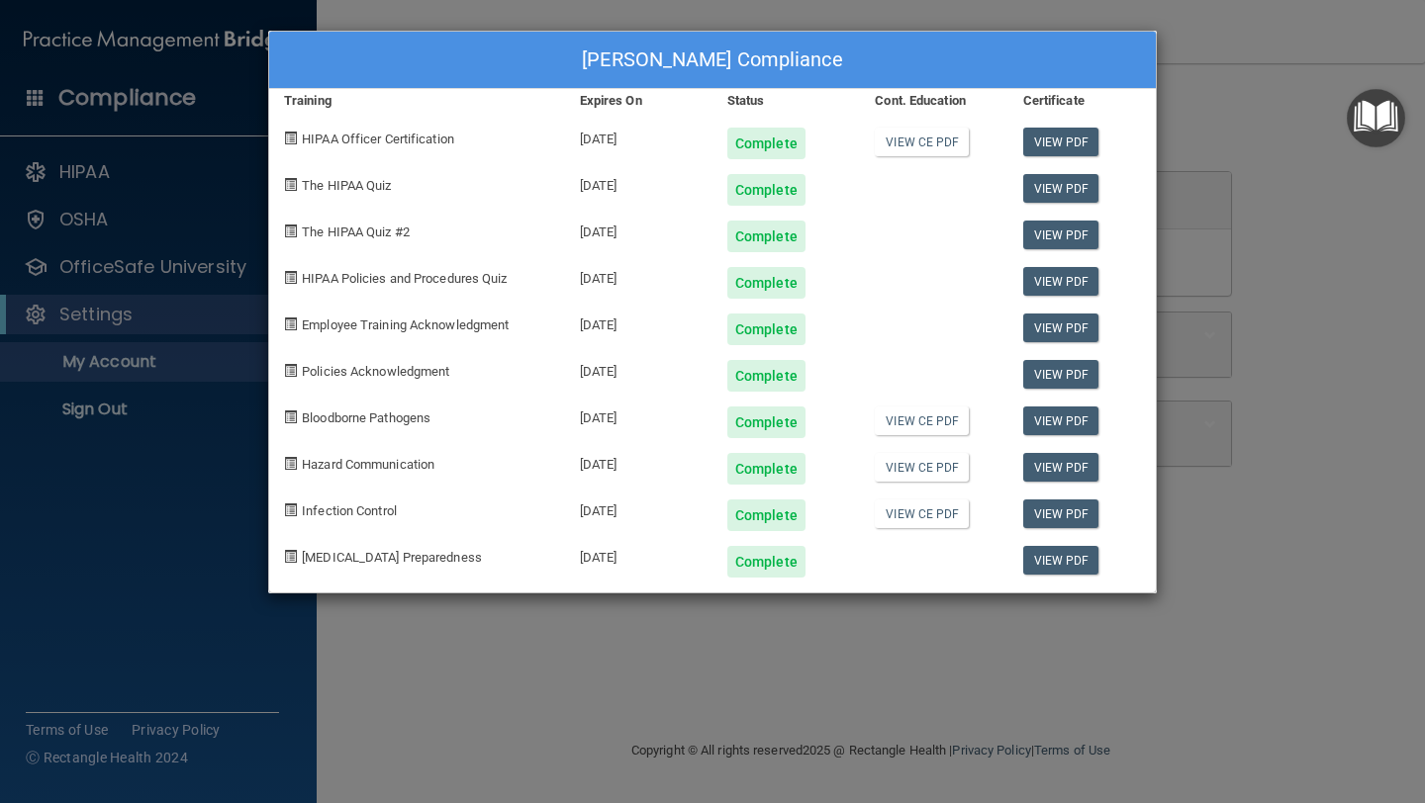
click at [926, 640] on div "[PERSON_NAME] Compliance Training Expires On Status Cont. Education Certificate…" at bounding box center [712, 401] width 1425 height 803
